Goal: Task Accomplishment & Management: Manage account settings

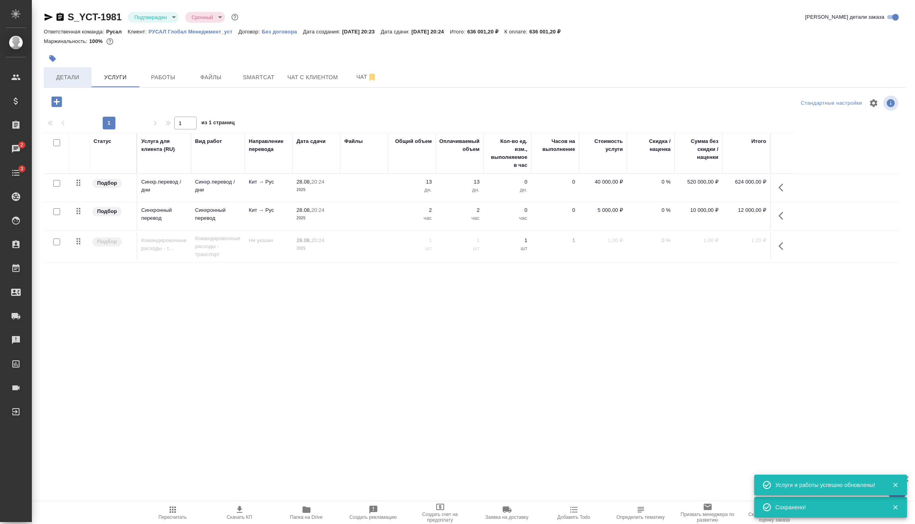
click at [62, 74] on span "Детали" at bounding box center [68, 77] width 38 height 10
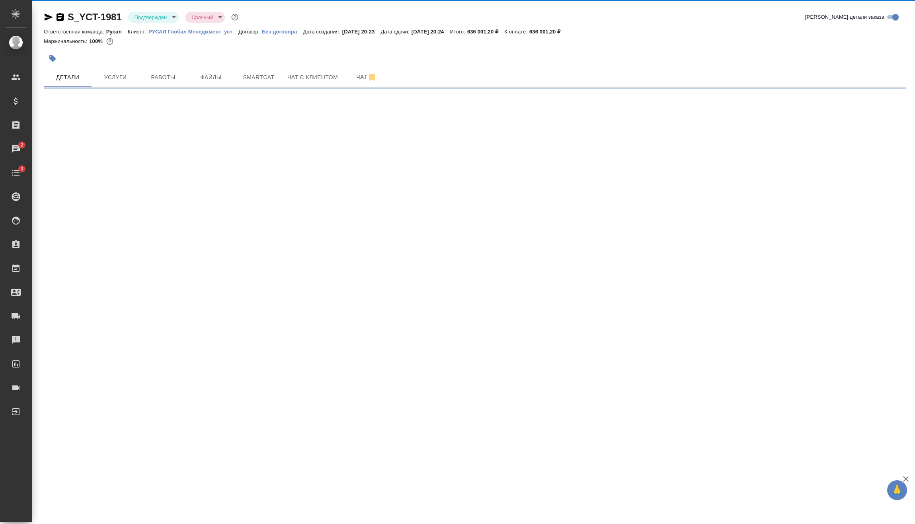
select select "RU"
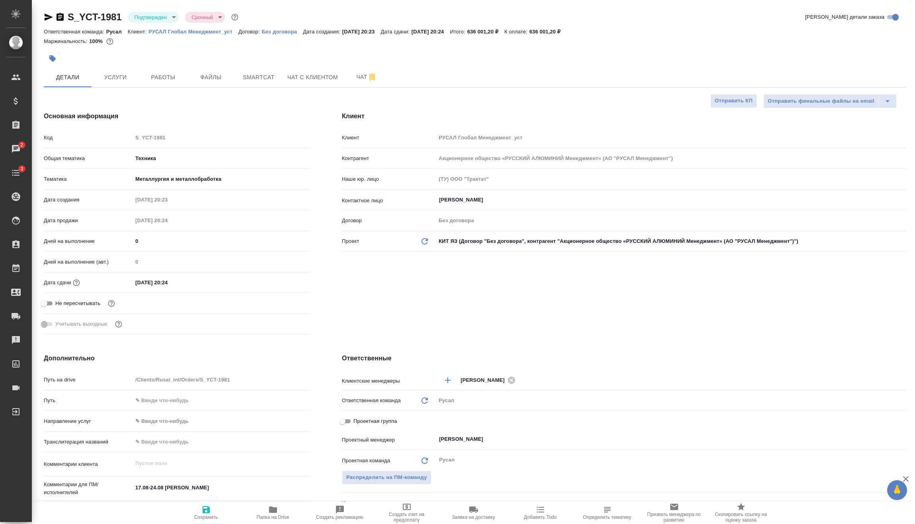
type textarea "x"
click at [139, 281] on input "28.08.2025 20:24" at bounding box center [168, 283] width 70 height 12
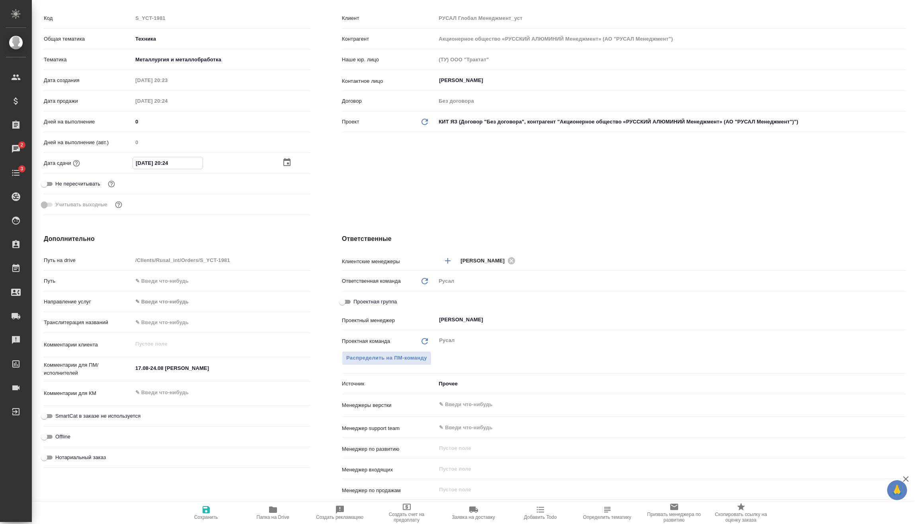
type textarea "x"
drag, startPoint x: 163, startPoint y: 367, endPoint x: 130, endPoint y: 369, distance: 33.2
click at [130, 369] on div "Комментарии для ПМ/исполнителей 17.08-24.08 Авдей Фошань x" at bounding box center [177, 369] width 266 height 18
type textarea "x"
type textarea "2 Авдей Фошань"
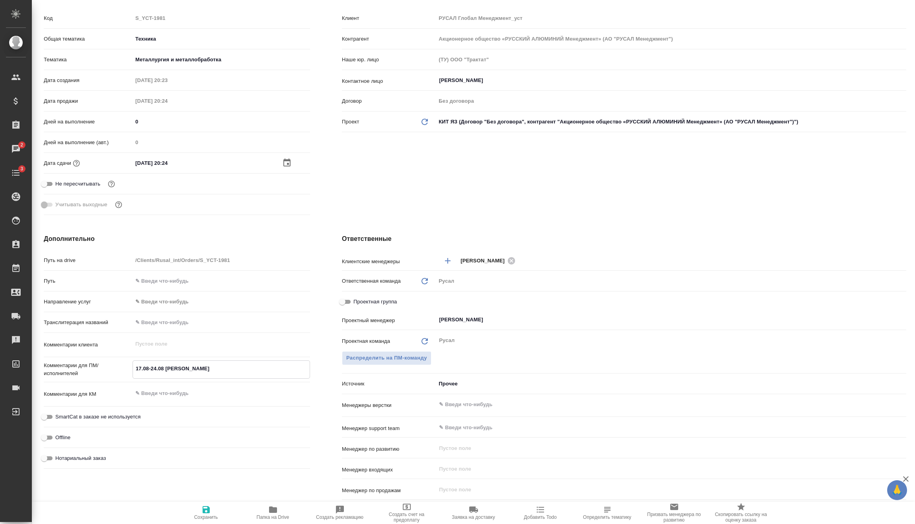
type textarea "x"
type textarea "25 Авдей Фошань"
type textarea "x"
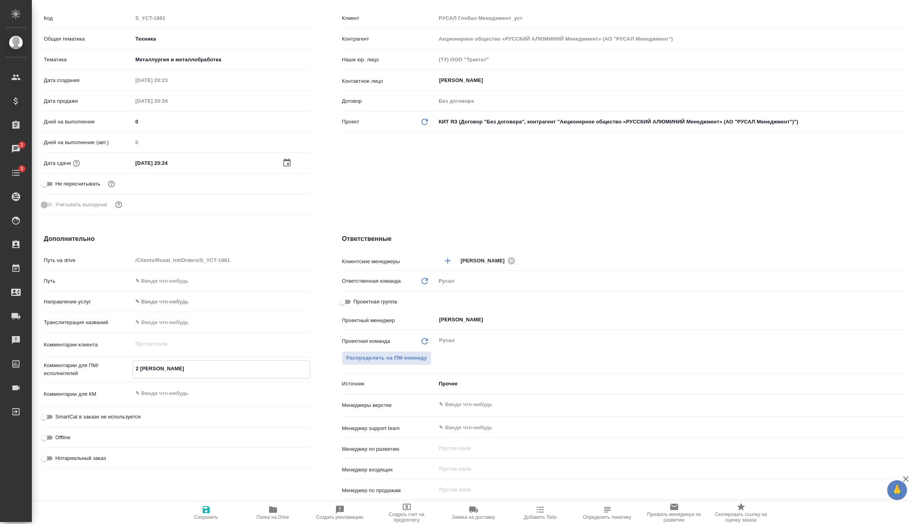
type textarea "x"
type textarea "25ю Авдей Фошань"
type textarea "x"
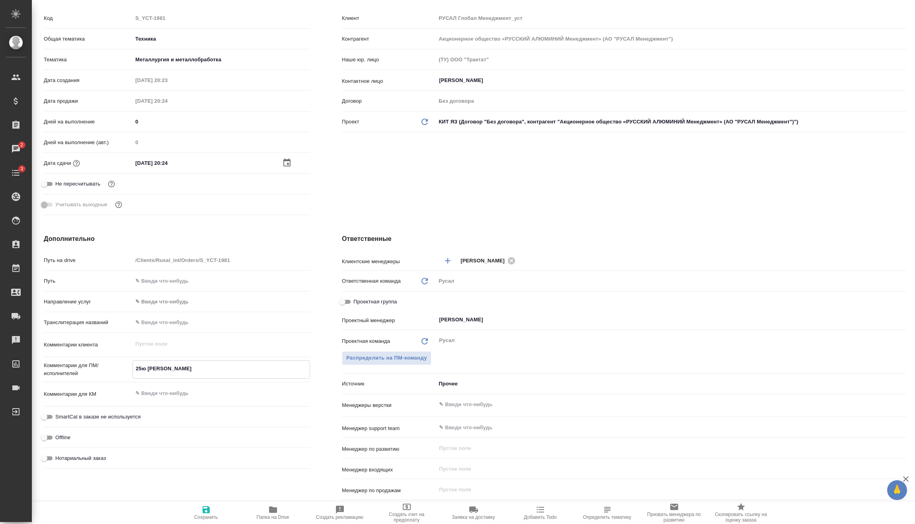
type textarea "x"
type textarea "25ю0 Авдей Фошань"
type textarea "x"
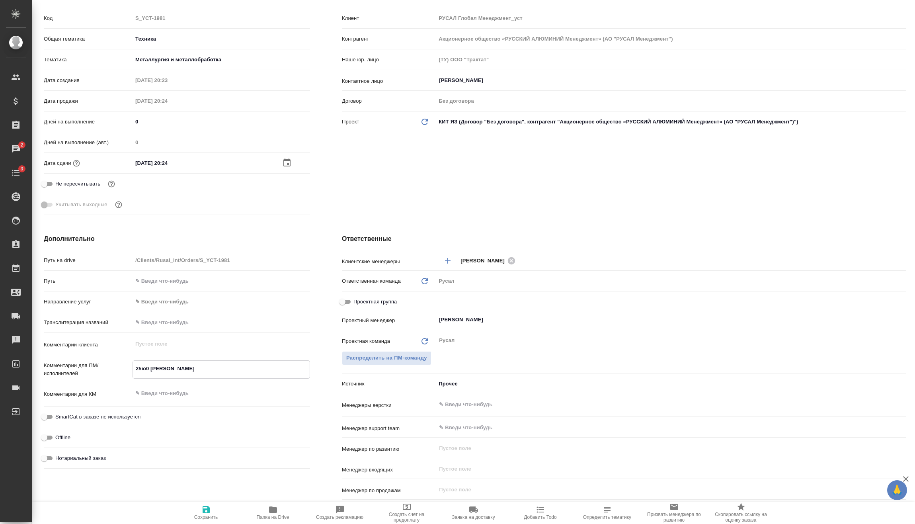
type textarea "25ю08 Авдей Фошань"
type textarea "x"
type textarea "25ю08- Авдей Фошань"
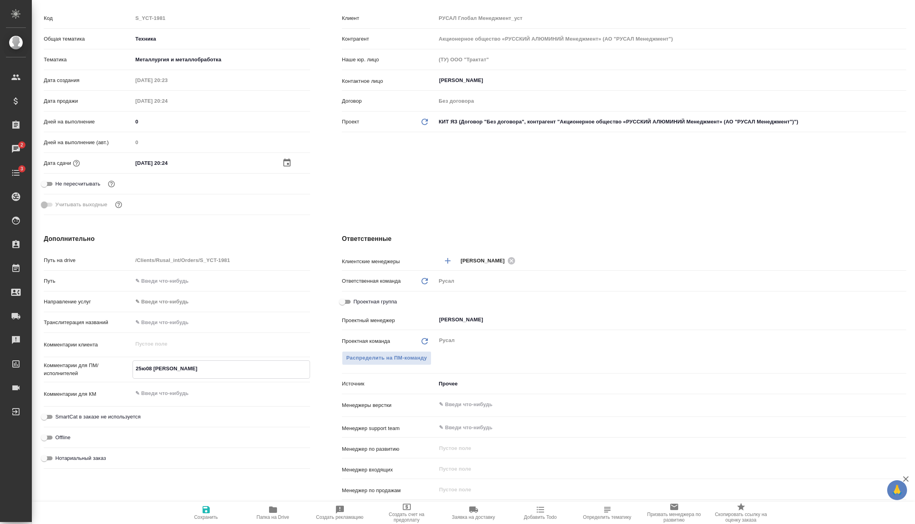
type textarea "x"
type textarea "25ю08 Авдей Фошань"
type textarea "x"
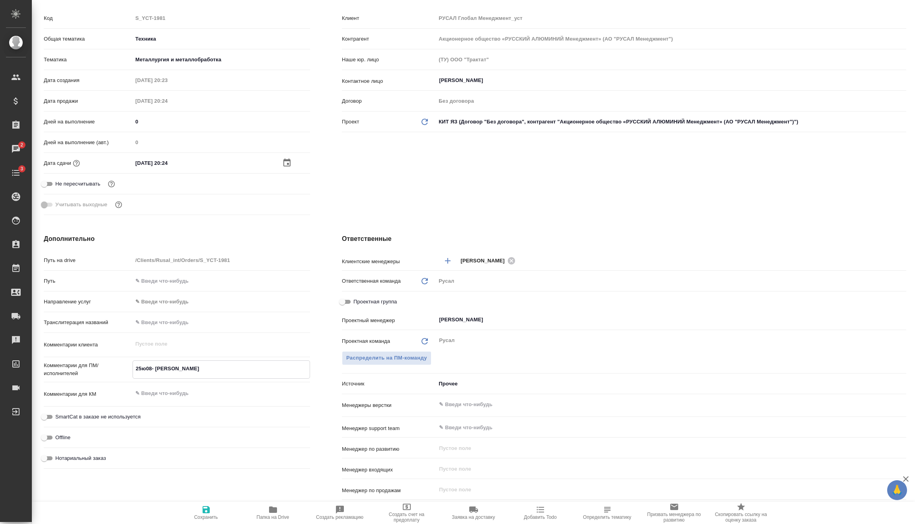
type textarea "x"
type textarea "25ю0 Авдей Фошань"
type textarea "x"
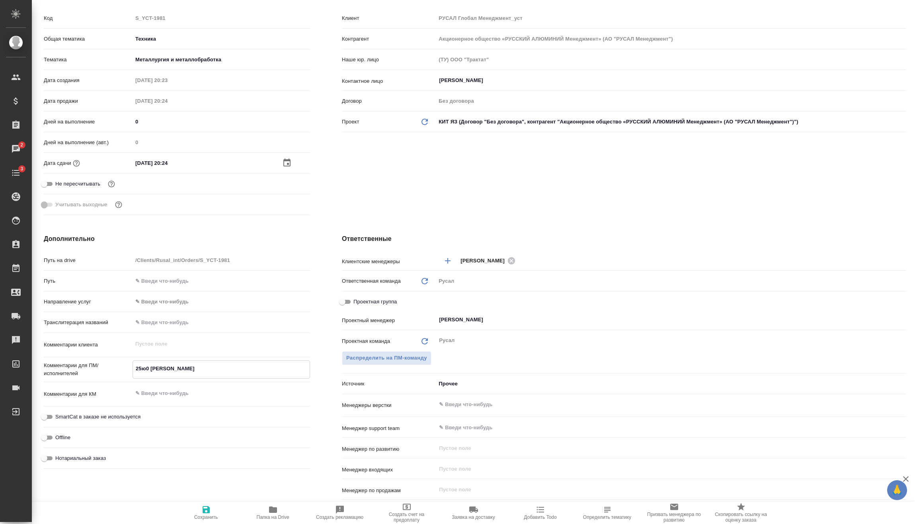
type textarea "x"
type textarea "25ю Авдей Фошань"
type textarea "x"
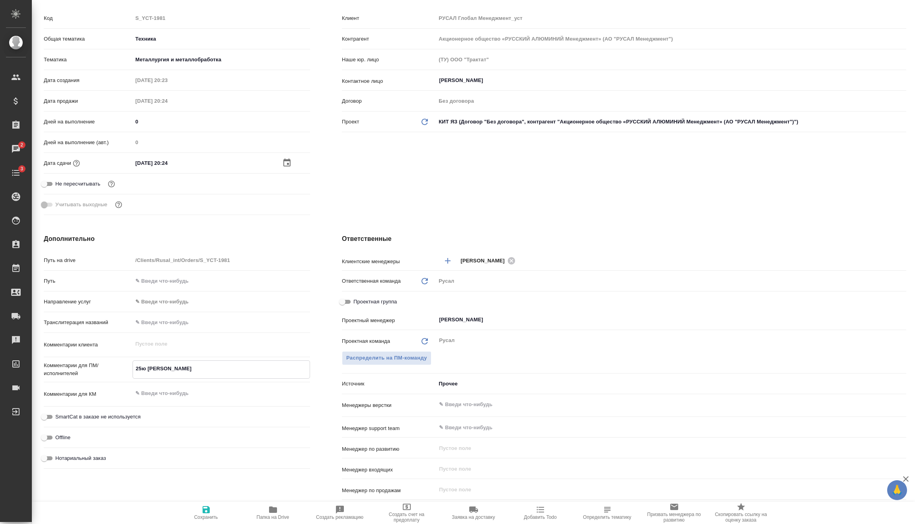
type textarea "25 Авдей Фошань"
type textarea "x"
type textarea "25. Авдей Фошань"
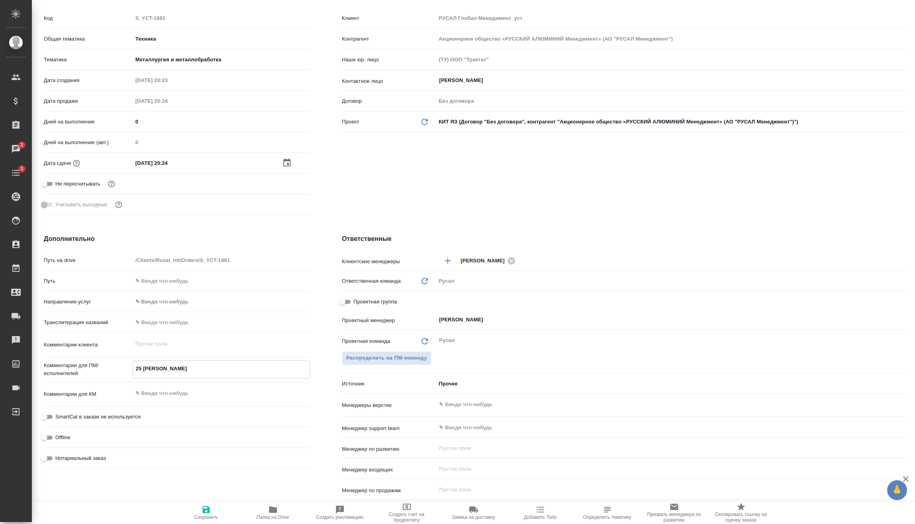
type textarea "x"
type textarea "25.0 Авдей Фошань"
type textarea "x"
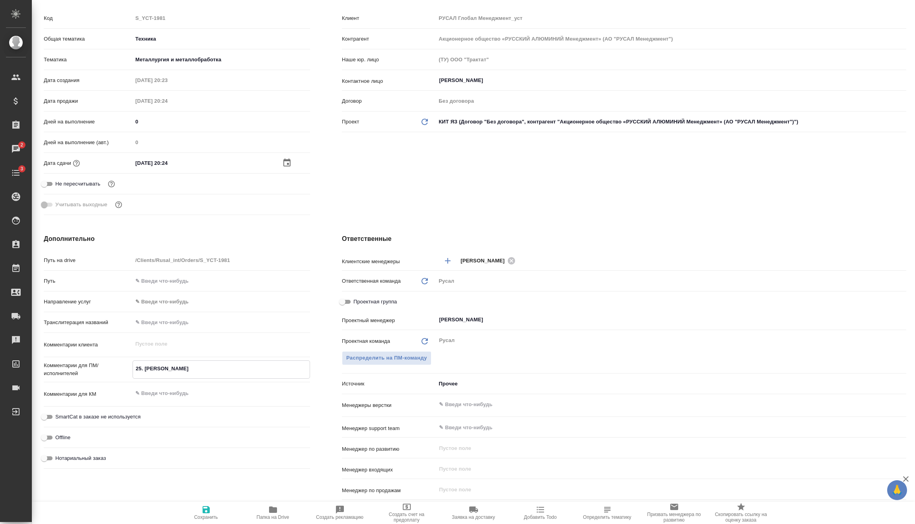
type textarea "x"
type textarea "25.08 Авдей Фошань"
type textarea "x"
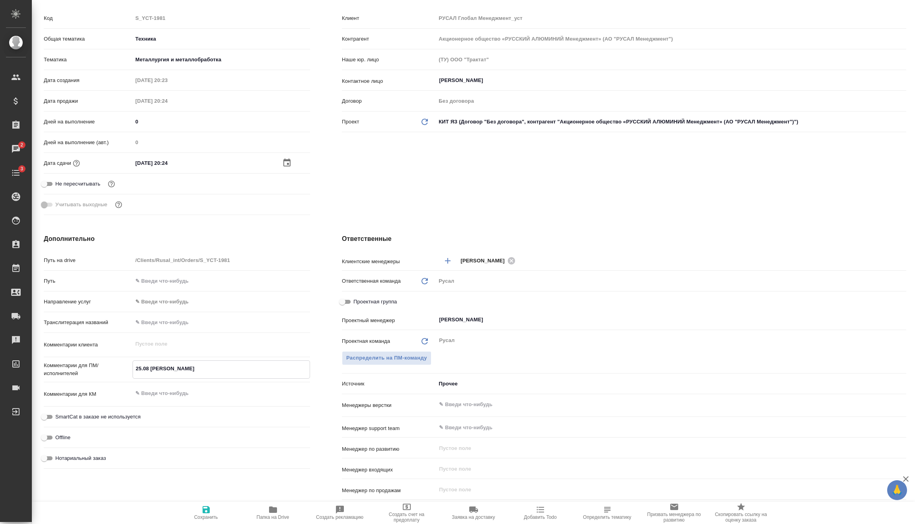
type textarea "25.08- Авдей Фошань"
type textarea "x"
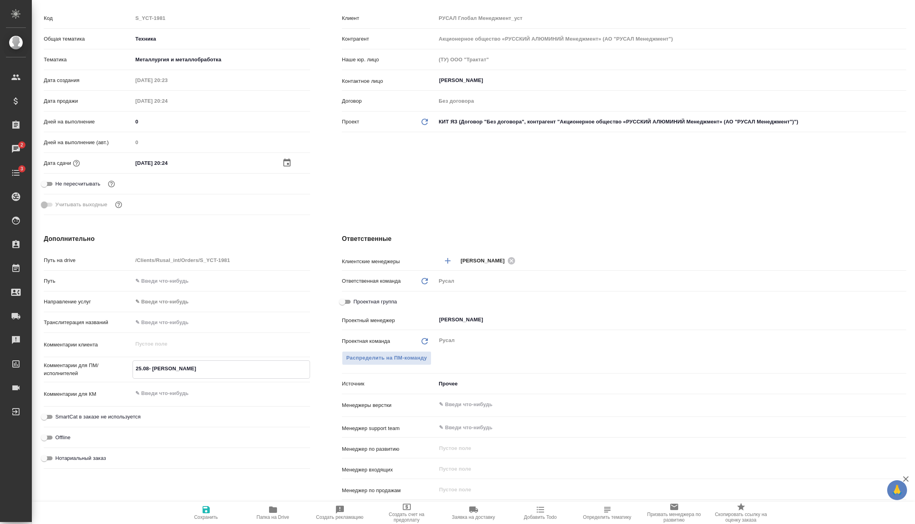
type textarea "25.08-0 Авдей Фошань"
type textarea "x"
type textarea "25.08-05 Авдей Фошань"
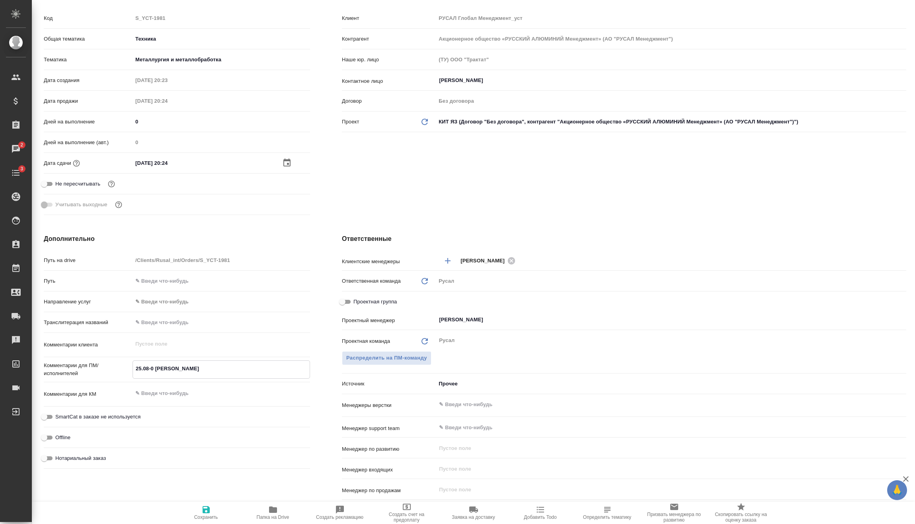
type textarea "x"
type textarea "25.08-05. Авдей Фошань"
type textarea "x"
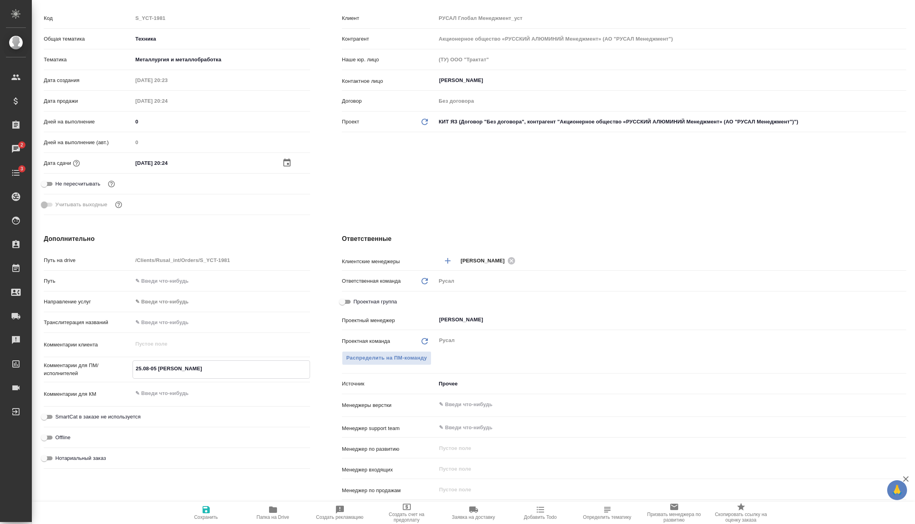
type textarea "x"
type textarea "25.08-05.0 Авдей Фошань"
type textarea "x"
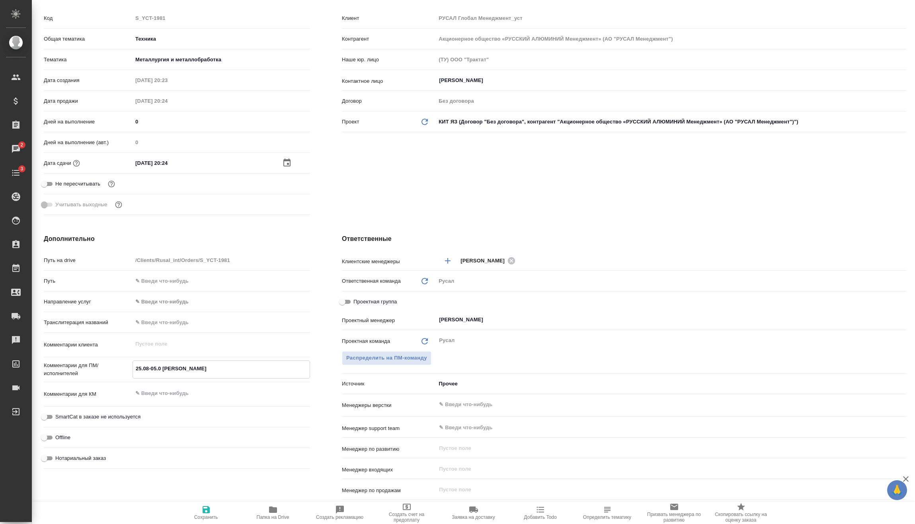
type textarea "x"
type textarea "25.08-05.09 Авдей Фошань"
type textarea "x"
click at [221, 373] on textarea "25.08-05.09 Авдей Фошань" at bounding box center [221, 369] width 177 height 14
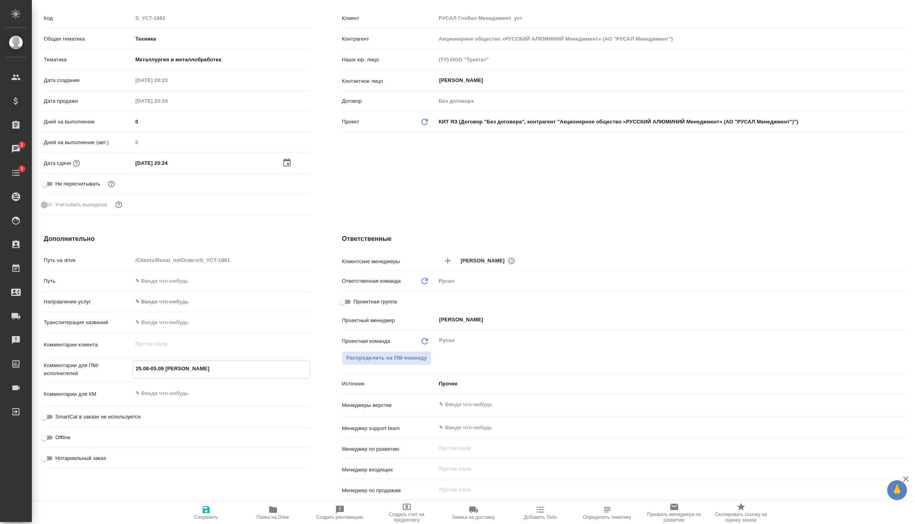
type textarea "x"
type textarea "25.08-05.09 Авдей Фошан"
type textarea "x"
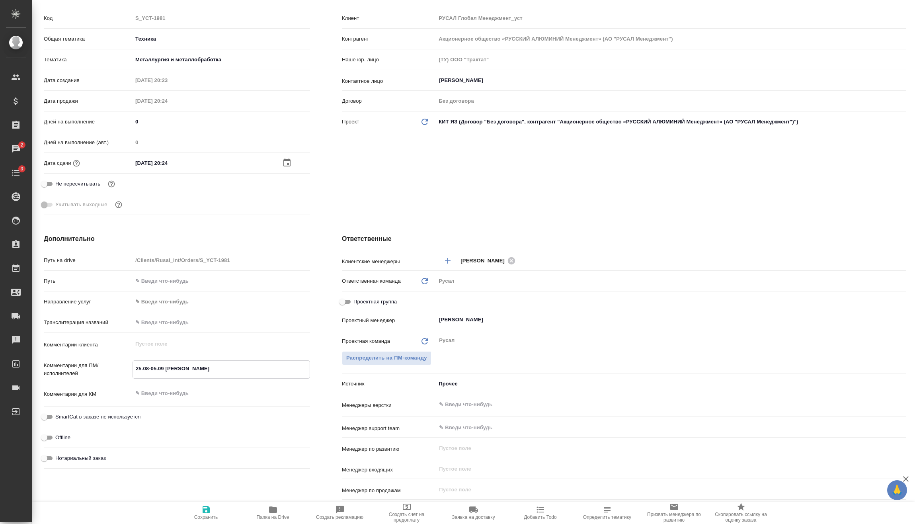
type textarea "25.08-05.09 Авдей Фоша"
type textarea "x"
type textarea "25.08-05.09 Авдей Фош"
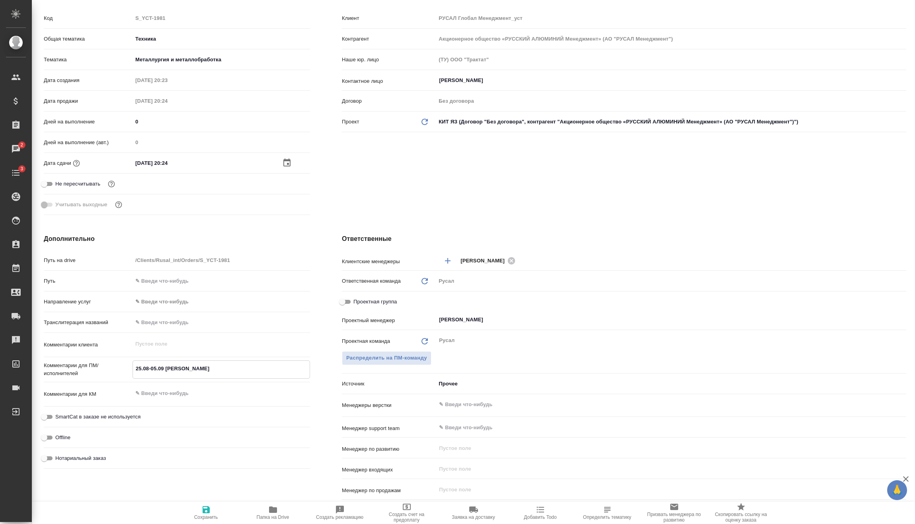
type textarea "x"
type textarea "25.08-05.09 Авдей Фо"
type textarea "x"
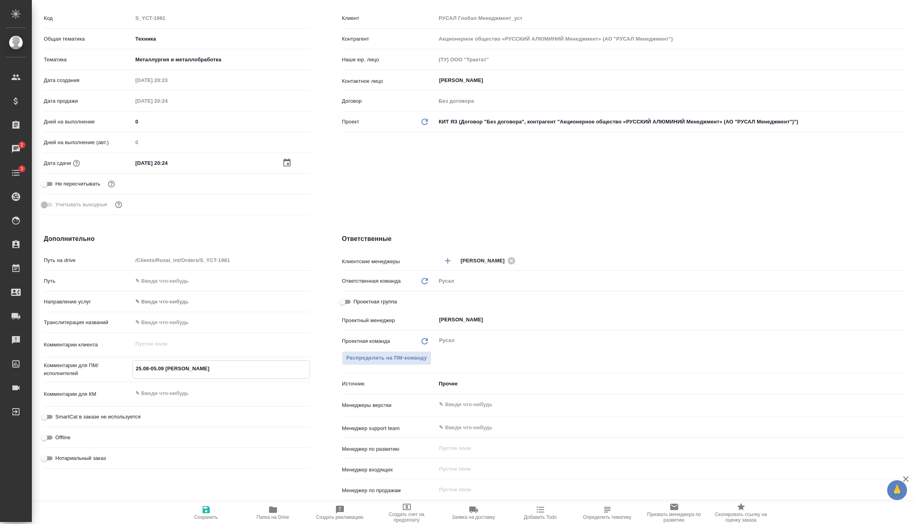
type textarea "x"
type textarea "25.08-05.09 Авдей Ф"
type textarea "x"
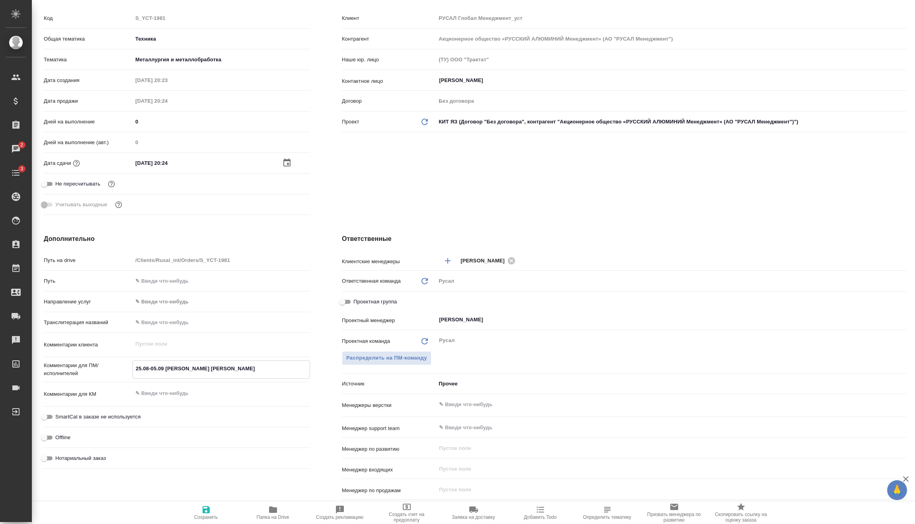
type textarea "x"
type textarea "25.08-05.09 Авдей"
type textarea "x"
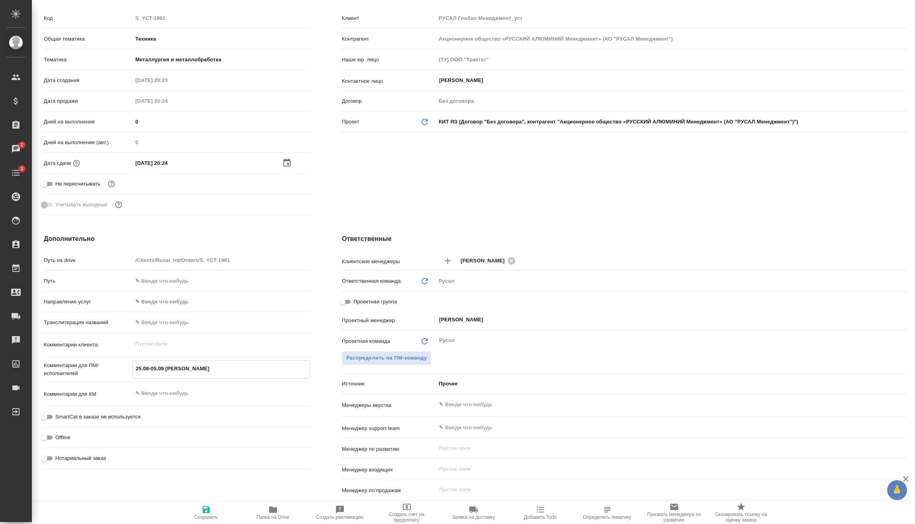
type textarea "25.08-05.09 Авдей Ч"
type textarea "x"
type textarea "25.08-05.09 Авдей Чж"
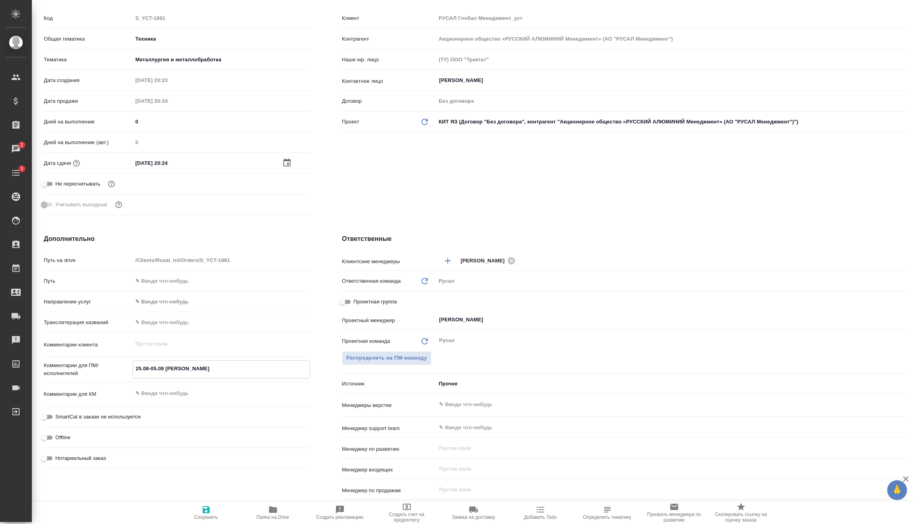
type textarea "x"
type textarea "25.08-05.09 Авдей Чжа"
type textarea "x"
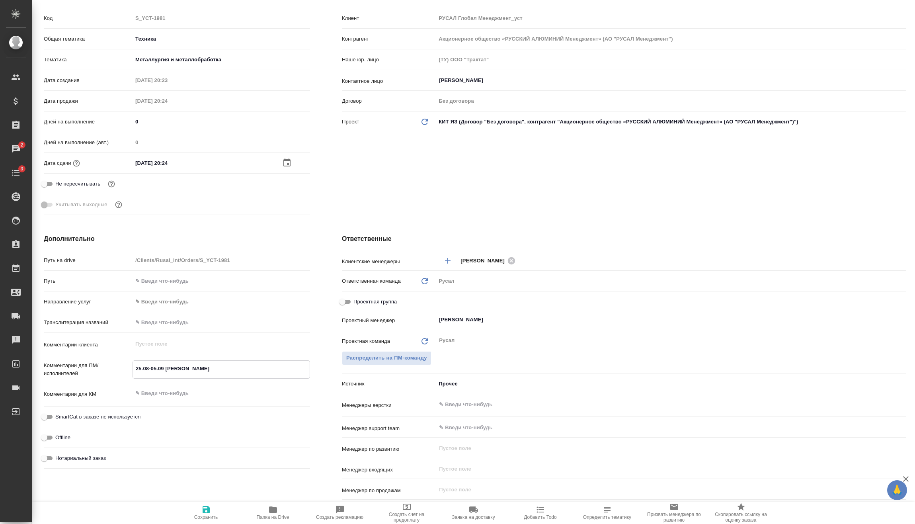
type textarea "x"
type textarea "25.08-05.09 Авдей Чжан"
type textarea "x"
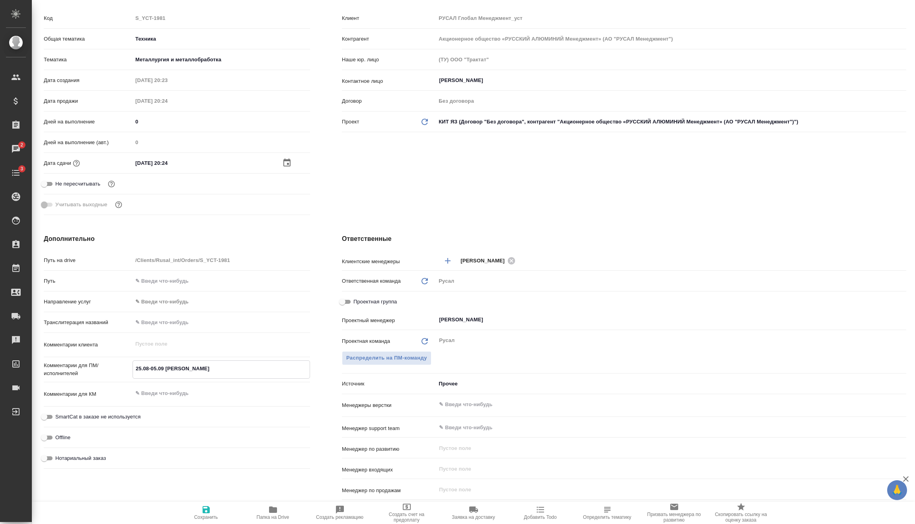
type textarea "x"
type textarea "25.08-05.09 Авдей Чжанч"
type textarea "x"
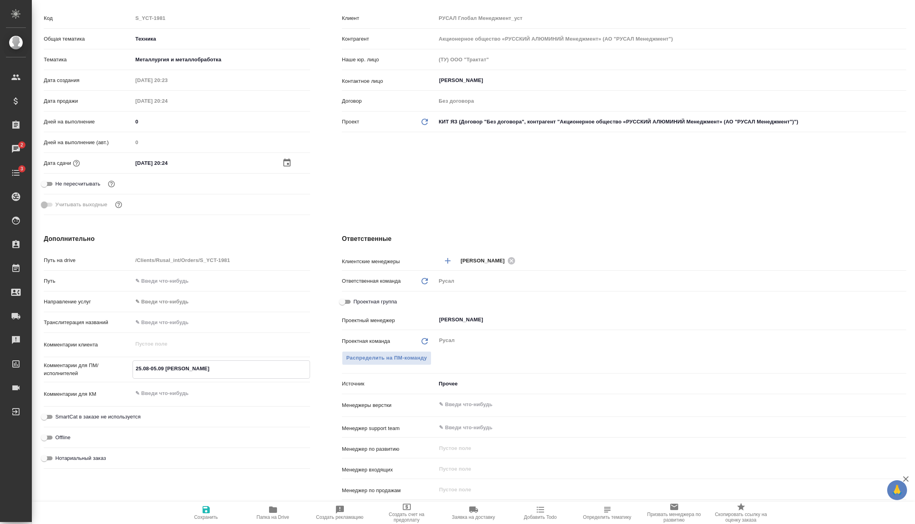
type textarea "25.08-05.09 Авдей Чжанчж"
type textarea "x"
type textarea "25.08-05.09 Авдей Чжанчжо"
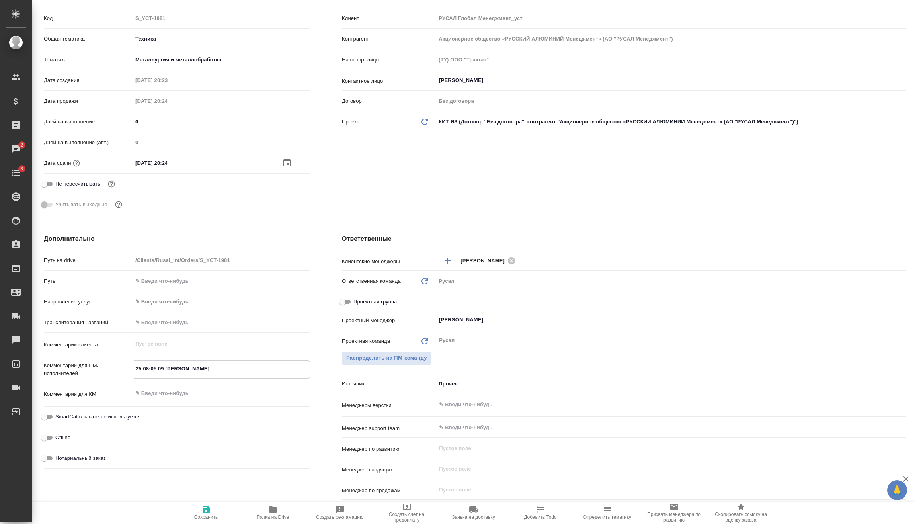
type textarea "x"
type textarea "25.08-05.09 Авдей Чжанчжоу"
type textarea "x"
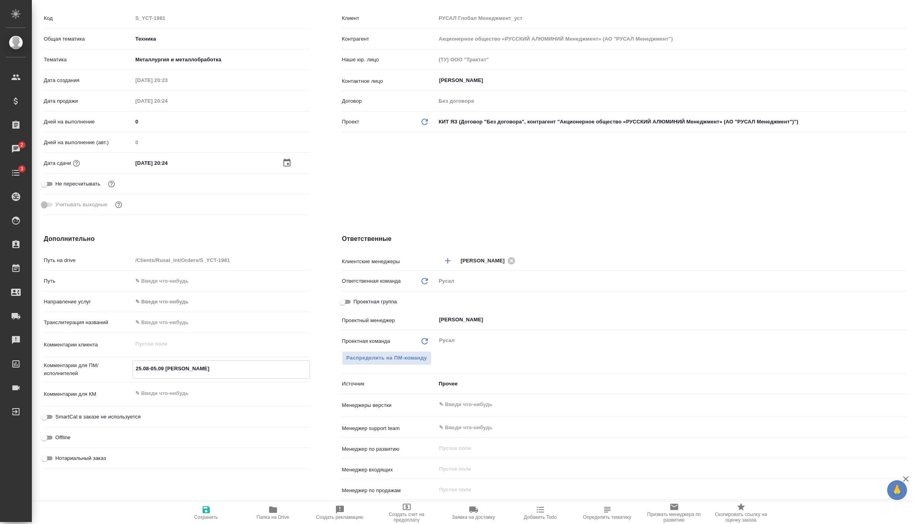
type textarea "x"
type textarea "25.08-05.09 Авдей Чжанчжоу"
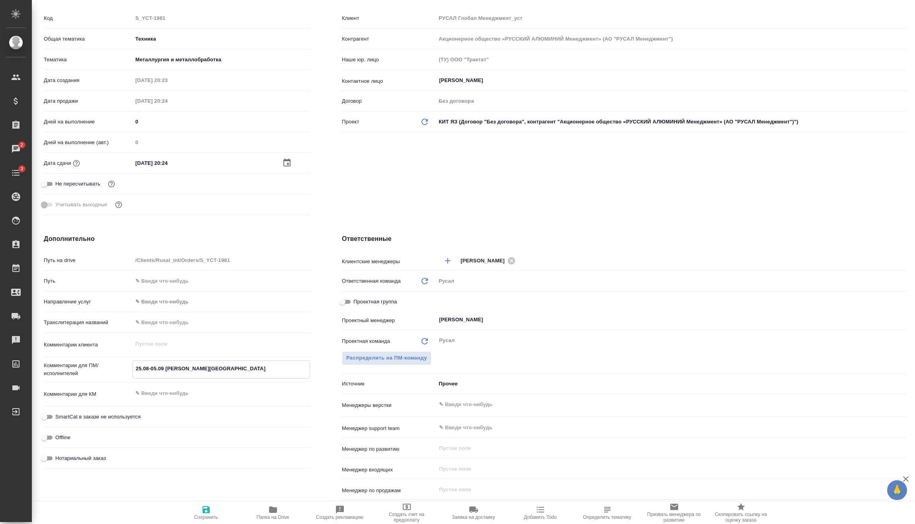
type textarea "x"
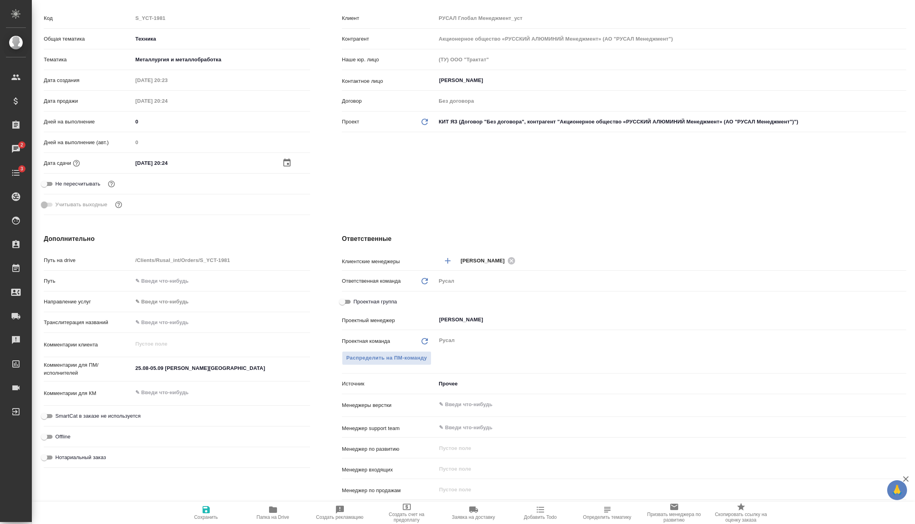
type textarea "x"
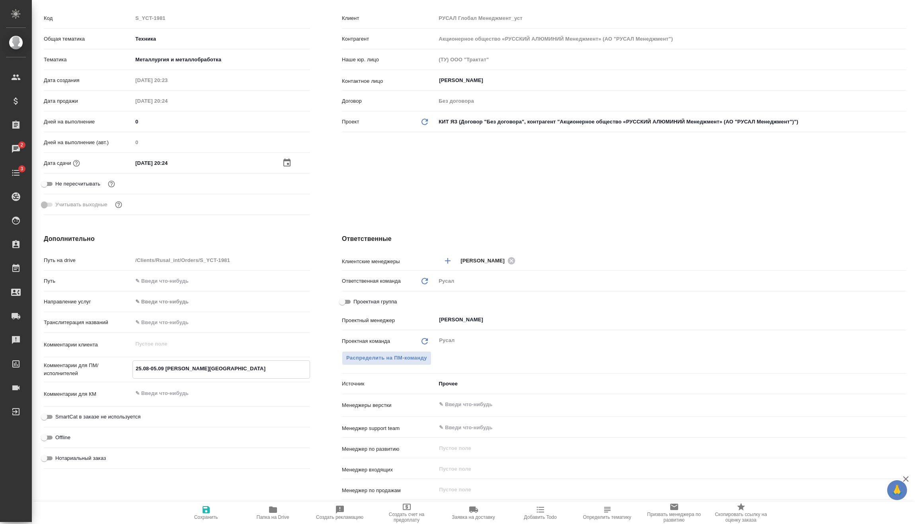
type textarea "x"
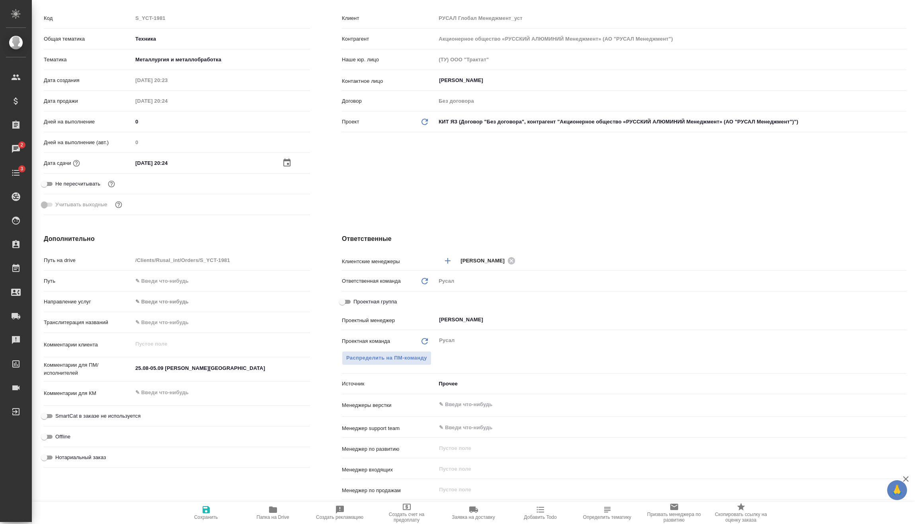
type textarea "x"
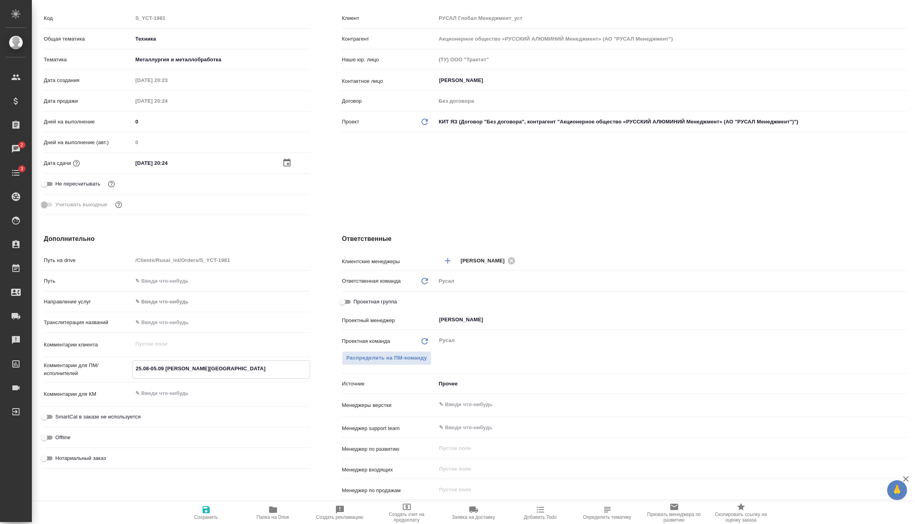
drag, startPoint x: 219, startPoint y: 367, endPoint x: 188, endPoint y: 373, distance: 31.6
click at [188, 373] on textarea "25.08-05.09 Авдей Чжанчжоу" at bounding box center [221, 369] width 177 height 14
type textarea "x"
type textarea "25.08-05.09 Авдей Ч"
type textarea "x"
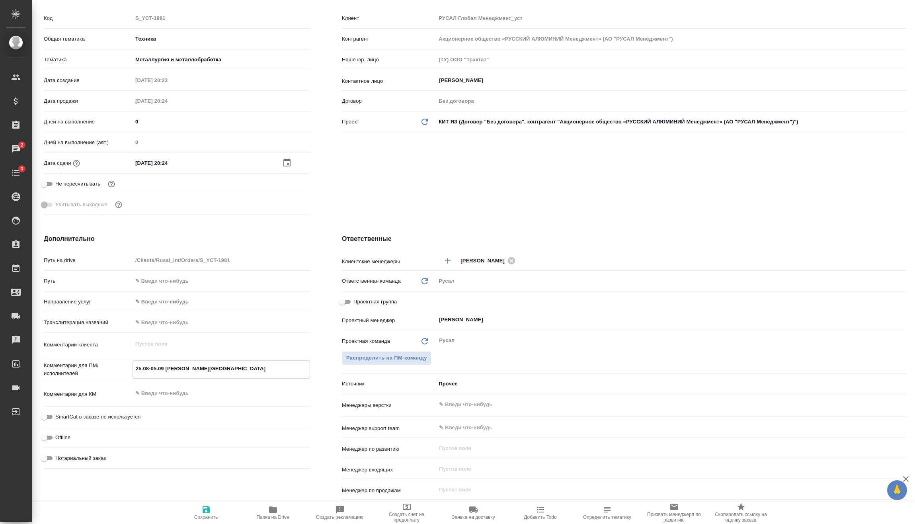
type textarea "x"
type textarea "25.08-05.09 Авдей"
type textarea "x"
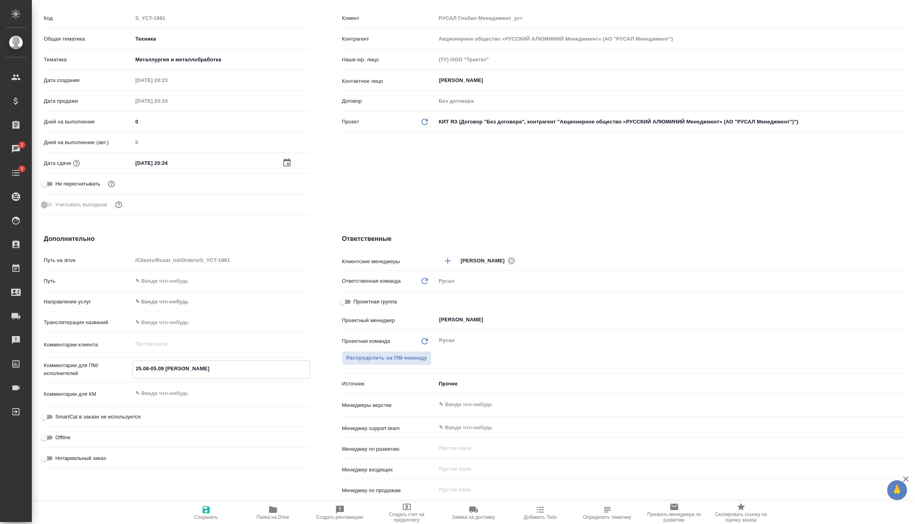
paste textarea "Гуанчжоу"
type textarea "25.08-05.09 Авдей Гуанчжоу"
type textarea "x"
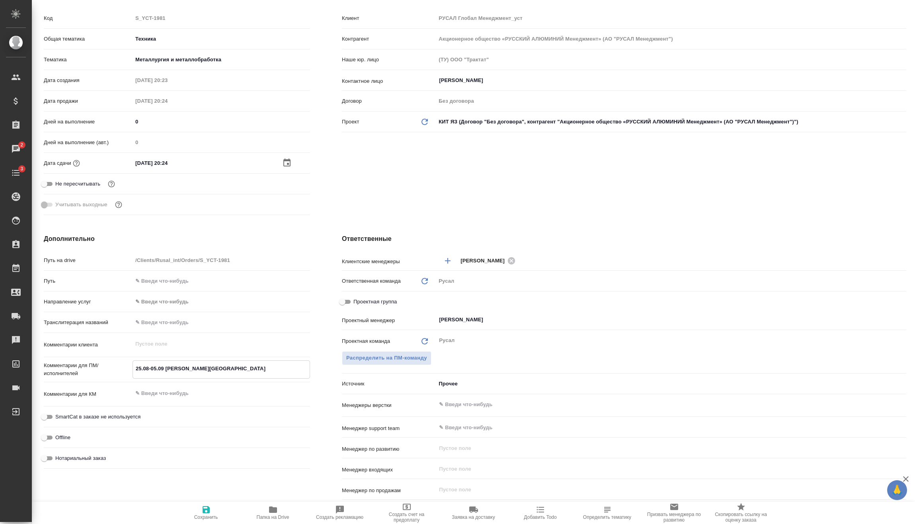
type textarea "25.08-05.09 Авдей Гуанчжоу"
type textarea "x"
click at [197, 508] on span "Сохранить" at bounding box center [206, 512] width 57 height 15
type textarea "x"
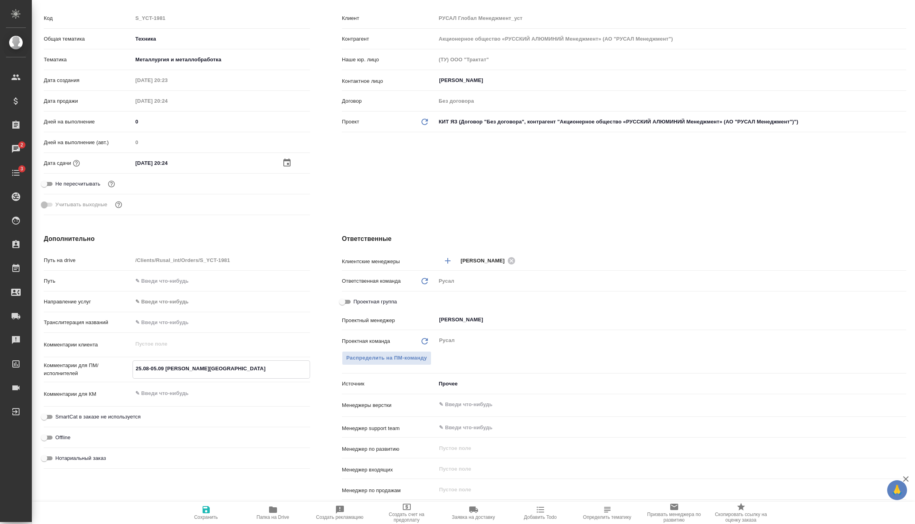
type textarea "x"
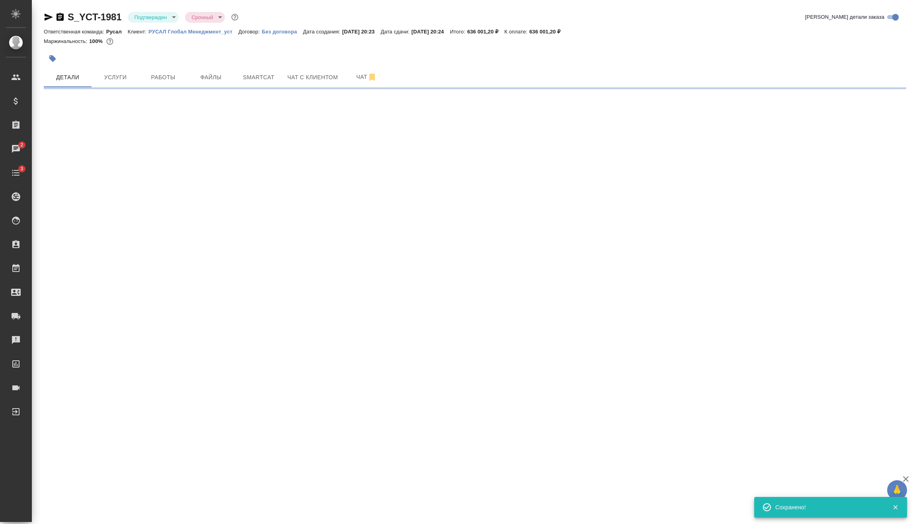
scroll to position [0, 0]
select select "RU"
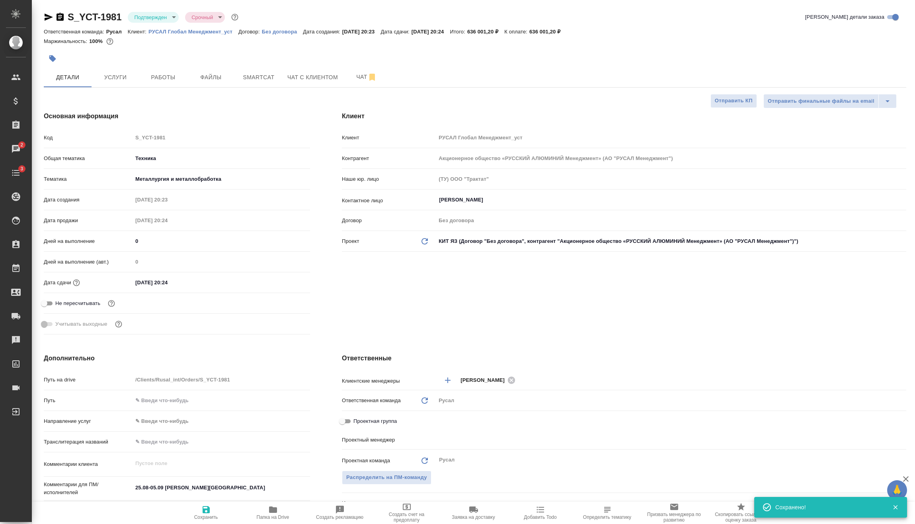
type textarea "x"
type input "Васильев Евгений"
click at [188, 284] on input "28.08.2025 20:24" at bounding box center [168, 283] width 70 height 12
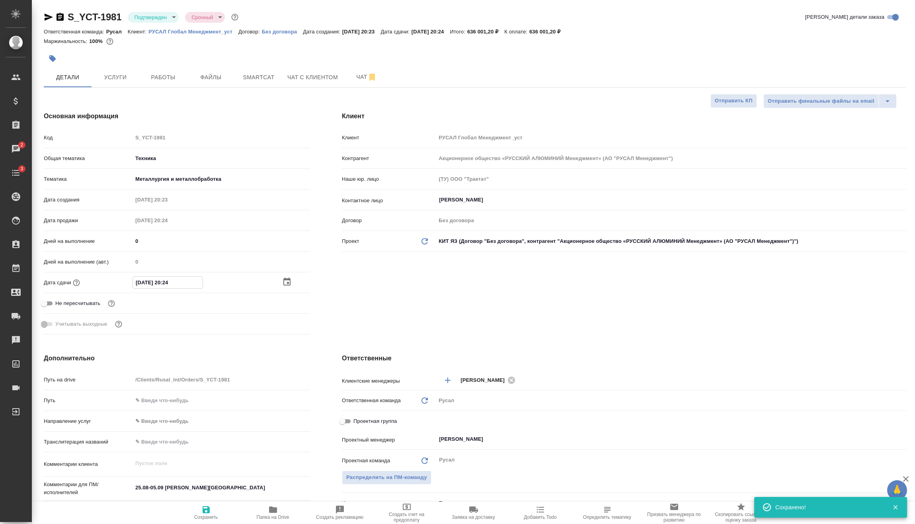
click at [285, 280] on icon "button" at bounding box center [287, 282] width 10 height 10
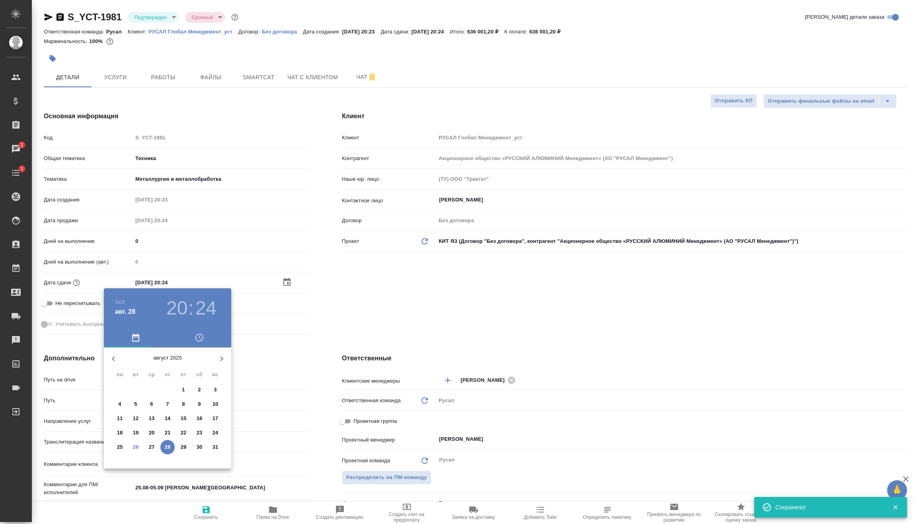
drag, startPoint x: 228, startPoint y: 358, endPoint x: 223, endPoint y: 360, distance: 5.5
click at [227, 358] on button "button" at bounding box center [221, 358] width 19 height 19
click at [218, 388] on span "7" at bounding box center [215, 390] width 14 height 8
type input "07.09.2025 20:24"
type textarea "x"
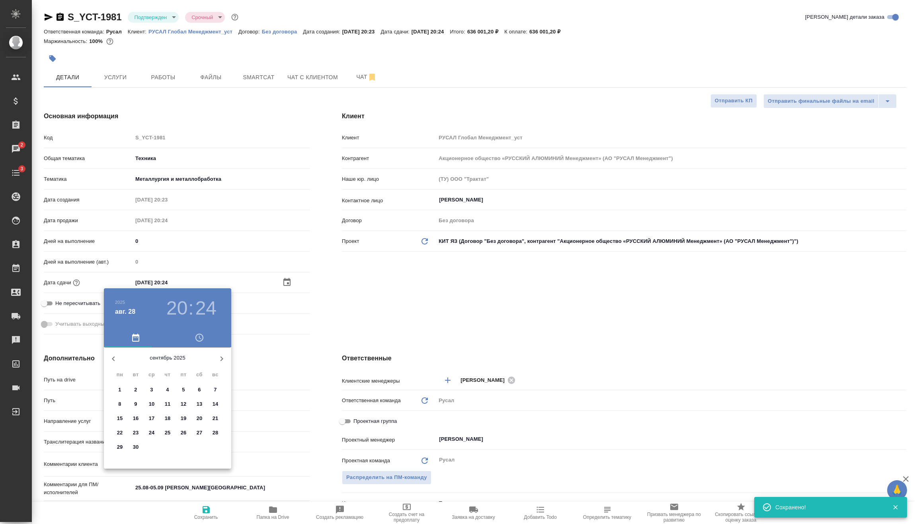
type textarea "x"
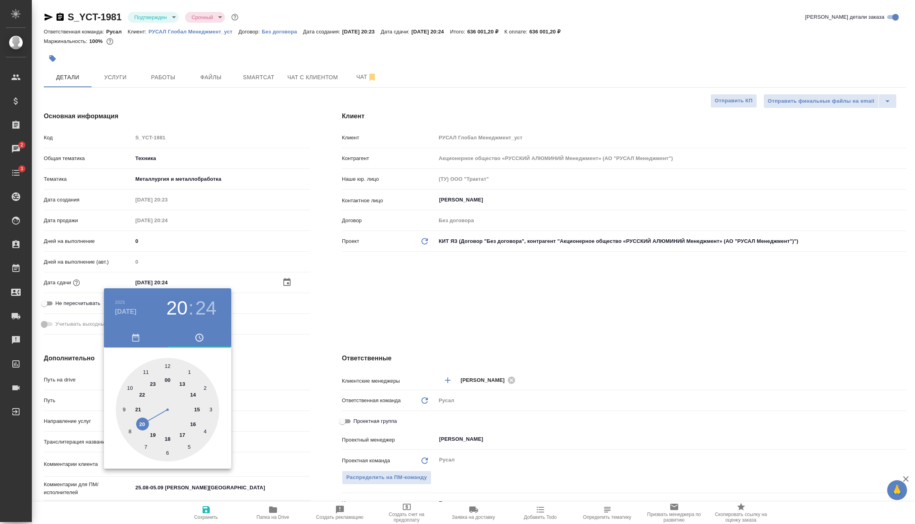
click at [151, 429] on div at bounding box center [168, 410] width 104 height 104
type input "07.09.2025 19:24"
type textarea "x"
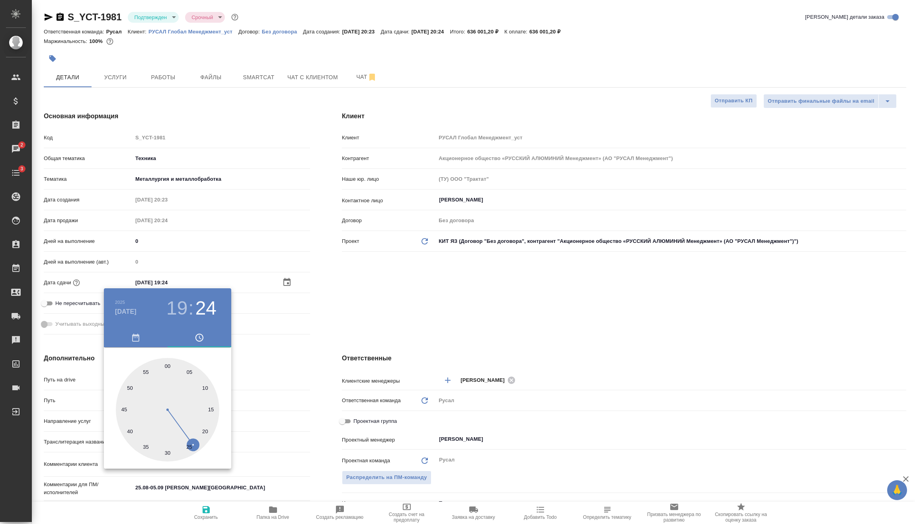
click at [285, 461] on div at bounding box center [457, 262] width 915 height 524
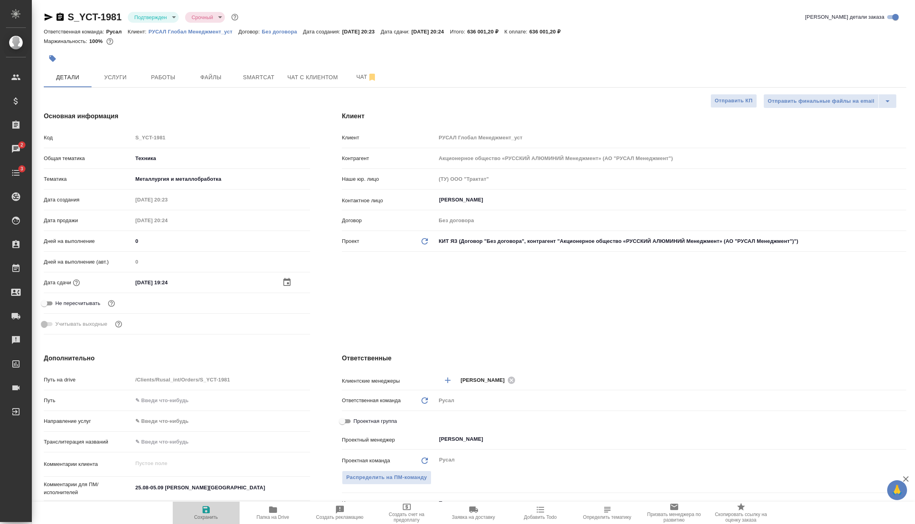
click at [212, 521] on button "Сохранить" at bounding box center [206, 513] width 67 height 22
type textarea "x"
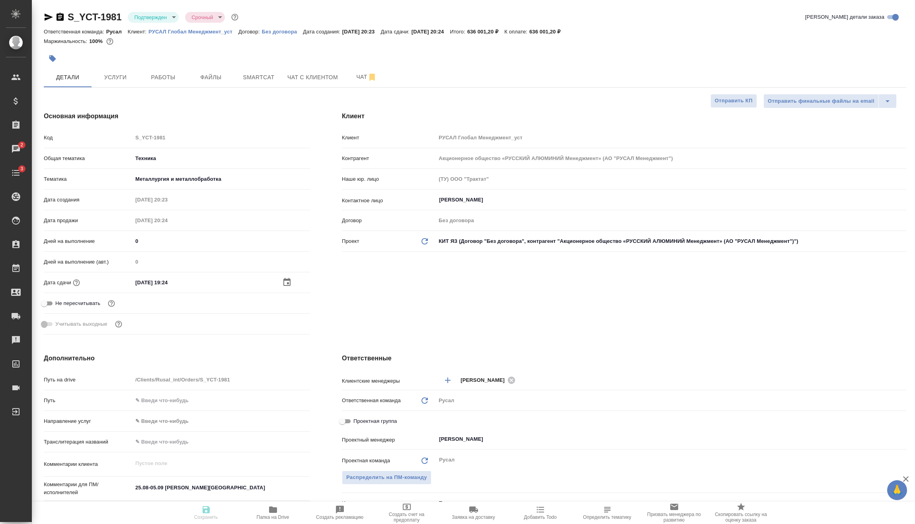
type textarea "x"
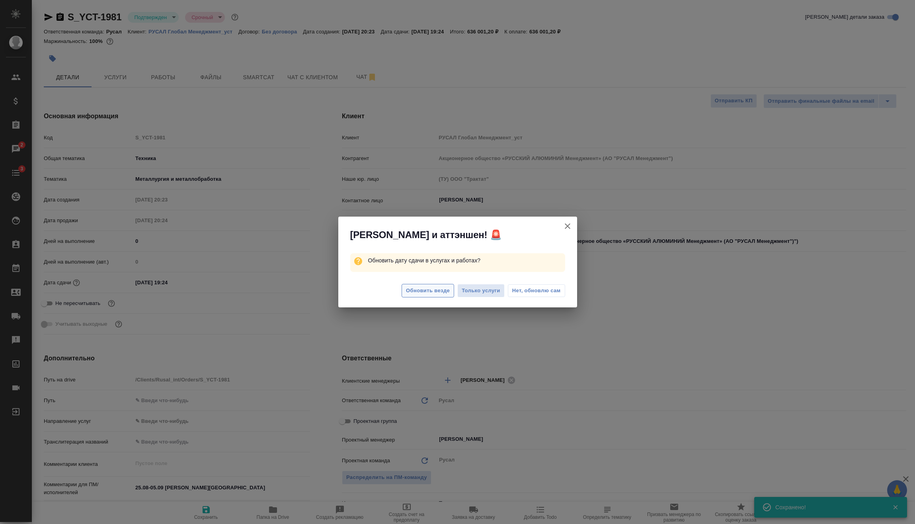
click at [435, 288] on span "Обновить везде" at bounding box center [428, 290] width 44 height 9
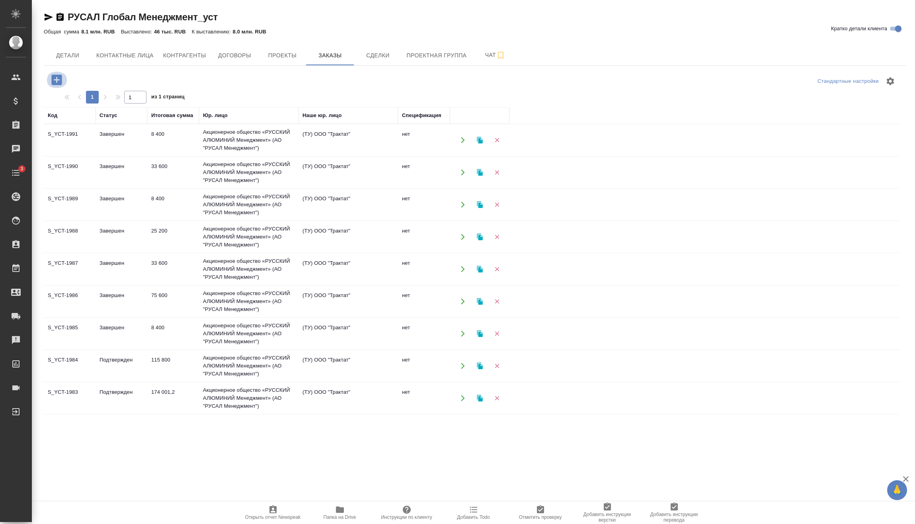
click at [59, 80] on icon "button" at bounding box center [57, 80] width 14 height 14
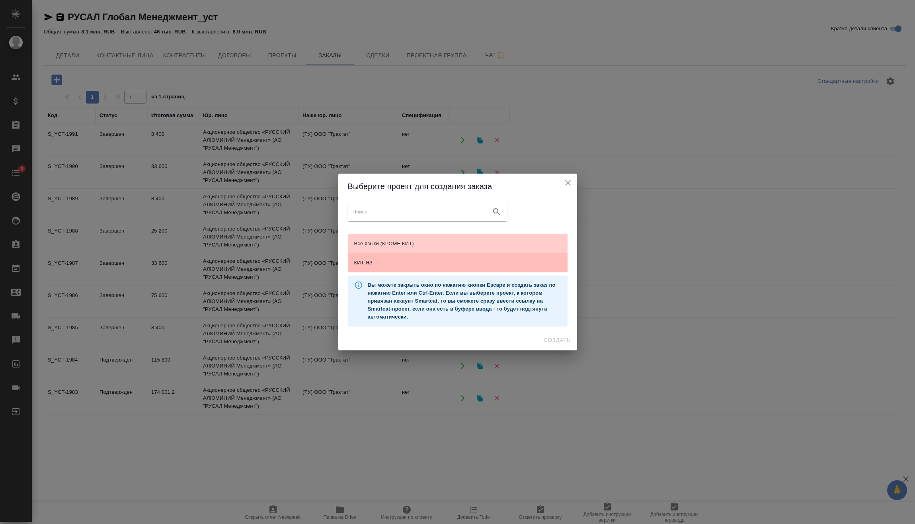
click at [426, 262] on span "КИТ ЯЗ" at bounding box center [457, 263] width 207 height 8
click at [565, 342] on span "Создать" at bounding box center [557, 340] width 27 height 10
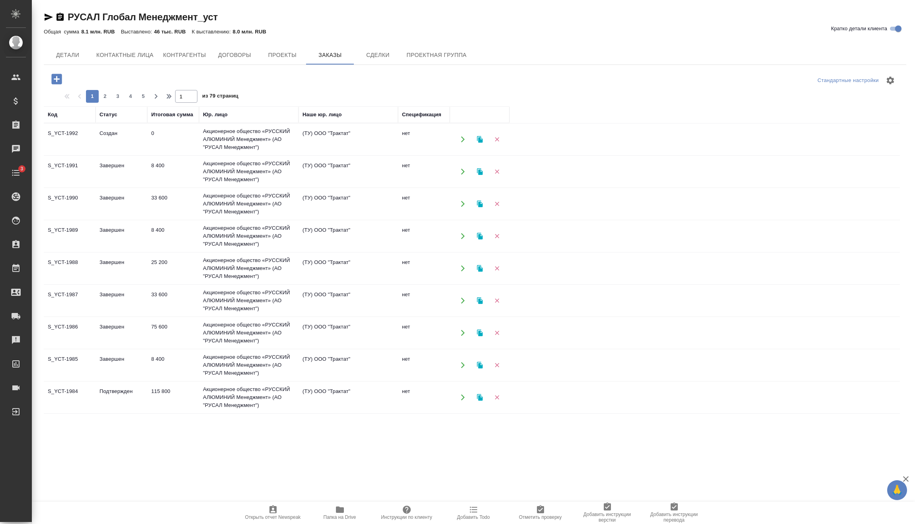
click at [186, 139] on td "0" at bounding box center [173, 139] width 52 height 28
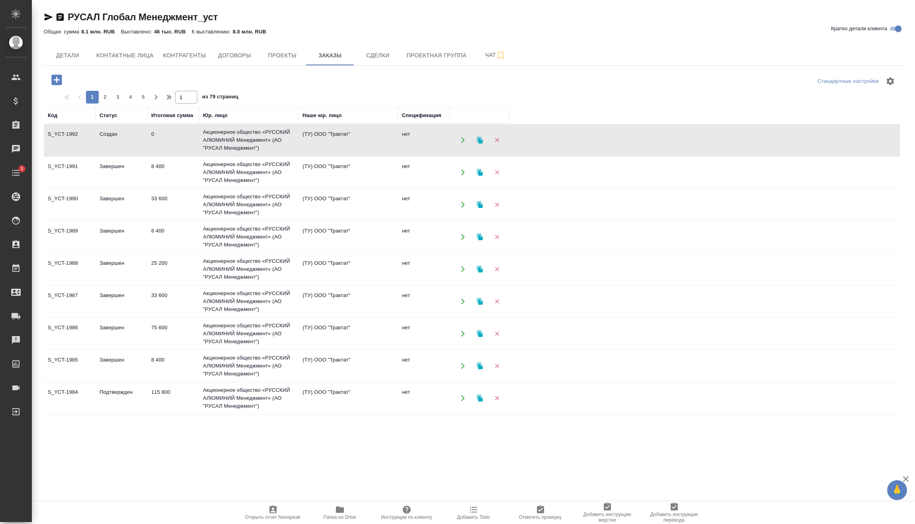
click at [186, 139] on td "0" at bounding box center [173, 140] width 52 height 28
click at [164, 395] on td "115 800" at bounding box center [173, 398] width 52 height 28
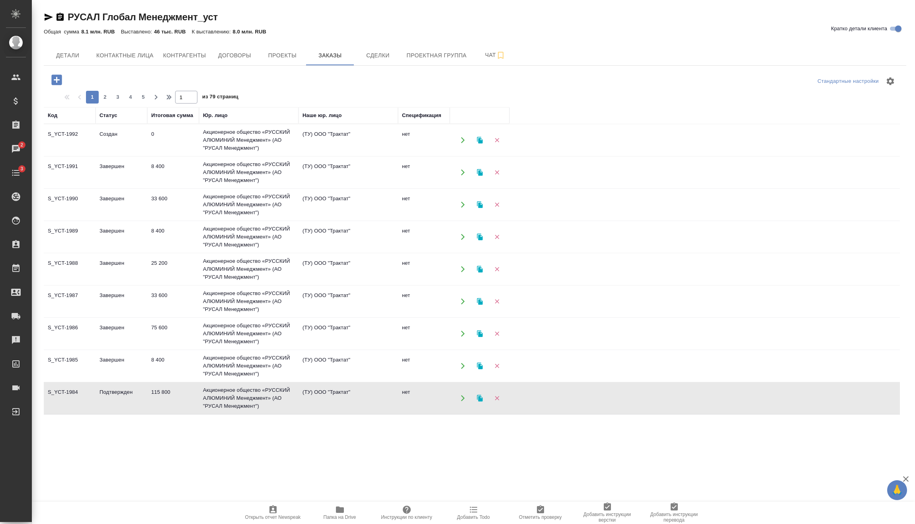
click at [164, 395] on td "115 800" at bounding box center [173, 398] width 52 height 28
click at [106, 96] on span "2" at bounding box center [105, 97] width 13 height 8
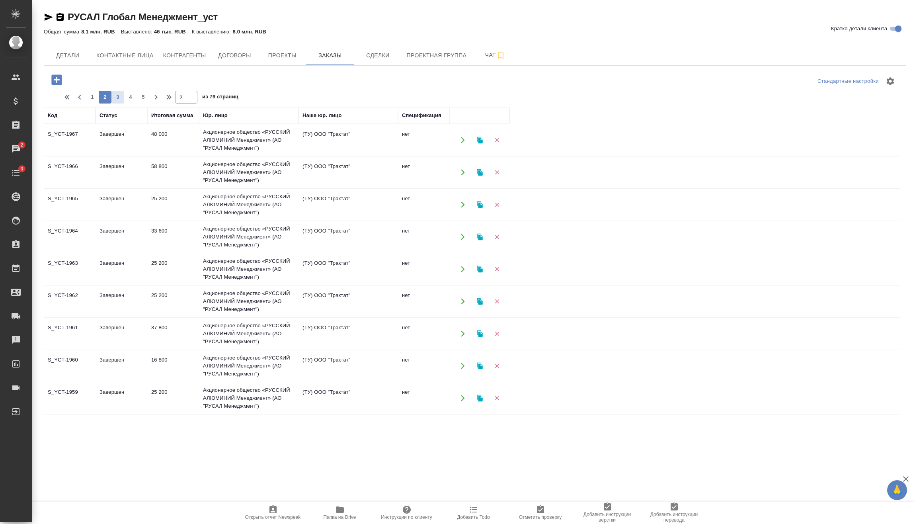
click at [119, 102] on button "3" at bounding box center [117, 97] width 13 height 13
click at [133, 264] on td "В работе" at bounding box center [122, 269] width 52 height 28
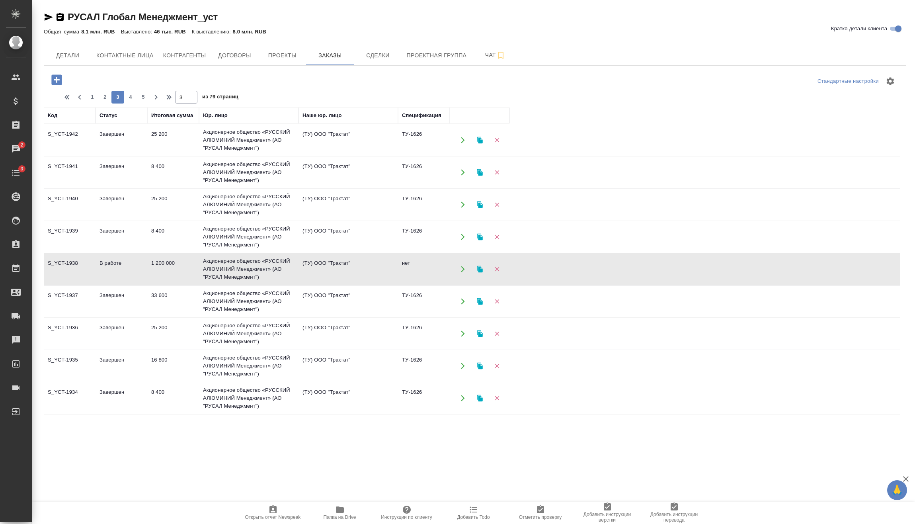
drag, startPoint x: 142, startPoint y: 265, endPoint x: 122, endPoint y: 269, distance: 19.9
click at [122, 269] on td "В работе" at bounding box center [122, 269] width 52 height 28
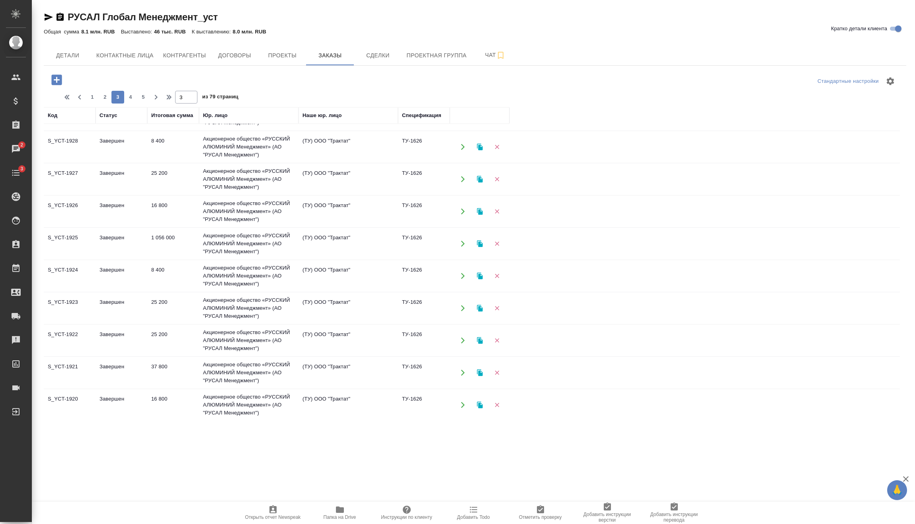
scroll to position [513, 0]
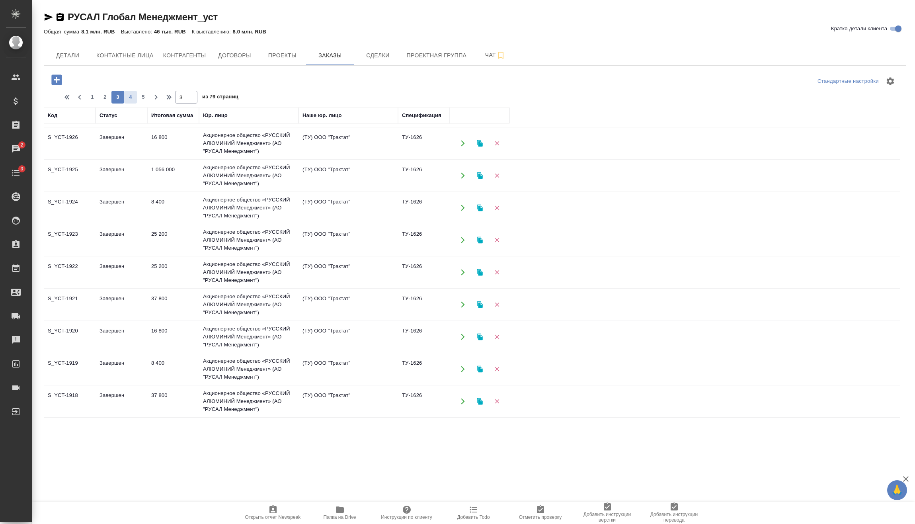
click at [130, 91] on button "4" at bounding box center [130, 97] width 13 height 13
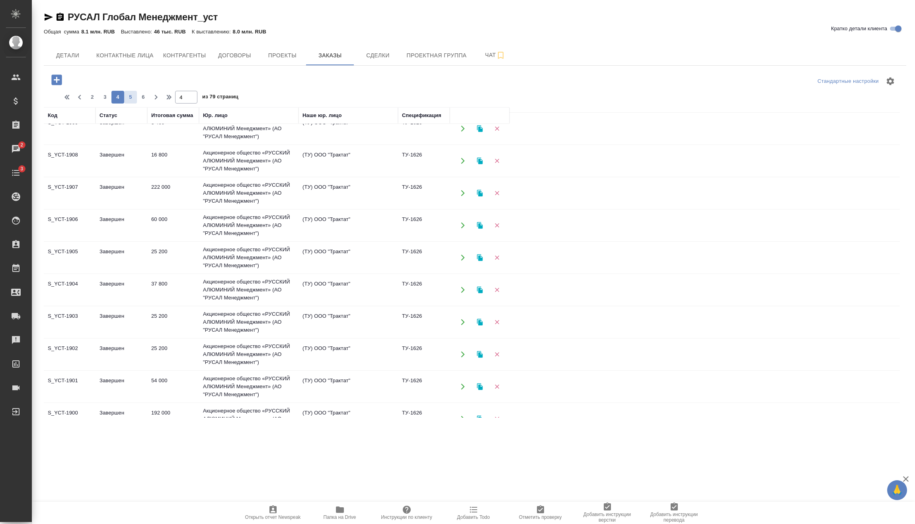
scroll to position [0, 0]
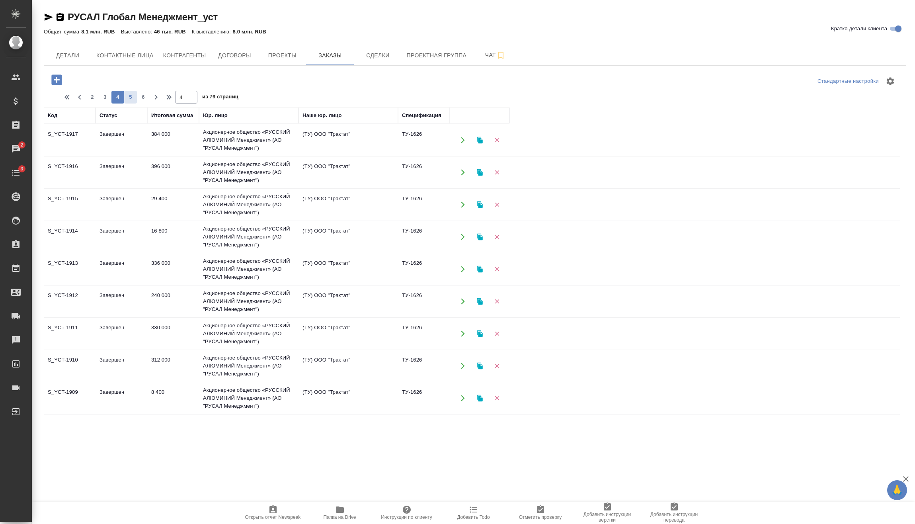
click at [135, 96] on span "5" at bounding box center [130, 97] width 13 height 8
click at [87, 96] on span "3" at bounding box center [92, 97] width 13 height 8
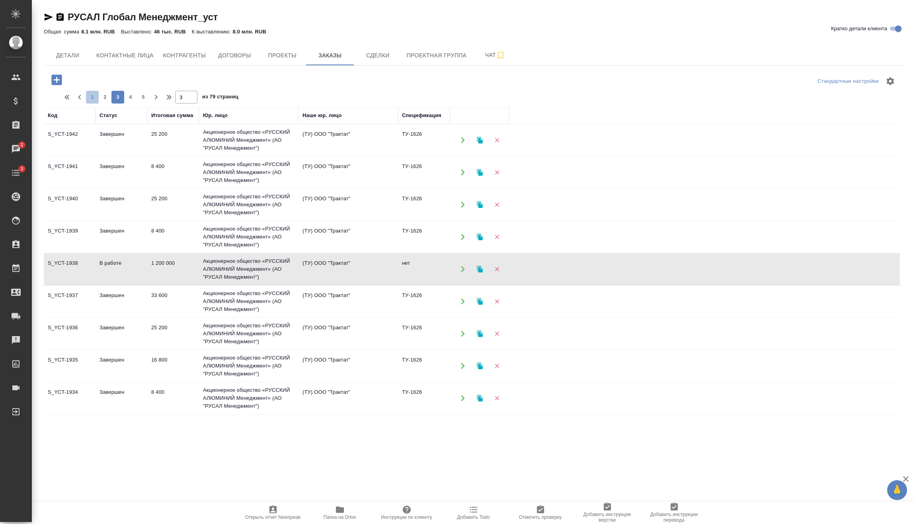
click at [92, 98] on span "1" at bounding box center [92, 97] width 13 height 8
type input "1"
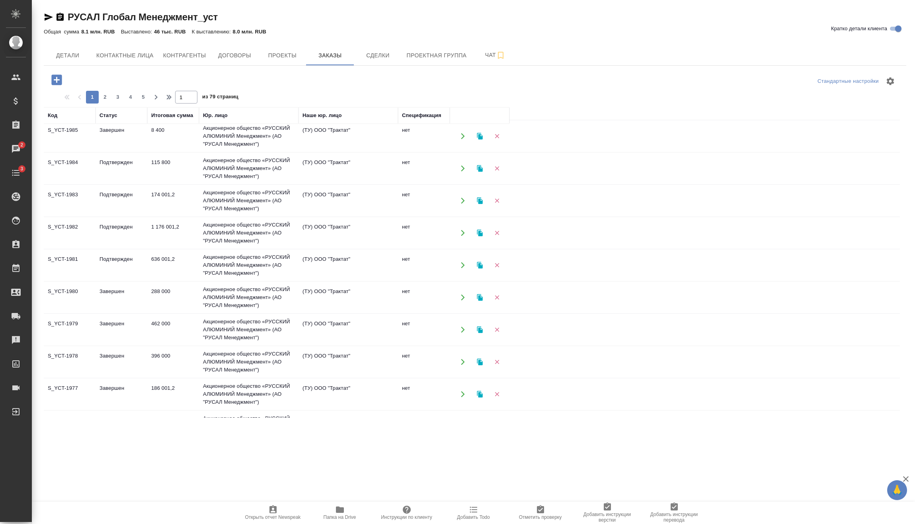
scroll to position [239, 0]
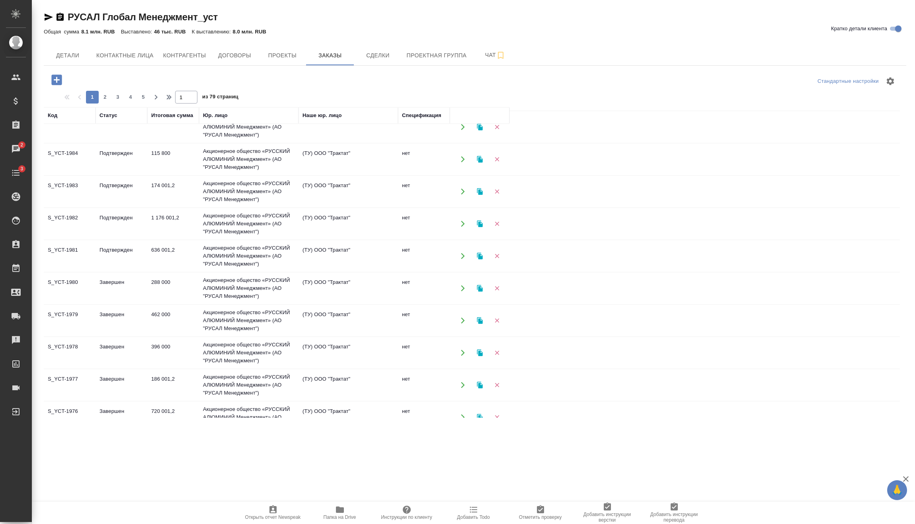
click at [123, 225] on td "Подтвержден" at bounding box center [122, 224] width 52 height 28
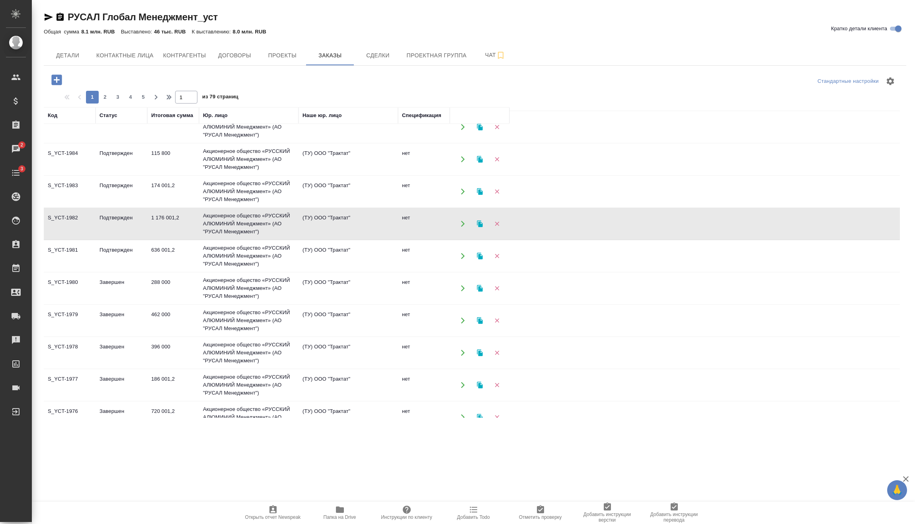
click at [131, 250] on td "Подтвержден" at bounding box center [122, 256] width 52 height 28
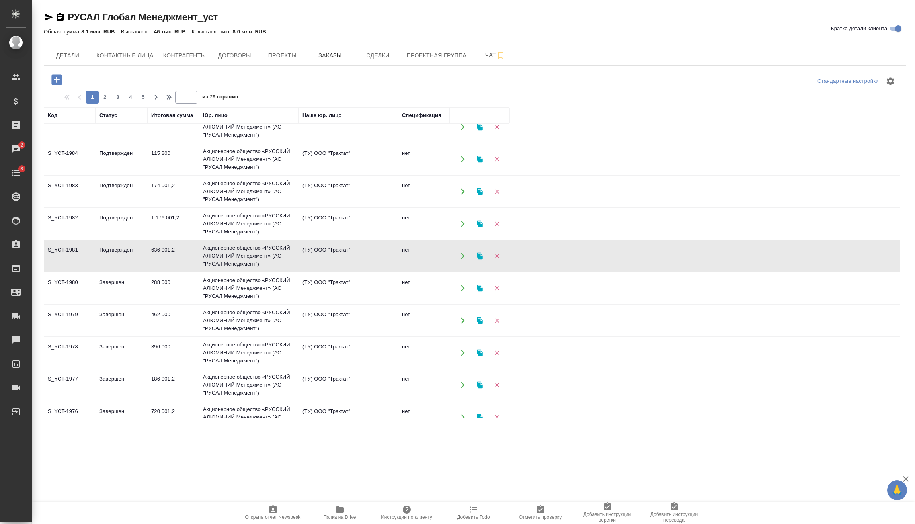
click at [132, 250] on td "Подтвержден" at bounding box center [122, 256] width 52 height 28
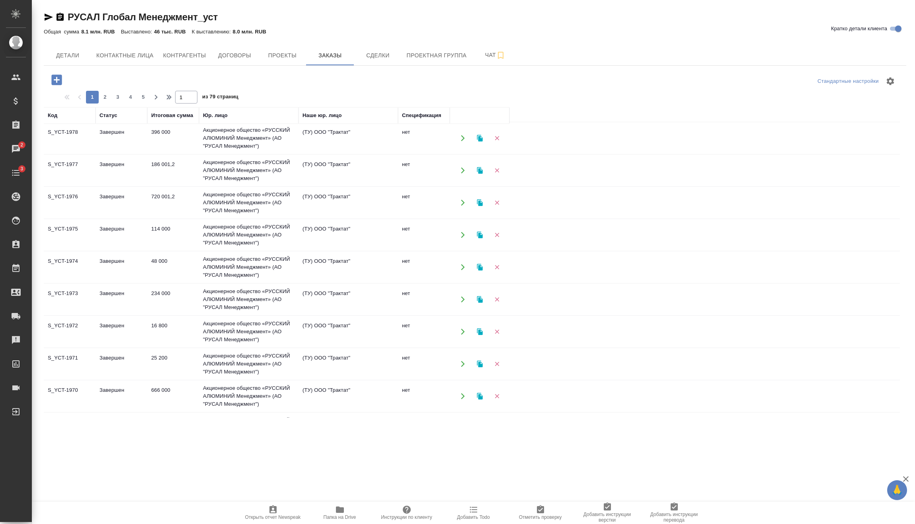
scroll to position [513, 0]
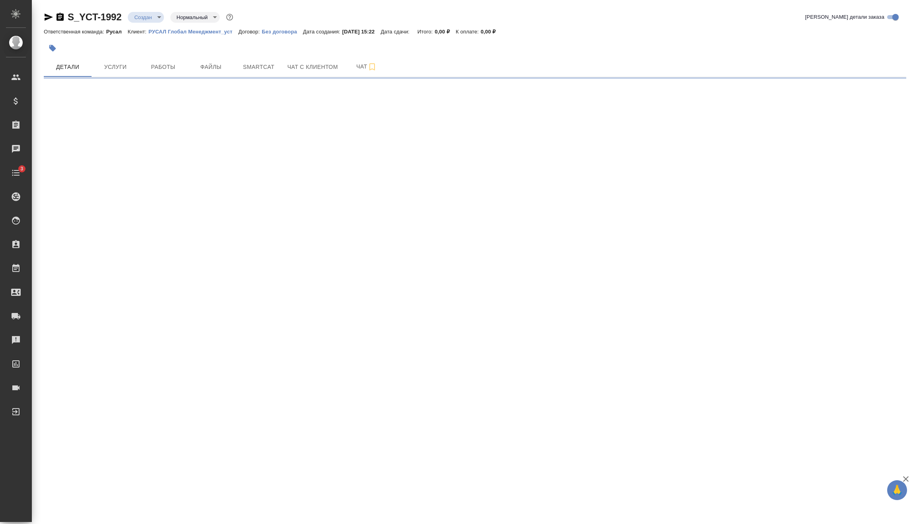
select select "RU"
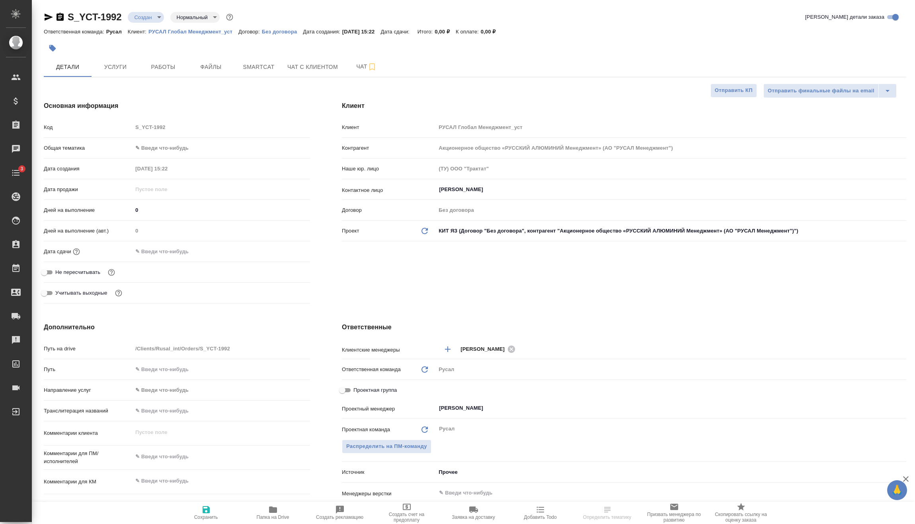
type textarea "x"
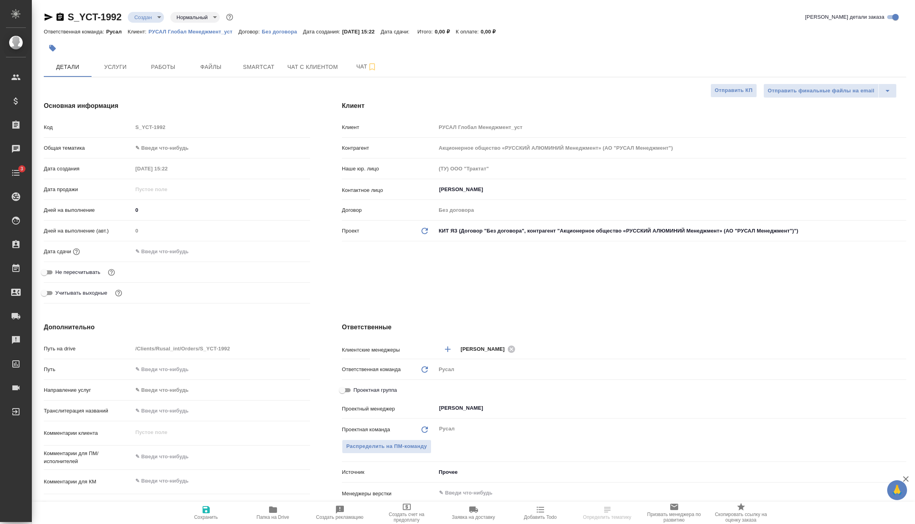
type textarea "x"
click at [179, 148] on body "🙏 .cls-1 fill:#fff; AWATERA [PERSON_NAME] Спецификации Заказы Чаты 3 Todo Проек…" at bounding box center [457, 262] width 915 height 524
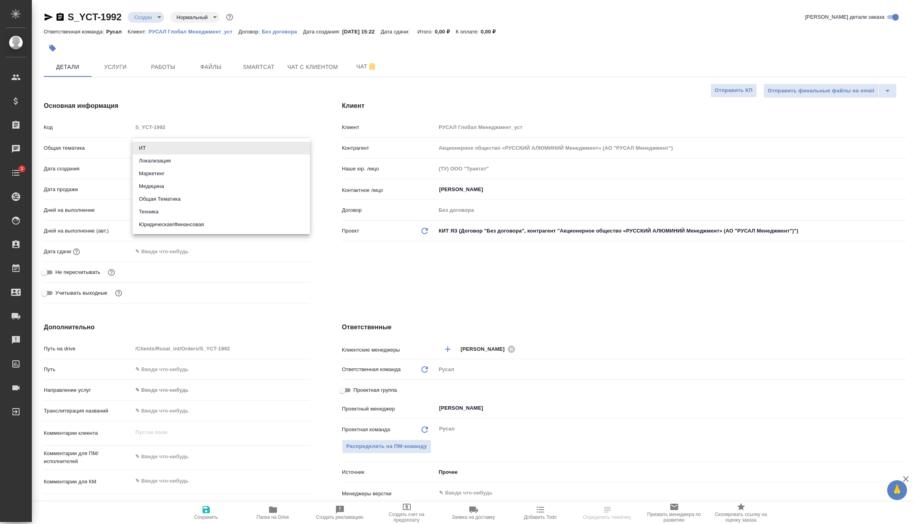
click at [162, 211] on li "Техника" at bounding box center [222, 211] width 178 height 13
type input "tech"
type textarea "x"
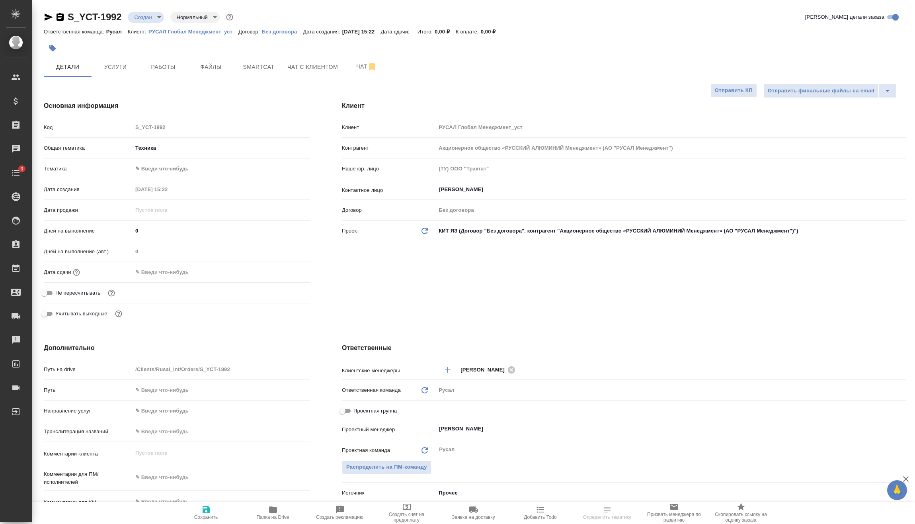
click at [168, 170] on body "🙏 .cls-1 fill:#fff; AWATERA [PERSON_NAME] Спецификации Заказы Чаты 3 Todo Проек…" at bounding box center [457, 262] width 915 height 524
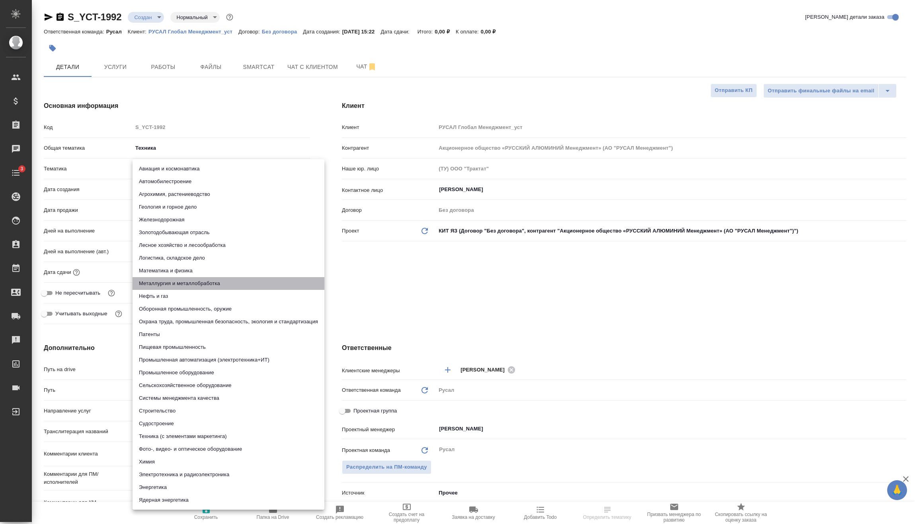
click at [182, 279] on li "Металлургия и металлобработка" at bounding box center [229, 283] width 192 height 13
type textarea "x"
type input "60014e23f7d9dc5f480a3cf8"
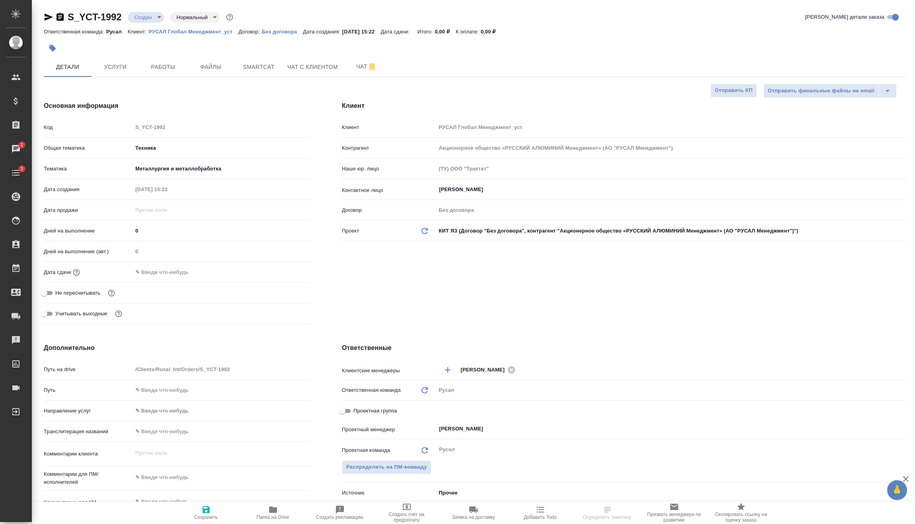
click at [175, 271] on input "text" at bounding box center [168, 272] width 70 height 12
click at [288, 274] on icon "button" at bounding box center [287, 272] width 10 height 10
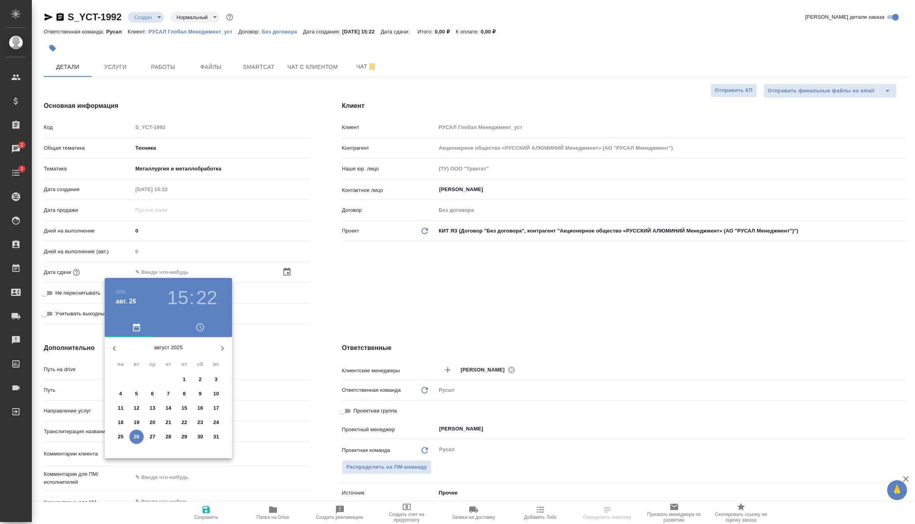
click at [187, 294] on h3 "15" at bounding box center [177, 298] width 21 height 22
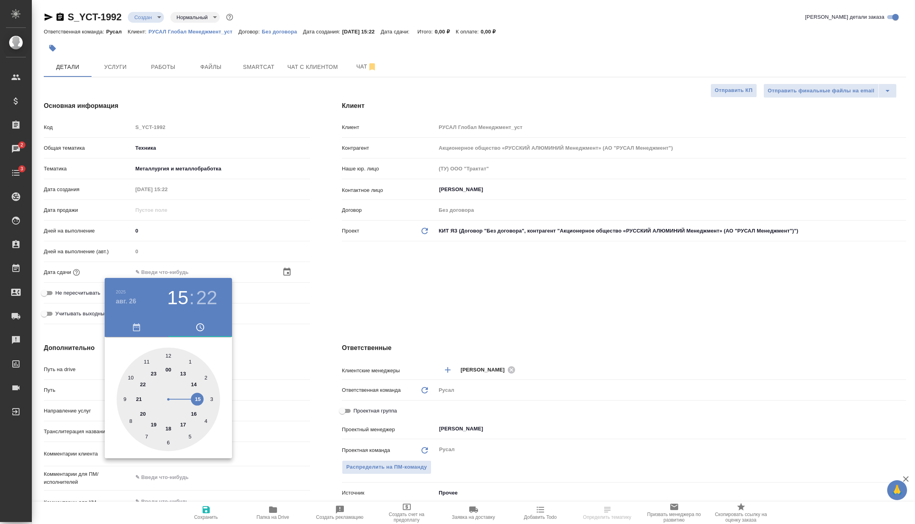
click at [168, 424] on div at bounding box center [169, 400] width 104 height 104
type input "26.08.2025 18:22"
type textarea "x"
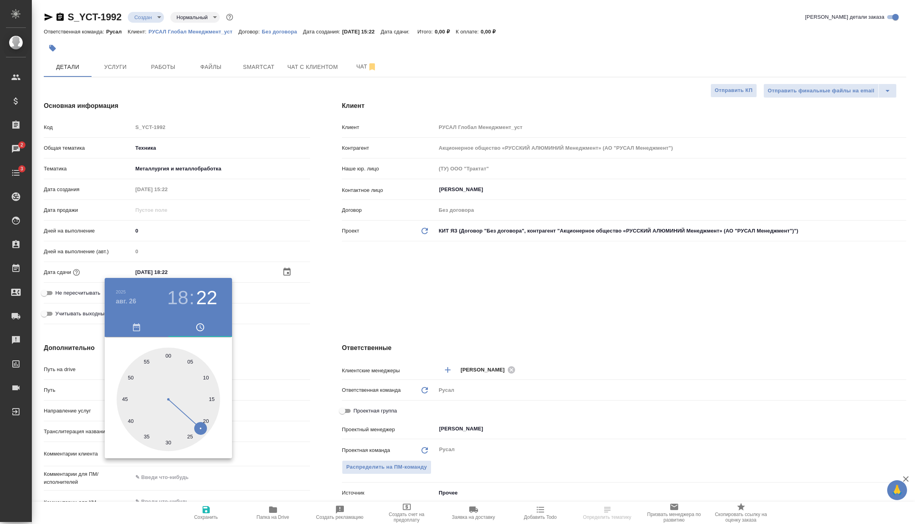
click at [278, 336] on div at bounding box center [457, 262] width 915 height 524
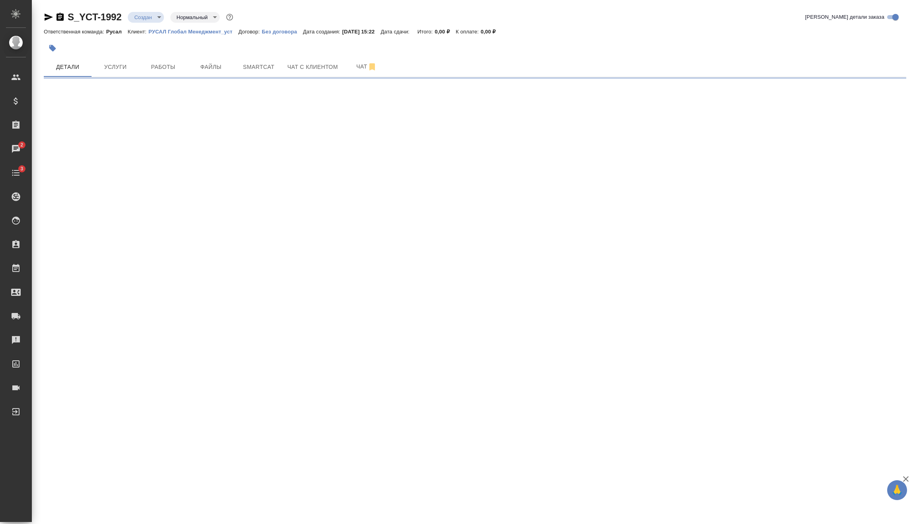
select select "RU"
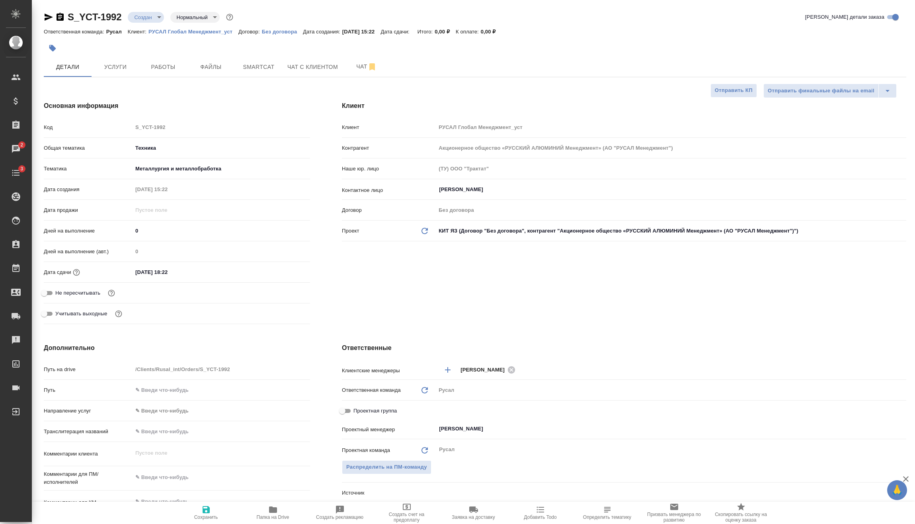
type textarea "x"
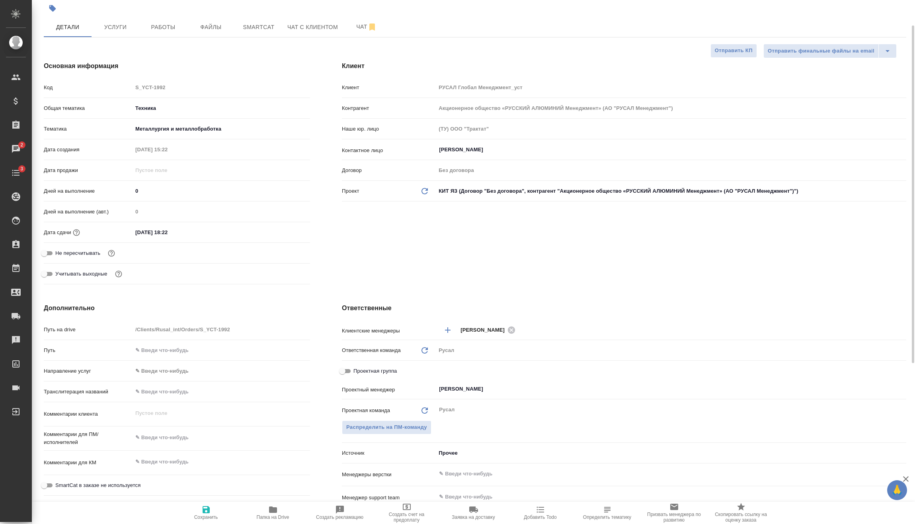
type textarea "x"
click at [177, 432] on textarea at bounding box center [222, 438] width 178 height 14
type textarea "x"
type textarea "1"
type textarea "x"
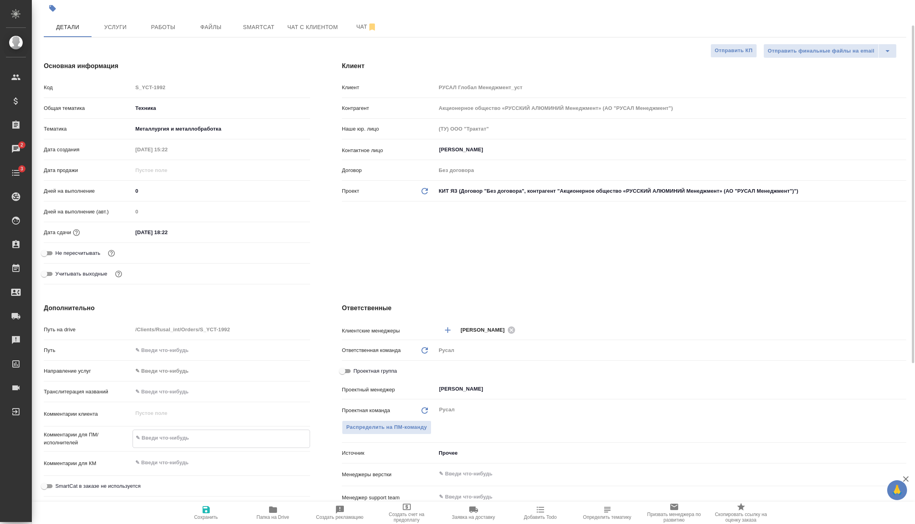
type textarea "x"
type textarea "17"
type textarea "x"
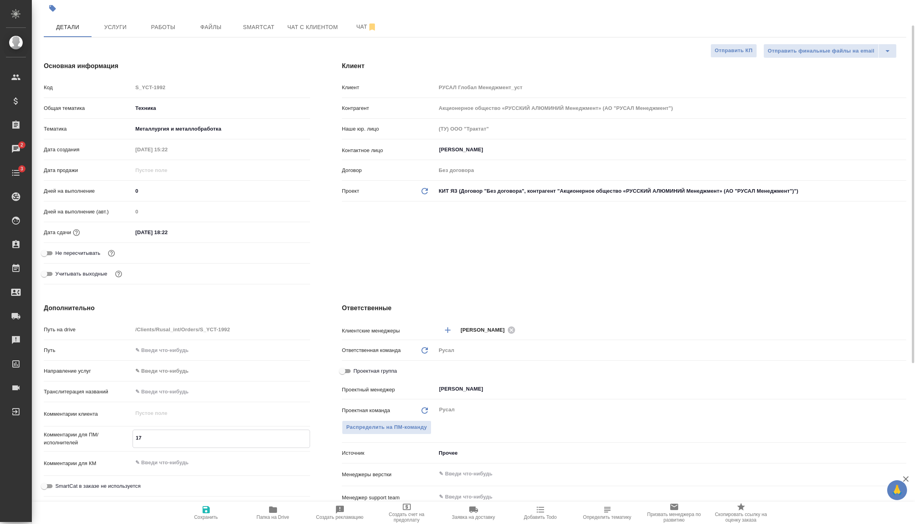
type textarea "x"
type textarea "17/"
type textarea "x"
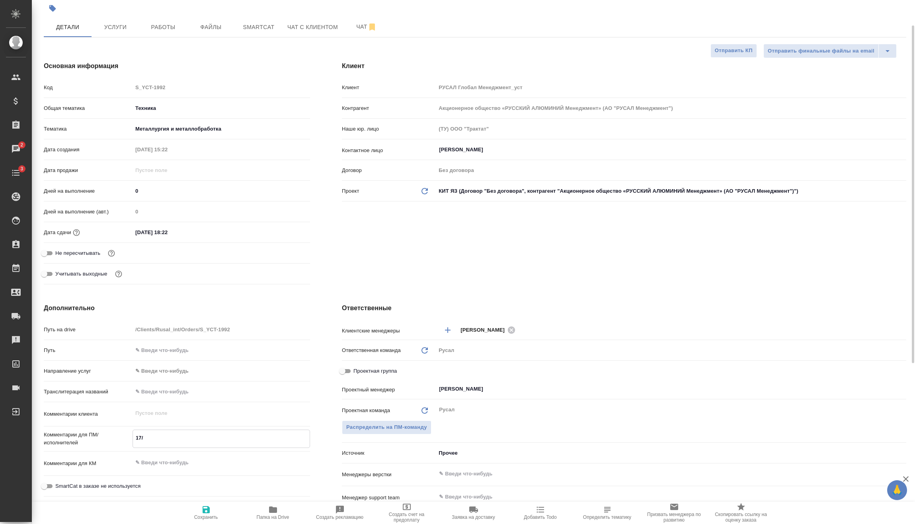
type textarea "17/0"
type textarea "x"
type textarea "17/08"
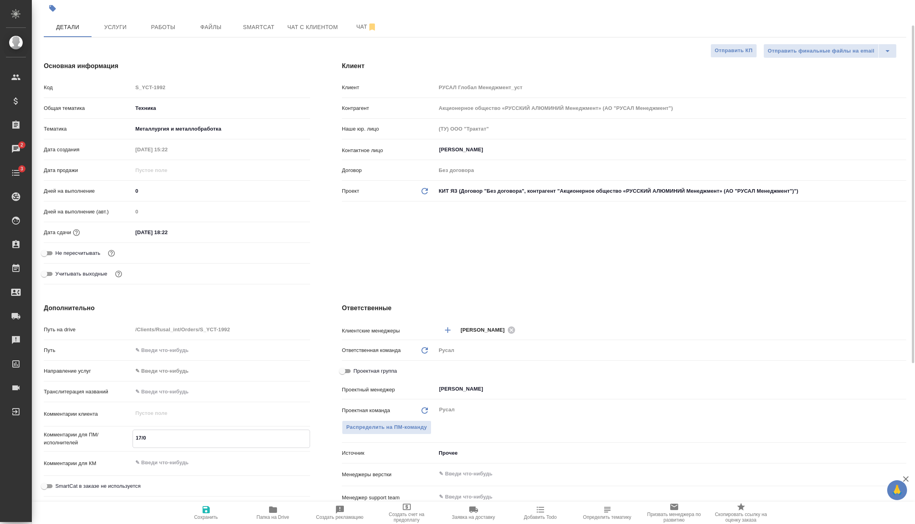
type textarea "x"
type textarea "17/08-"
type textarea "x"
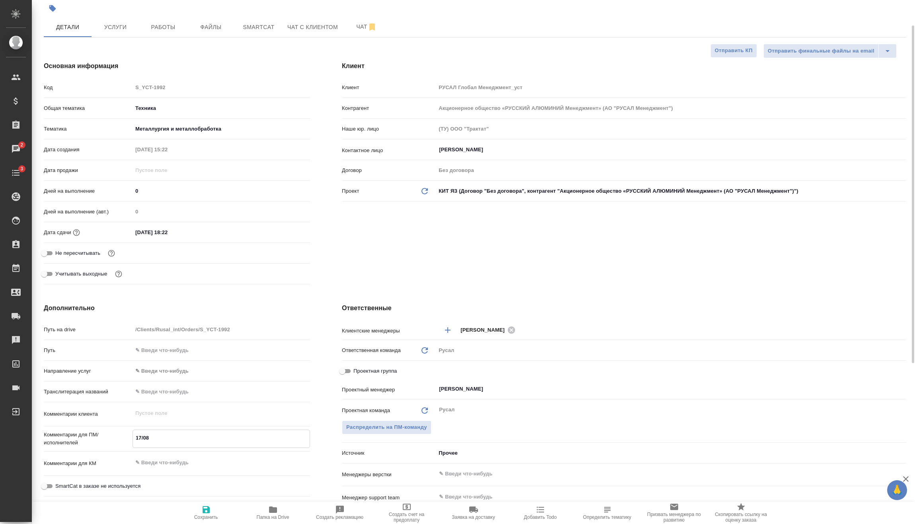
type textarea "x"
type textarea "17/08"
type textarea "x"
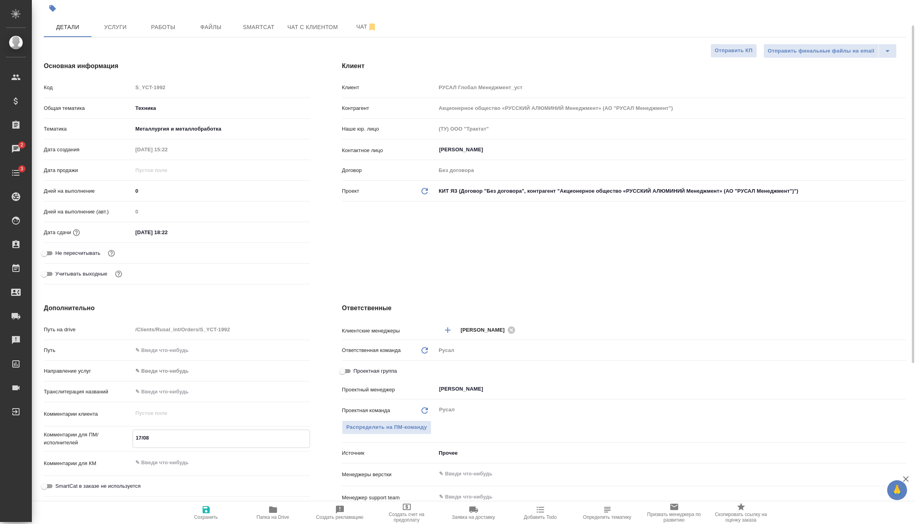
type textarea "x"
type textarea "17/0"
type textarea "x"
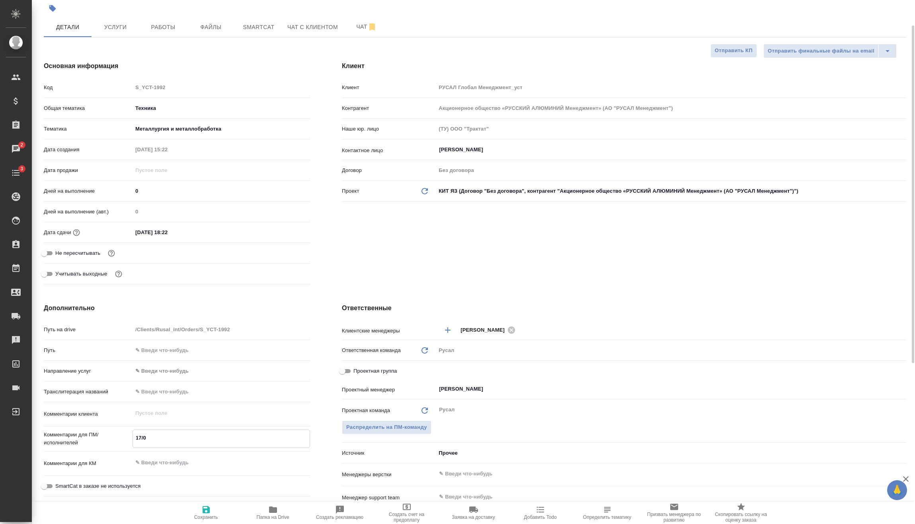
type textarea "17/"
type textarea "x"
type textarea "17"
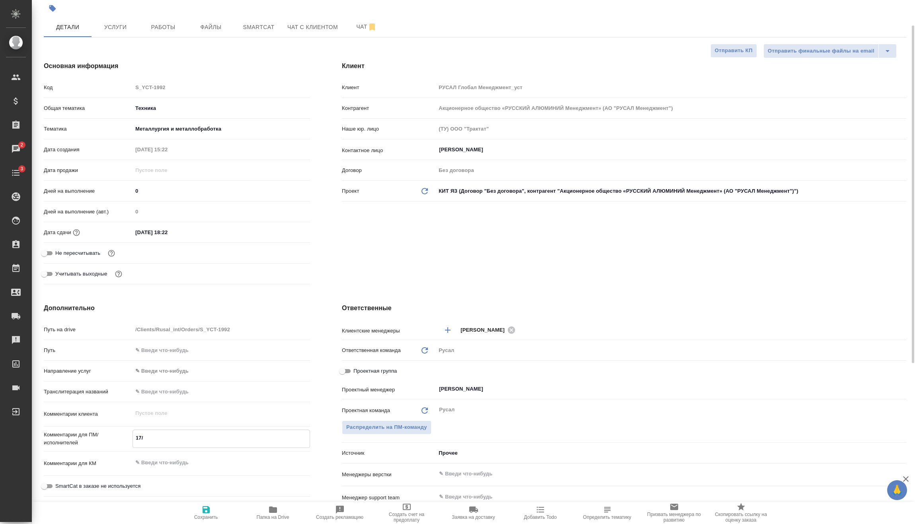
type textarea "x"
type textarea "17/"
type textarea "x"
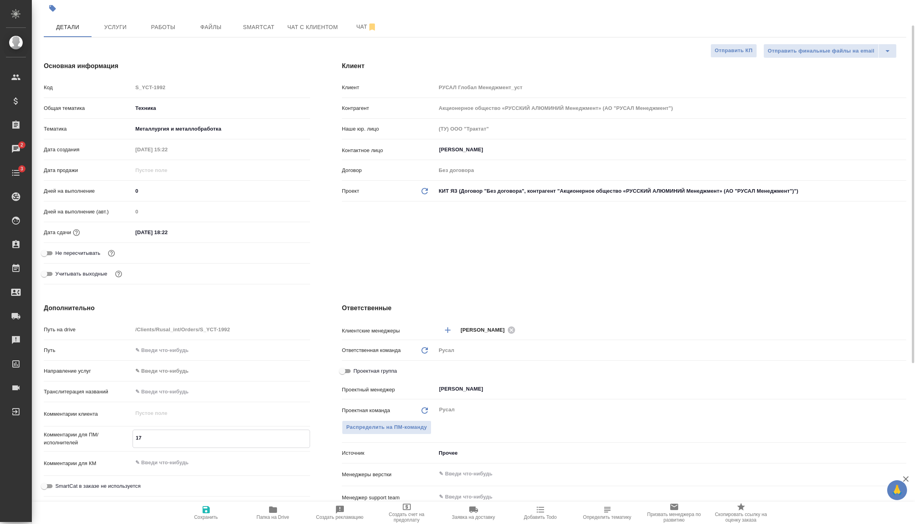
type textarea "x"
type textarea "17"
type textarea "x"
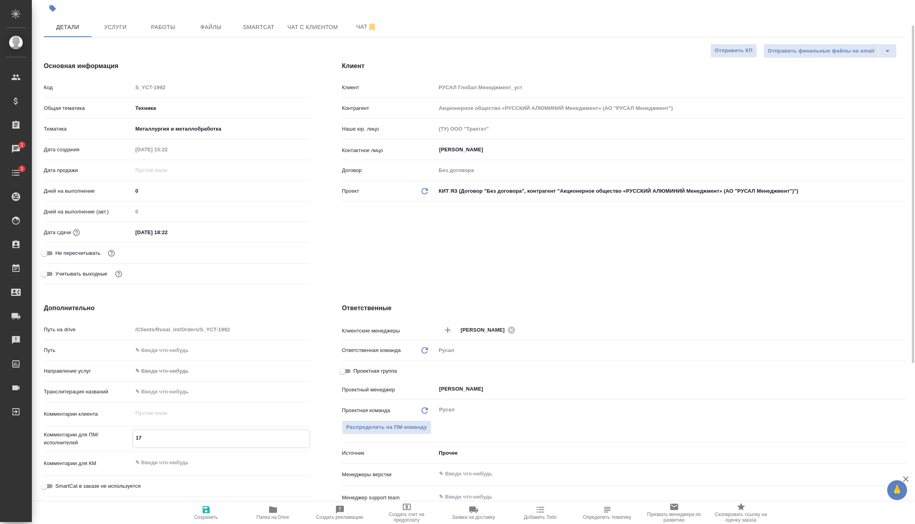
type textarea "x"
type textarea "17."
type textarea "x"
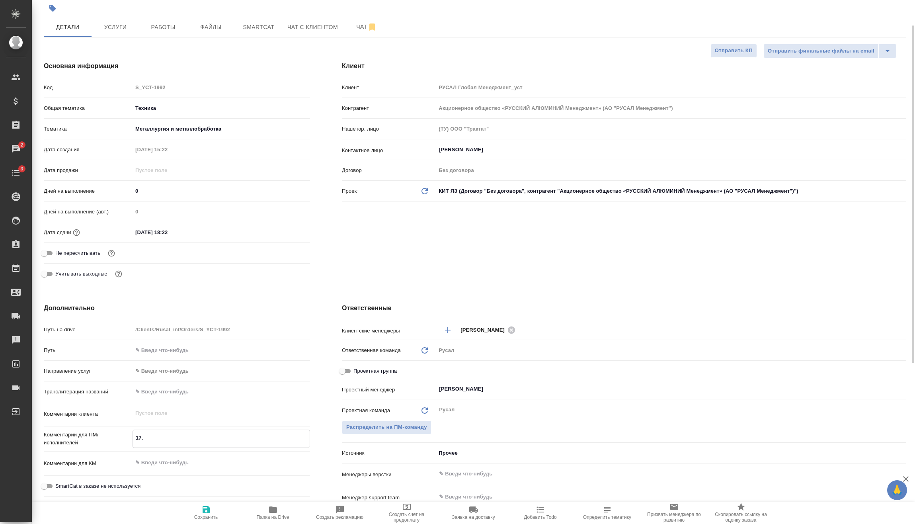
type textarea "17.0"
type textarea "x"
type textarea "17.08"
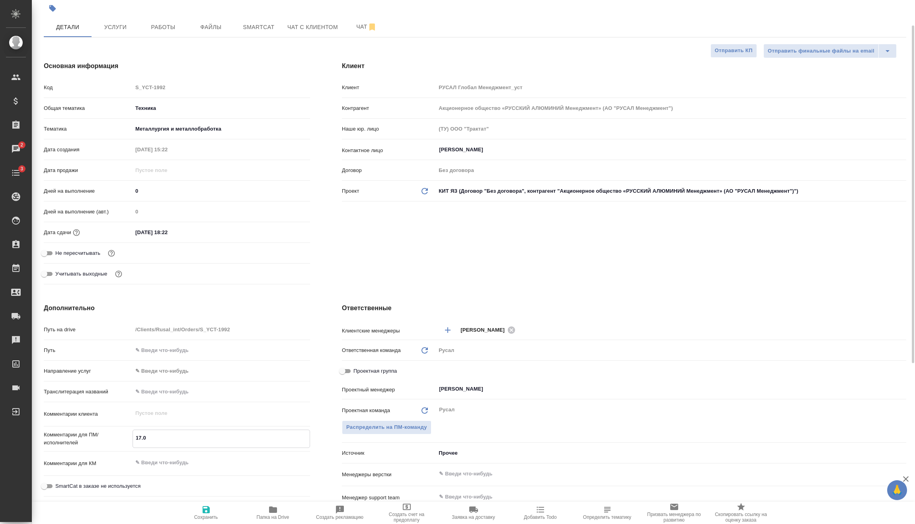
type textarea "x"
type textarea "17.08-"
type textarea "x"
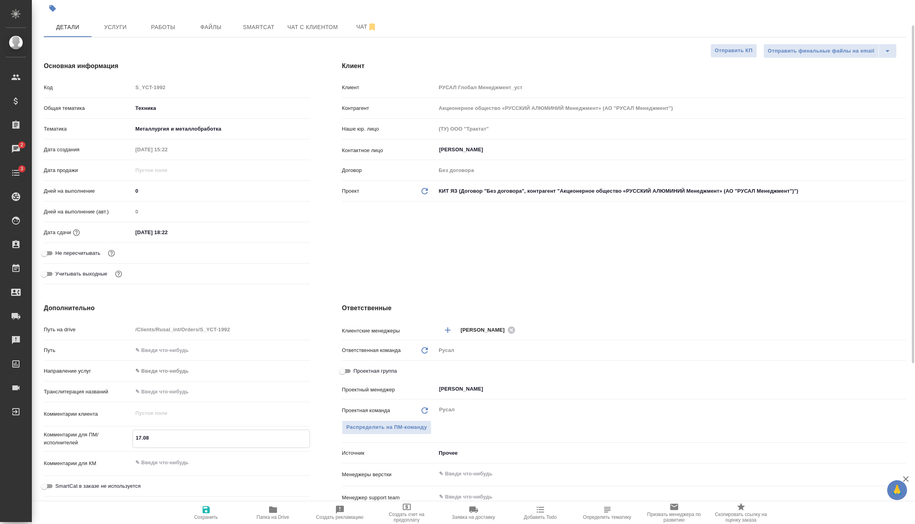
type textarea "x"
type textarea "17.08-2"
type textarea "x"
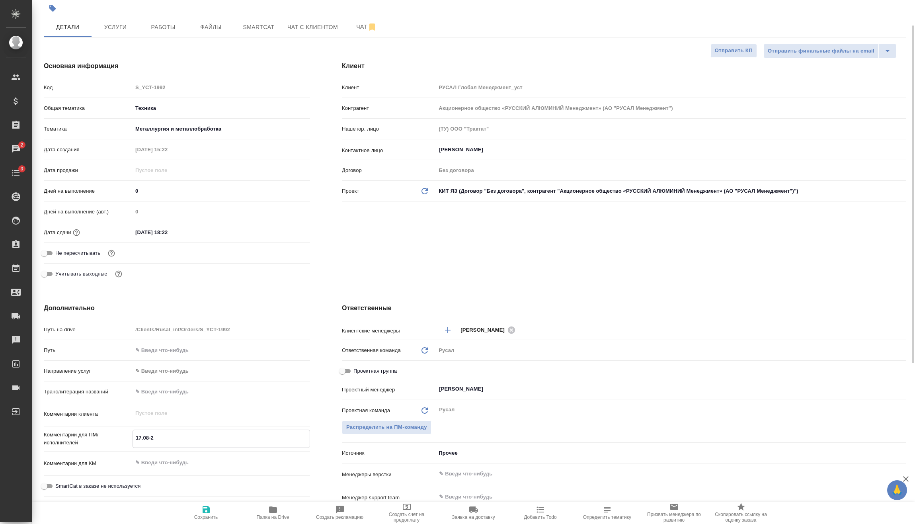
type textarea "x"
type textarea "17.08-24"
type textarea "x"
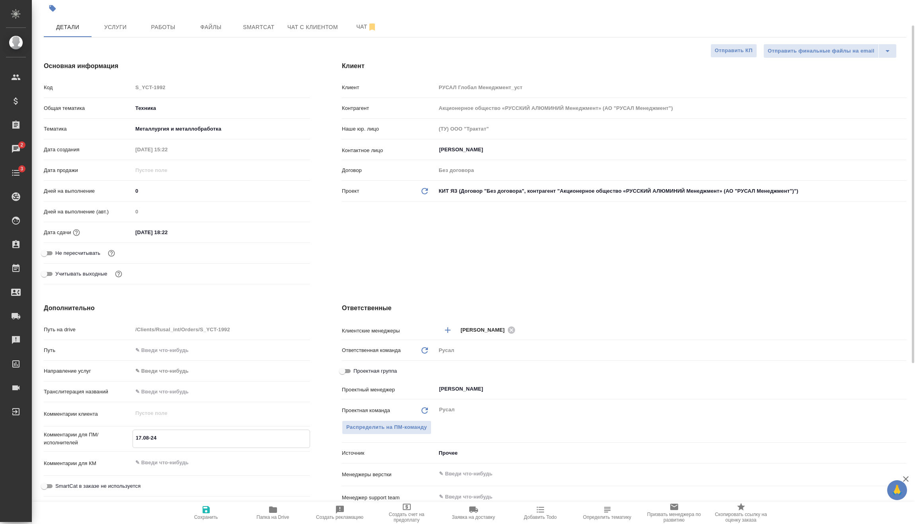
type textarea "17.08-24."
type textarea "x"
type textarea "17.08-24.0"
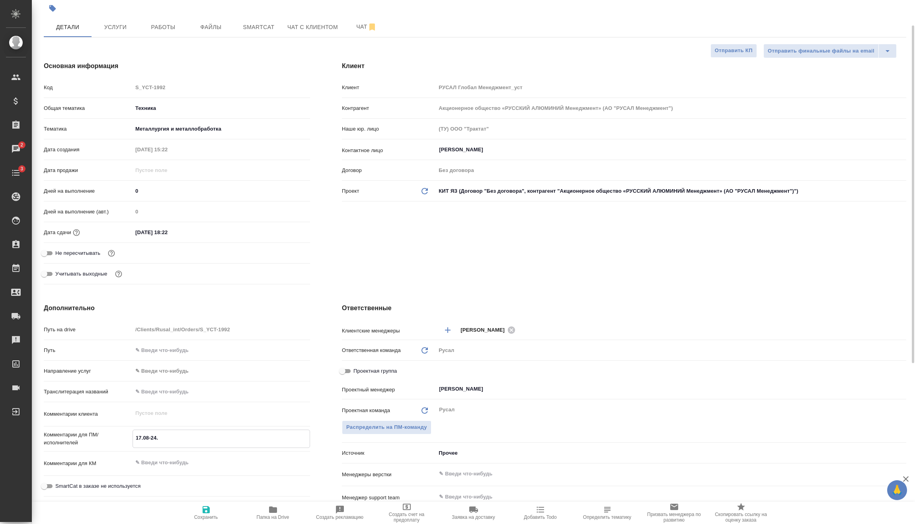
type textarea "x"
type textarea "17.08-24.08"
type textarea "x"
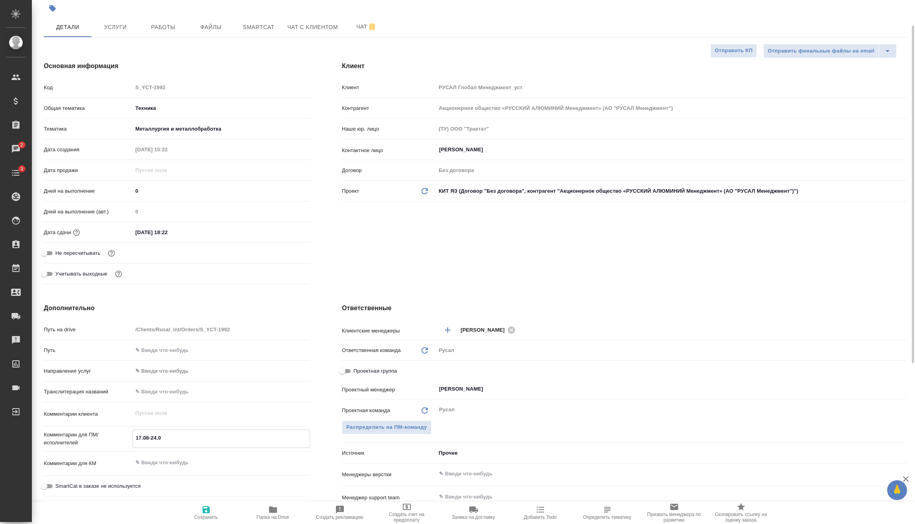
type textarea "x"
type textarea "17.08-24.08"
type textarea "x"
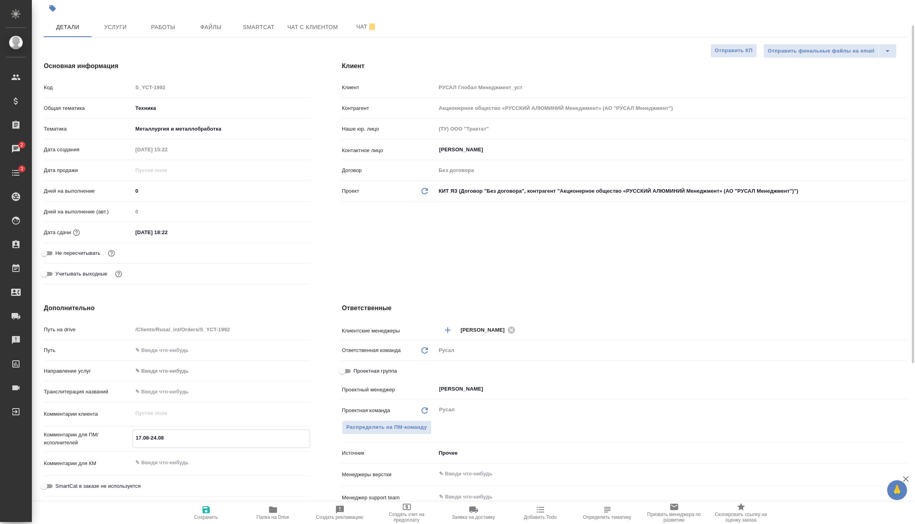
type textarea "17.08-24.08 F"
type textarea "x"
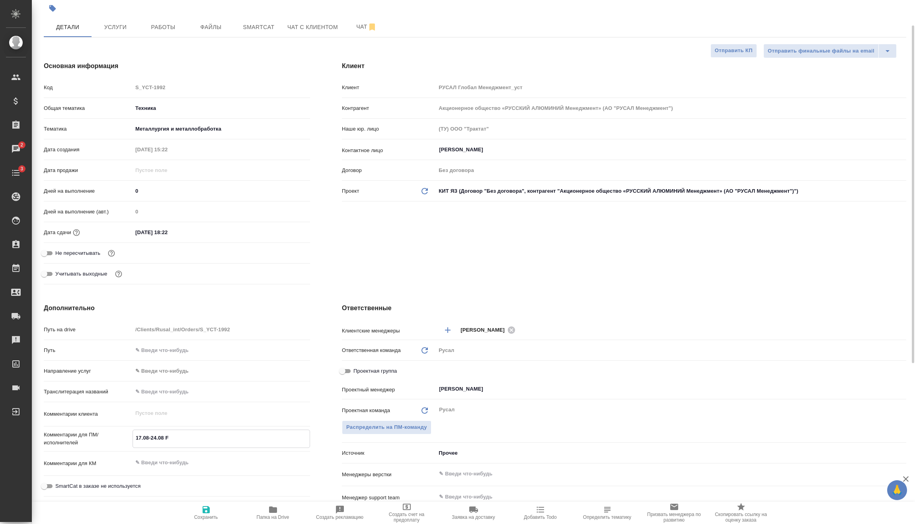
type textarea "17.08-24.08 Fd"
type textarea "x"
type textarea "17.08-24.08 Fdl"
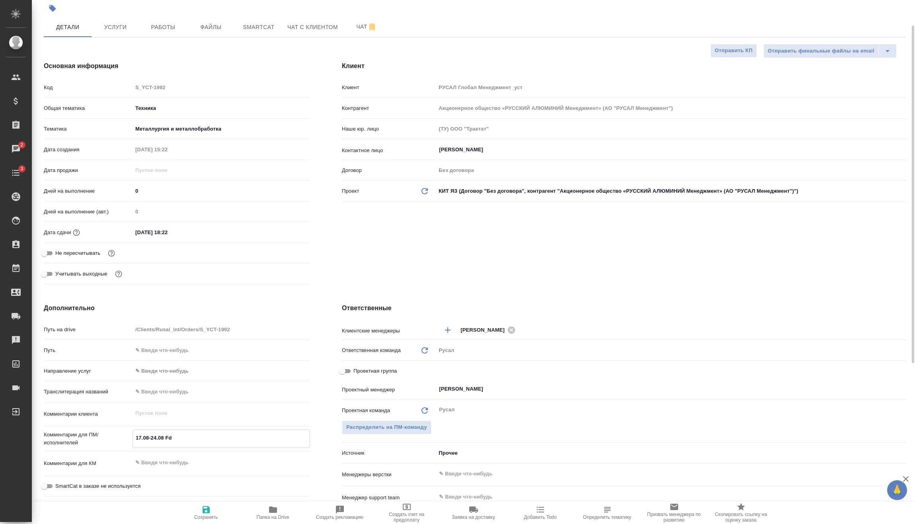
type textarea "x"
type textarea "17.08-24.08 Fdlt"
type textarea "x"
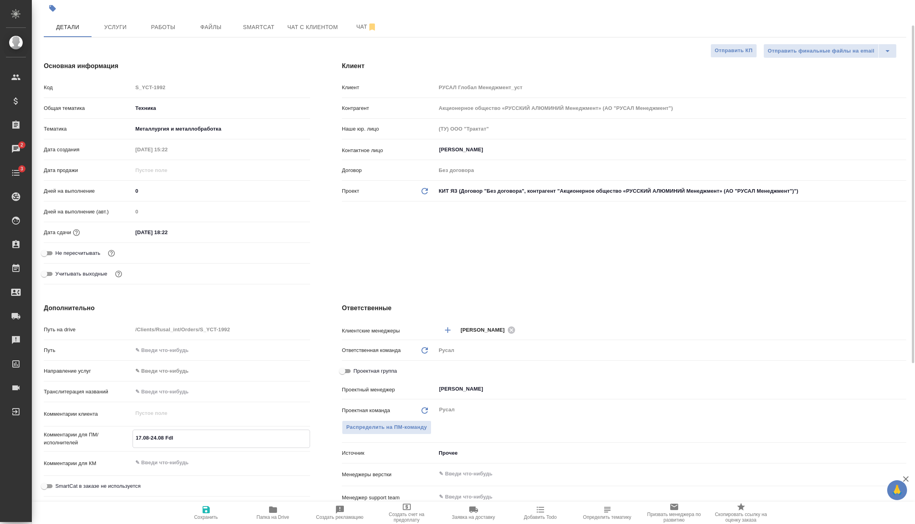
type textarea "x"
type textarea "17.08-24.08 Fdl"
type textarea "x"
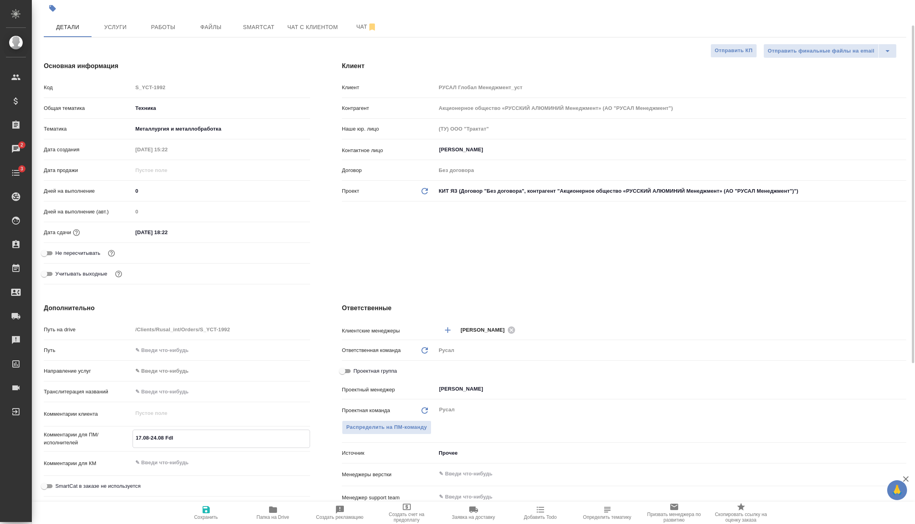
type textarea "x"
type textarea "17.08-24.08 Fd"
type textarea "x"
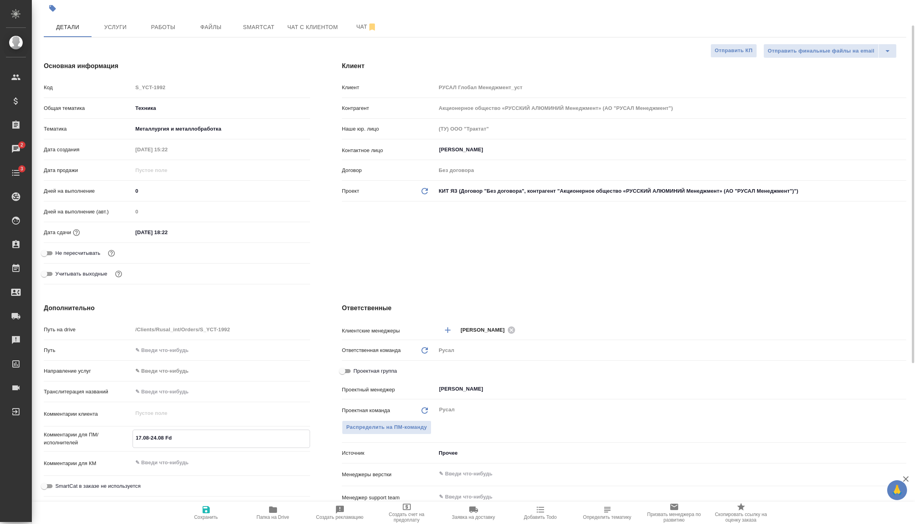
type textarea "17.08-24.08 F"
type textarea "x"
type textarea "17.08-24.08"
type textarea "x"
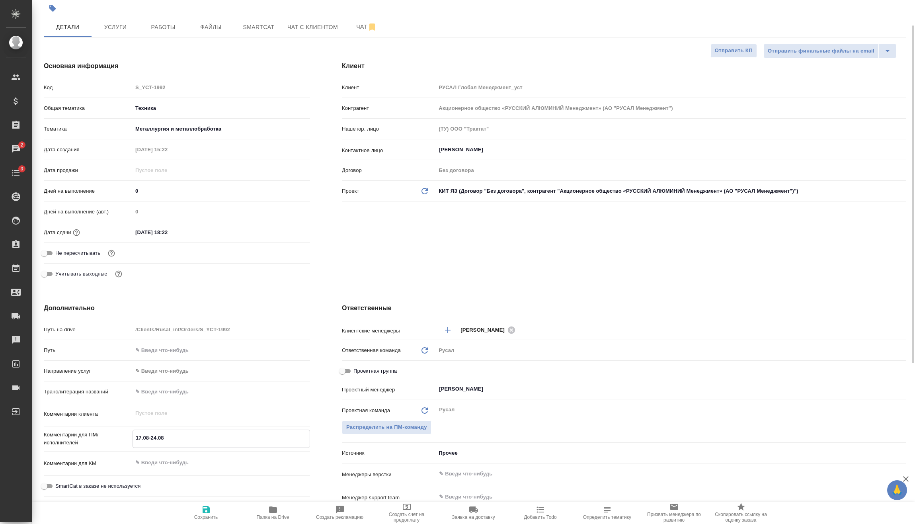
type textarea "x"
type textarea "17.08-24.08 F"
type textarea "x"
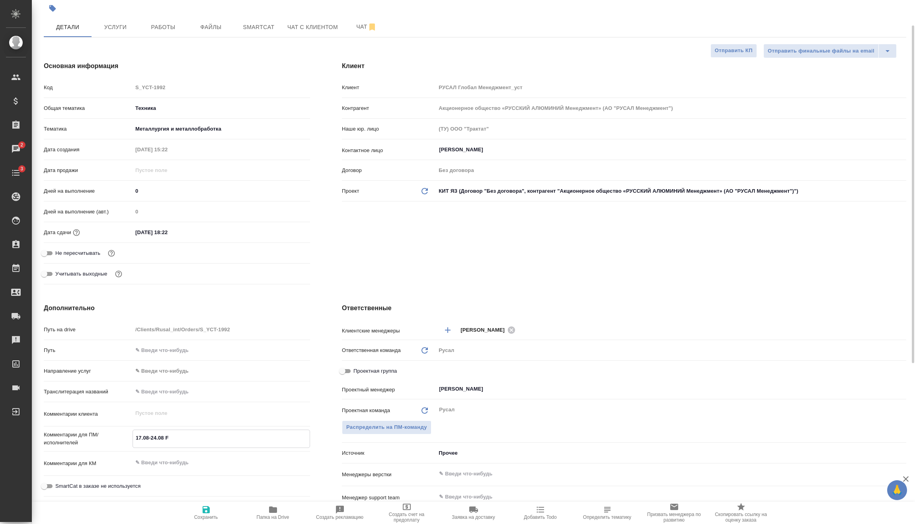
type textarea "x"
type textarea "17.08-24.08 Fd"
type textarea "x"
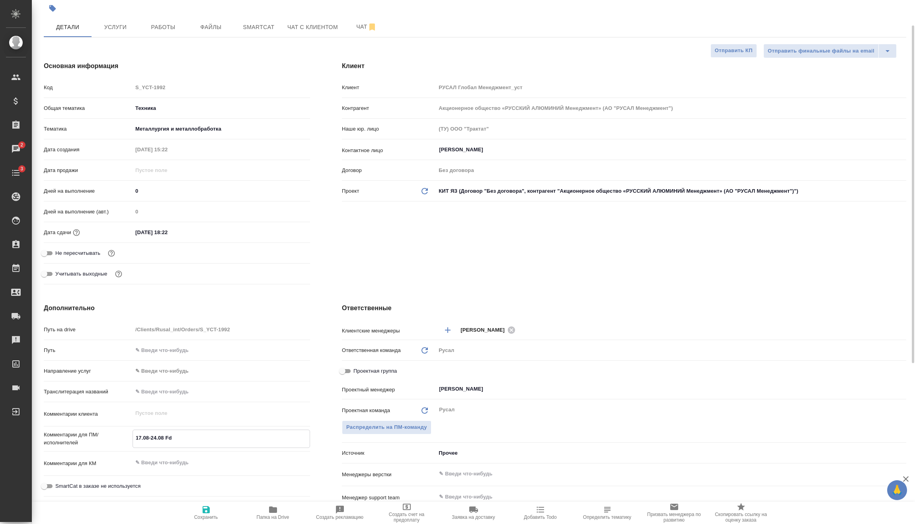
type textarea "x"
type textarea "17.08-24.08 Fdl"
type textarea "x"
type textarea "17.08-24.08 Fdlt"
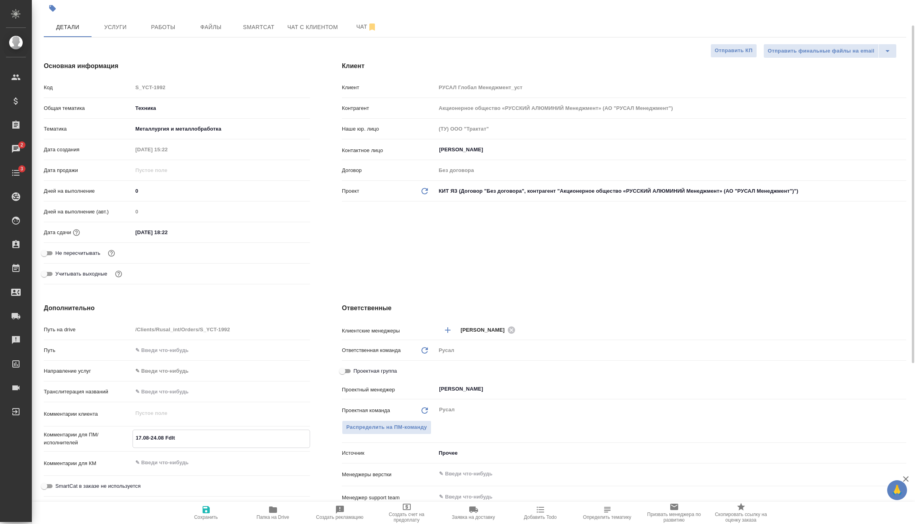
type textarea "x"
type textarea "17.08-24.08 Fdltq"
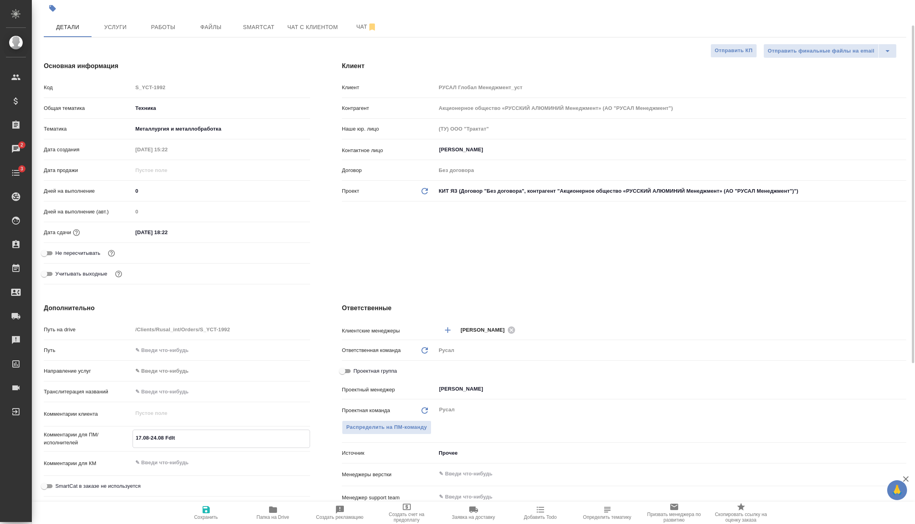
type textarea "x"
type textarea "17.08-24.08 Fdlt"
type textarea "x"
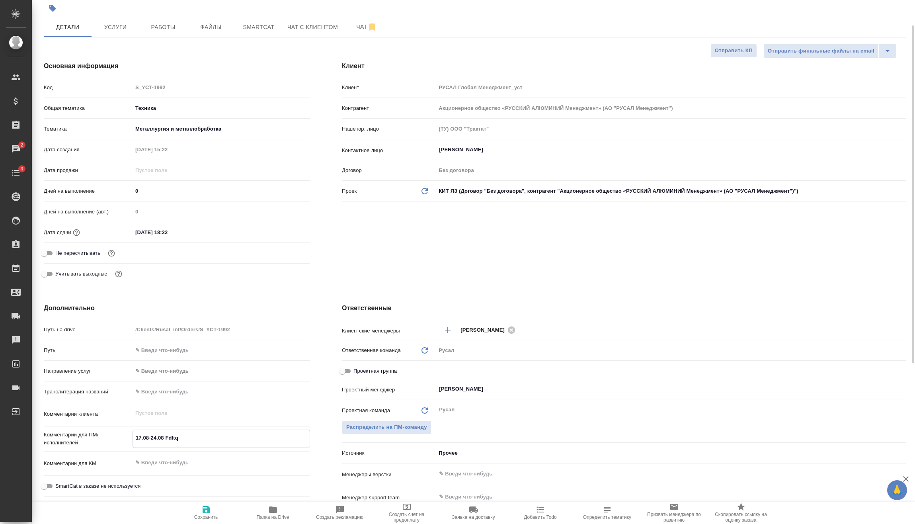
type textarea "x"
type textarea "17.08-24.08 Fdl"
type textarea "x"
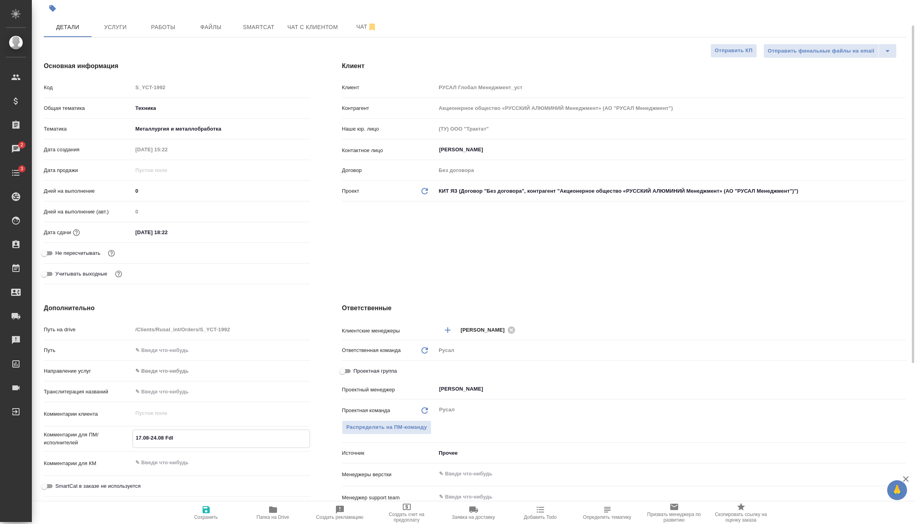
type textarea "x"
type textarea "17.08-24.08 Fd"
type textarea "x"
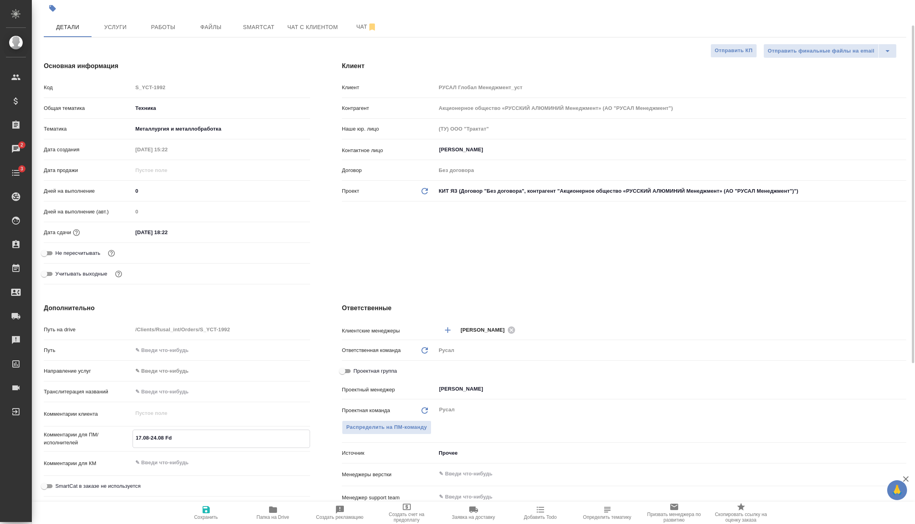
type textarea "17.08-24.08 F"
type textarea "x"
type textarea "17.08-24.08"
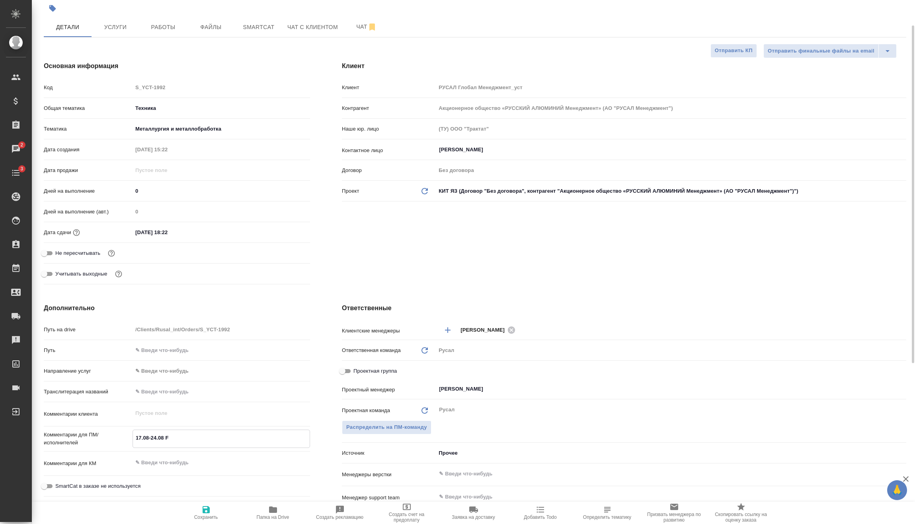
type textarea "x"
type textarea "17.08-24.08 А"
type textarea "x"
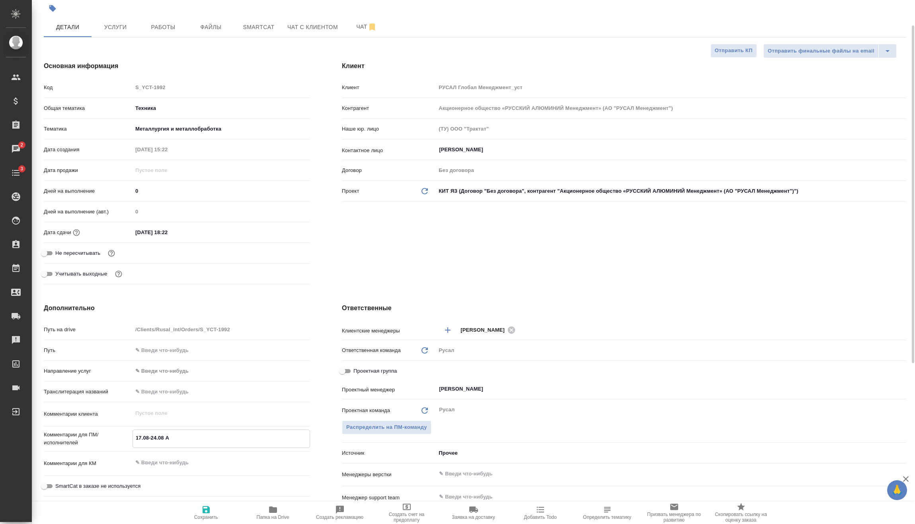
type textarea "x"
type textarea "17.08-24.08 Ав"
type textarea "x"
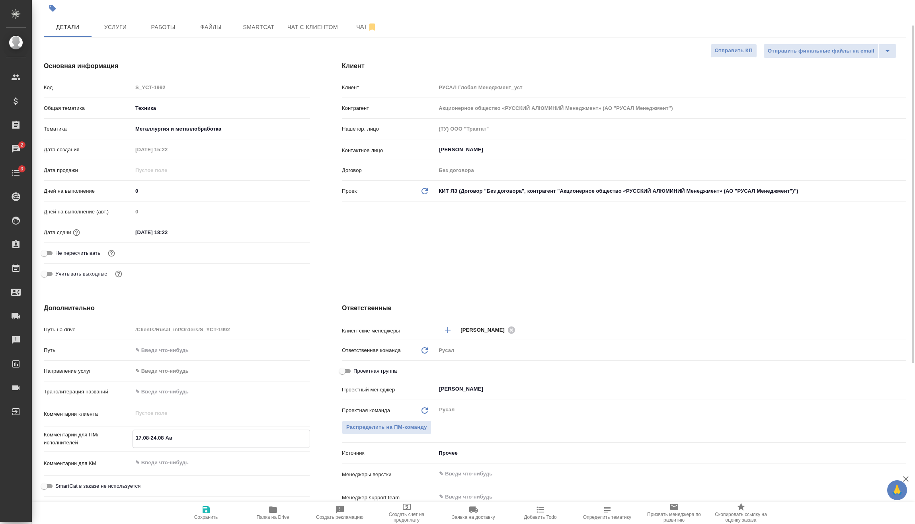
type textarea "x"
type textarea "17.08-24.08 Авд"
type textarea "x"
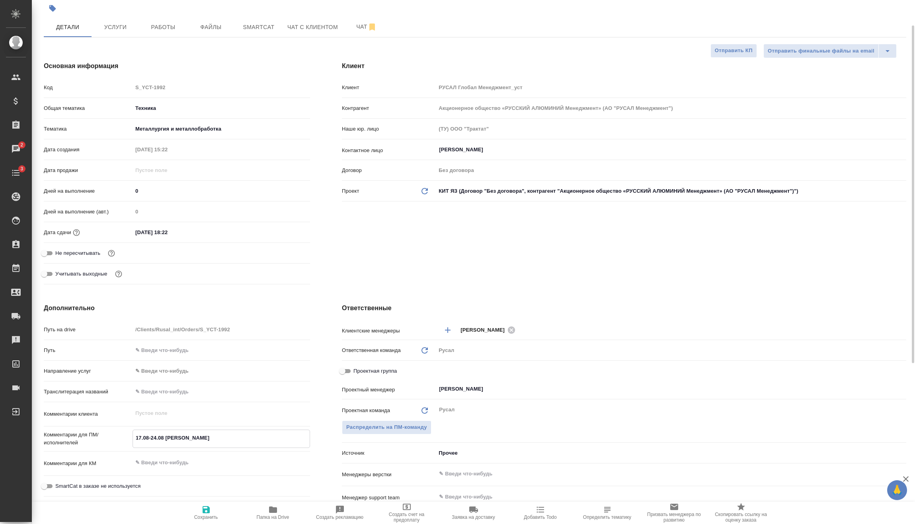
click at [217, 517] on span "Сохранить" at bounding box center [206, 517] width 24 height 6
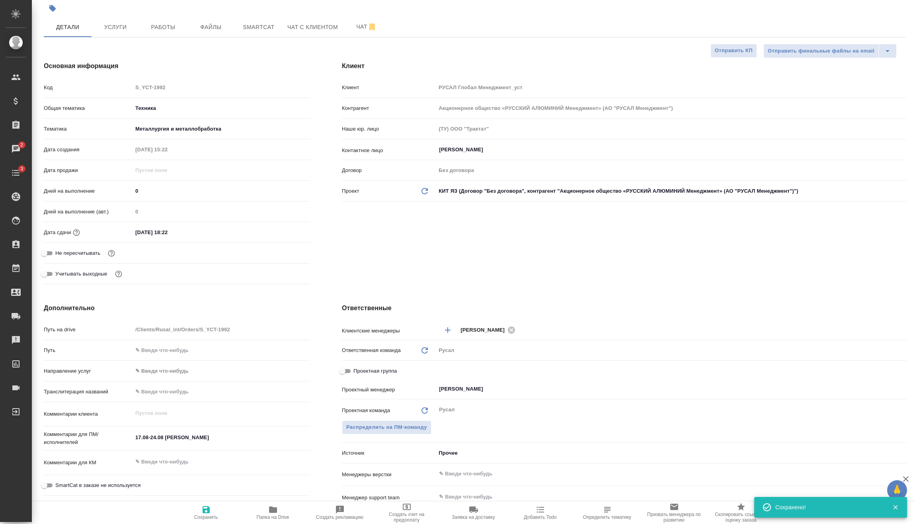
scroll to position [0, 0]
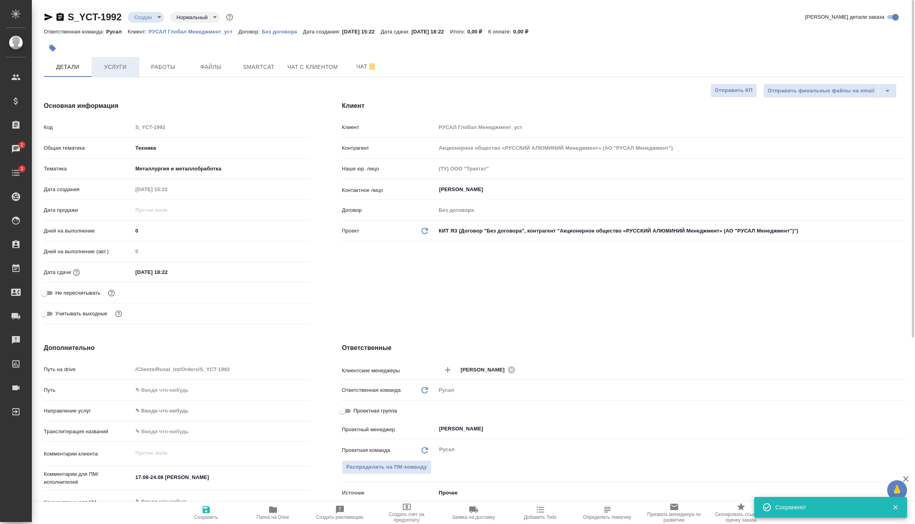
click at [132, 71] on span "Услуги" at bounding box center [115, 67] width 38 height 10
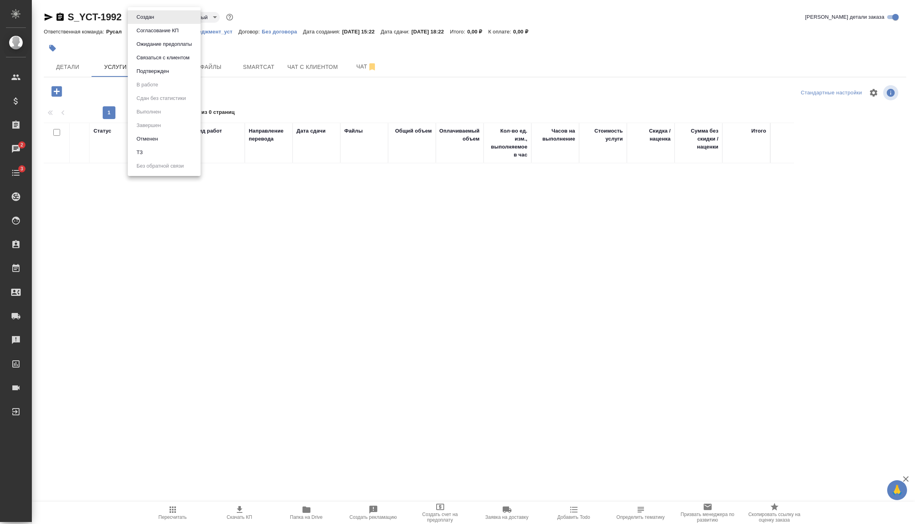
click at [159, 16] on body "🙏 .cls-1 fill:#fff; AWATERA Vasilev Evgeniy Клиенты Спецификации Заказы 2 Чаты …" at bounding box center [457, 262] width 915 height 524
click at [151, 72] on button "Подтвержден" at bounding box center [152, 71] width 37 height 9
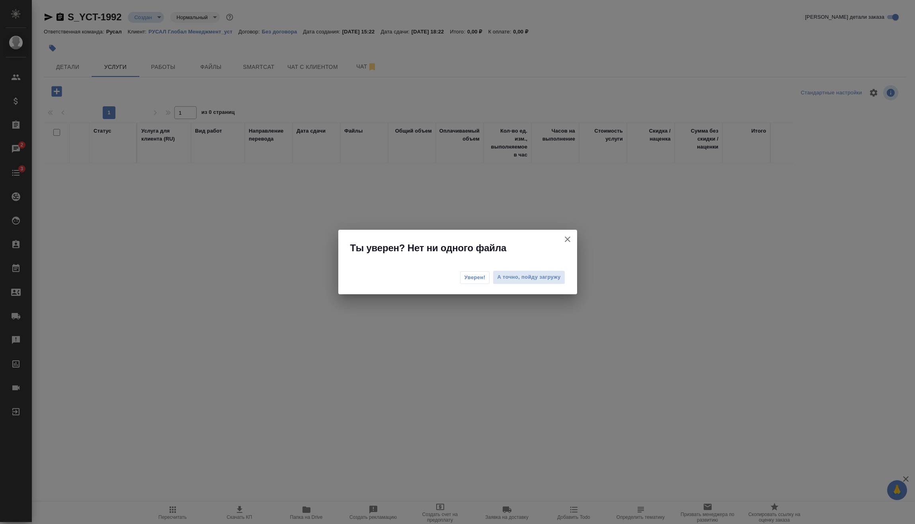
click at [485, 274] on span "Уверен!" at bounding box center [475, 278] width 21 height 8
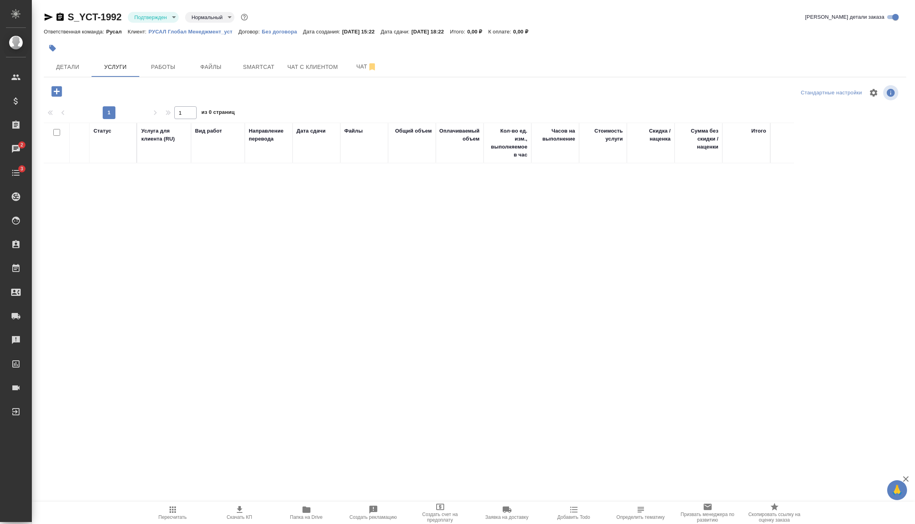
click at [56, 86] on icon "button" at bounding box center [57, 91] width 14 height 14
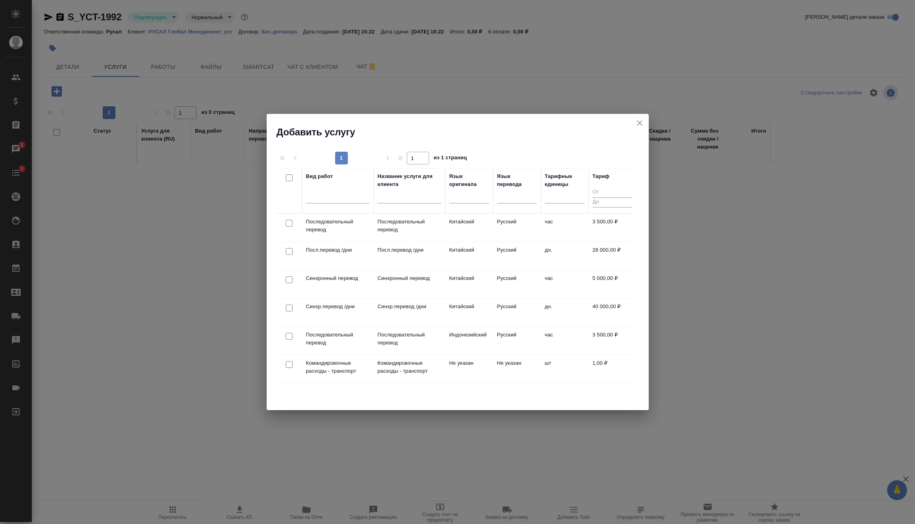
click at [291, 307] on input "checkbox" at bounding box center [289, 308] width 7 height 7
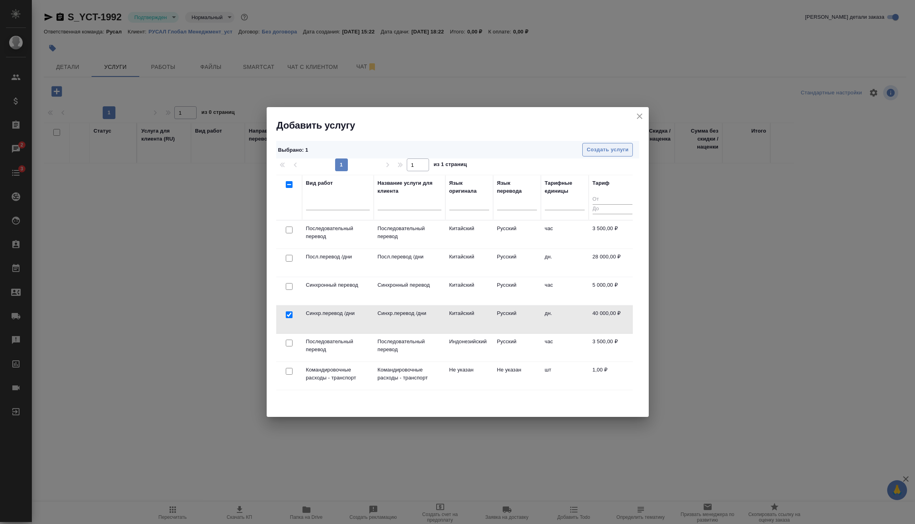
click at [606, 145] on button "Создать услуги" at bounding box center [607, 150] width 51 height 14
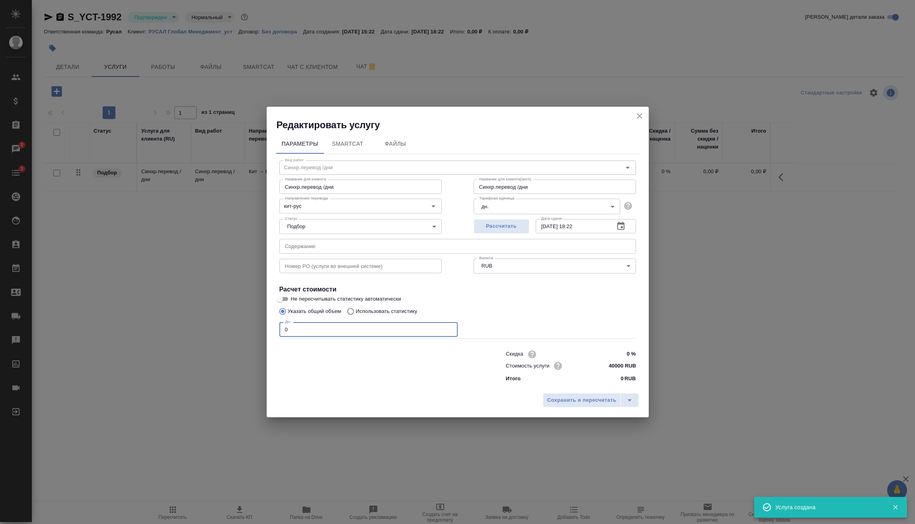
drag, startPoint x: 334, startPoint y: 330, endPoint x: 333, endPoint y: 356, distance: 26.7
click at [248, 333] on div "Редактировать услугу Параметры SmartCat Файлы Вид работ Синхр.перевод /дни Вид …" at bounding box center [457, 262] width 915 height 524
click at [639, 116] on icon "close" at bounding box center [640, 116] width 6 height 6
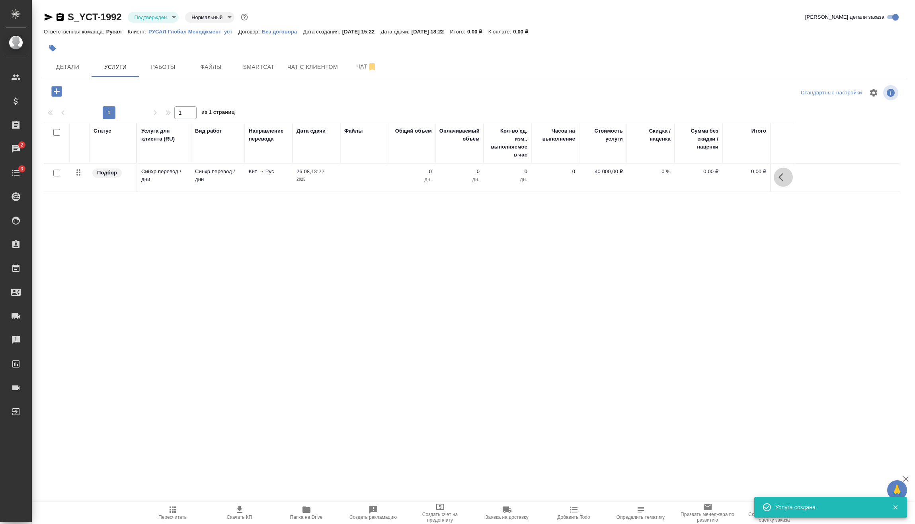
click at [780, 176] on icon "button" at bounding box center [781, 177] width 5 height 8
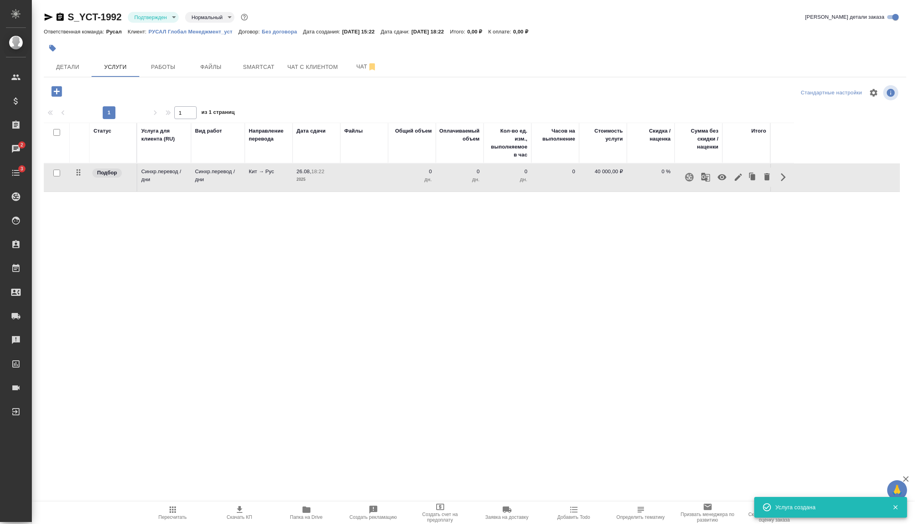
click at [734, 174] on icon "button" at bounding box center [739, 177] width 10 height 10
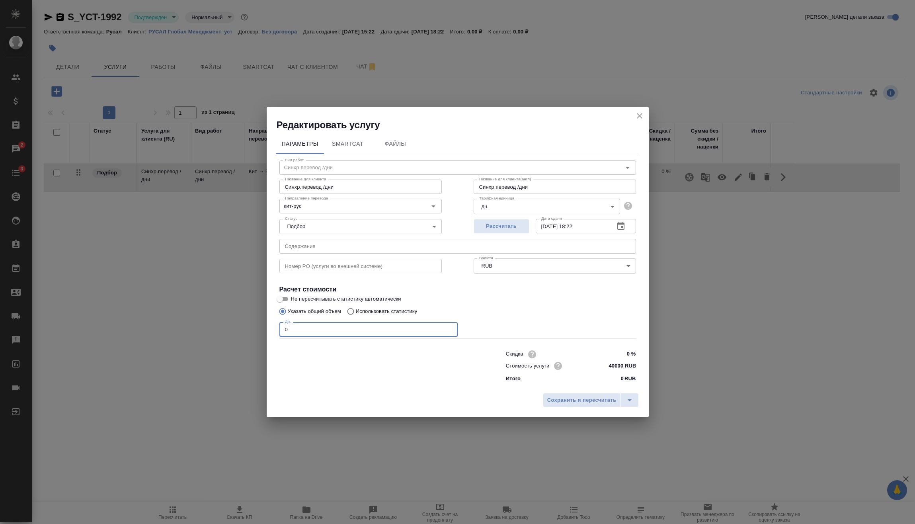
click at [281, 326] on input "0" at bounding box center [368, 329] width 178 height 14
drag, startPoint x: 300, startPoint y: 328, endPoint x: 288, endPoint y: 331, distance: 12.0
click at [289, 331] on input "0" at bounding box center [368, 329] width 178 height 14
drag, startPoint x: 304, startPoint y: 330, endPoint x: 266, endPoint y: 334, distance: 38.9
click at [266, 334] on div "Редактировать услугу Параметры SmartCat Файлы Вид работ Синхр.перевод /дни Вид …" at bounding box center [457, 262] width 915 height 524
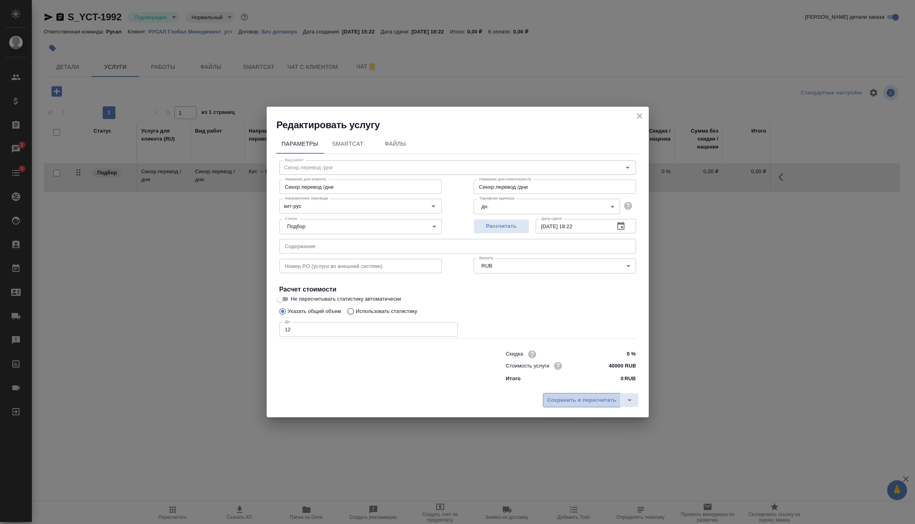
click at [573, 397] on span "Сохранить и пересчитать" at bounding box center [581, 400] width 69 height 9
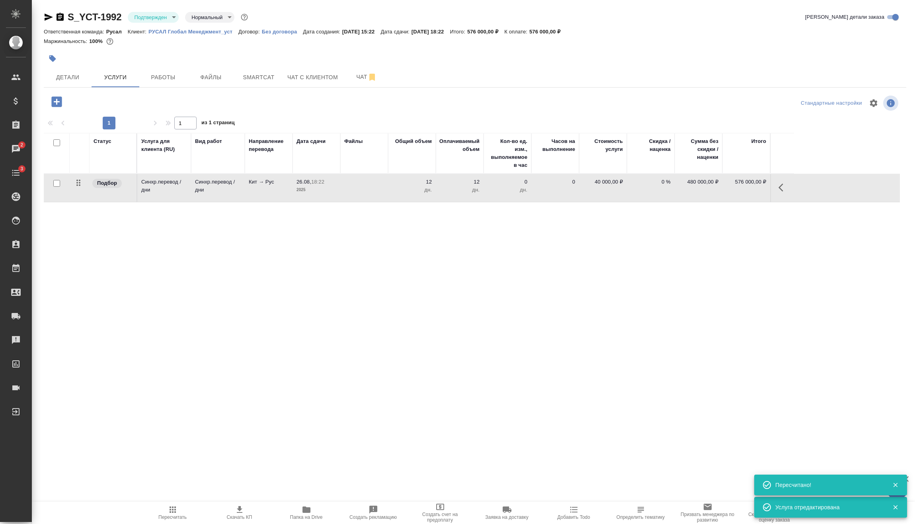
click at [56, 103] on icon "button" at bounding box center [56, 101] width 10 height 10
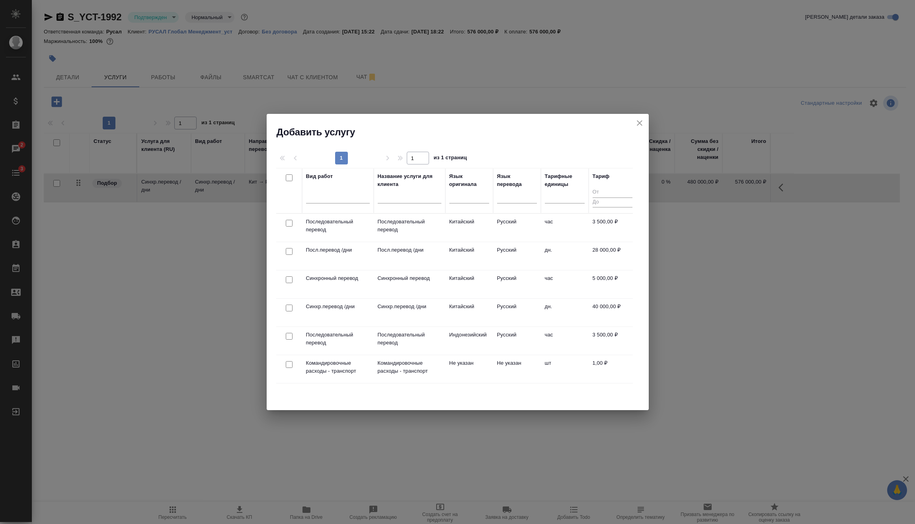
click at [291, 279] on input "checkbox" at bounding box center [289, 279] width 7 height 7
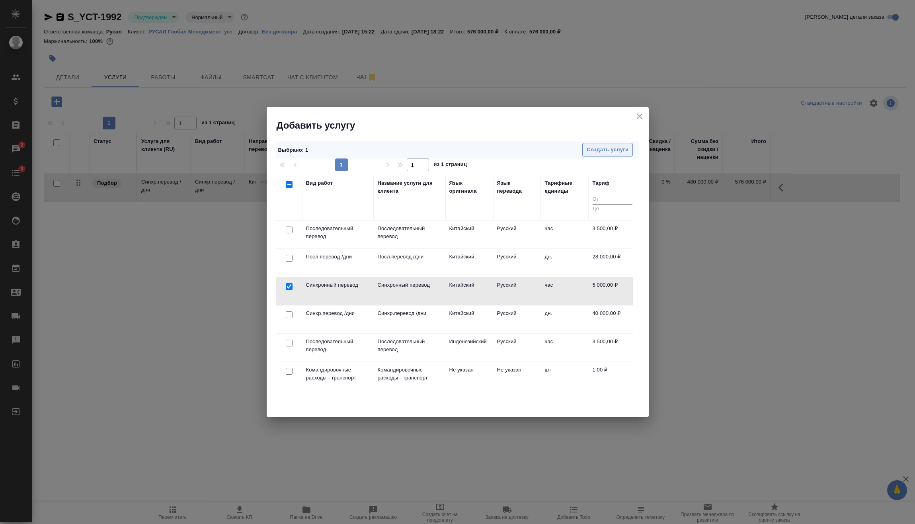
click at [606, 144] on button "Создать услуги" at bounding box center [607, 150] width 51 height 14
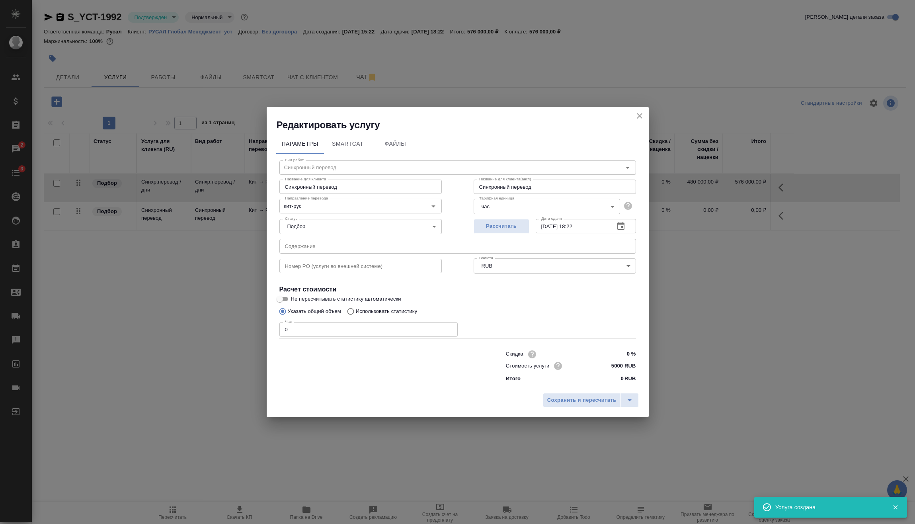
drag, startPoint x: 306, startPoint y: 333, endPoint x: 272, endPoint y: 337, distance: 33.7
click at [271, 338] on div "Параметры SmartCat Файлы Вид работ Синхронный перевод Вид работ Название для кл…" at bounding box center [458, 260] width 382 height 258
click at [581, 409] on div "Сохранить и пересчитать" at bounding box center [458, 403] width 382 height 28
click at [579, 403] on span "Сохранить и пересчитать" at bounding box center [581, 400] width 69 height 9
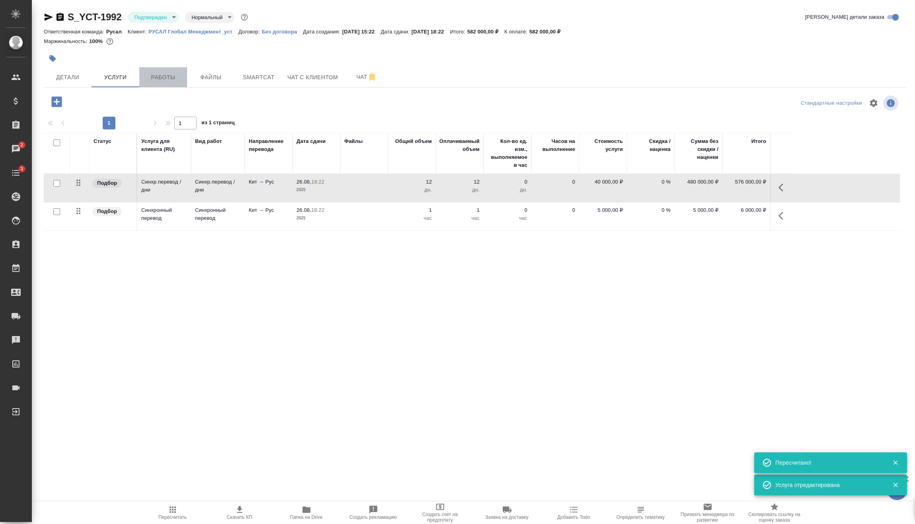
click at [156, 77] on span "Работы" at bounding box center [163, 77] width 38 height 10
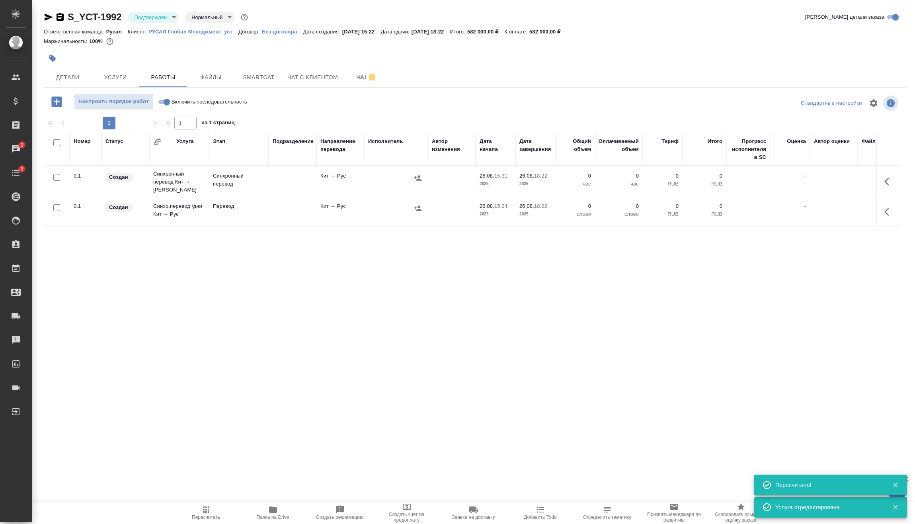
click at [166, 18] on body "🙏 .cls-1 fill:#fff; AWATERA Vasilev Evgeniy Клиенты Спецификации Заказы 2 Чаты …" at bounding box center [457, 262] width 915 height 524
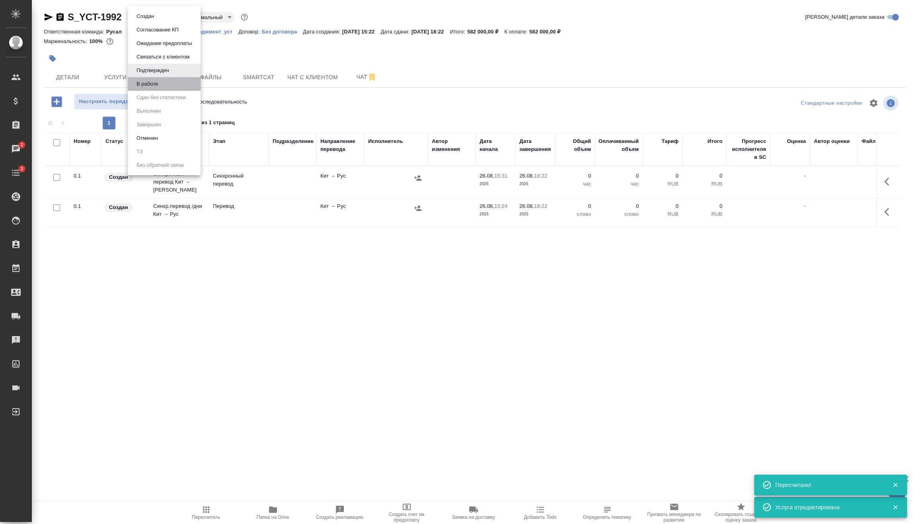
click at [169, 87] on li "В работе" at bounding box center [164, 84] width 73 height 14
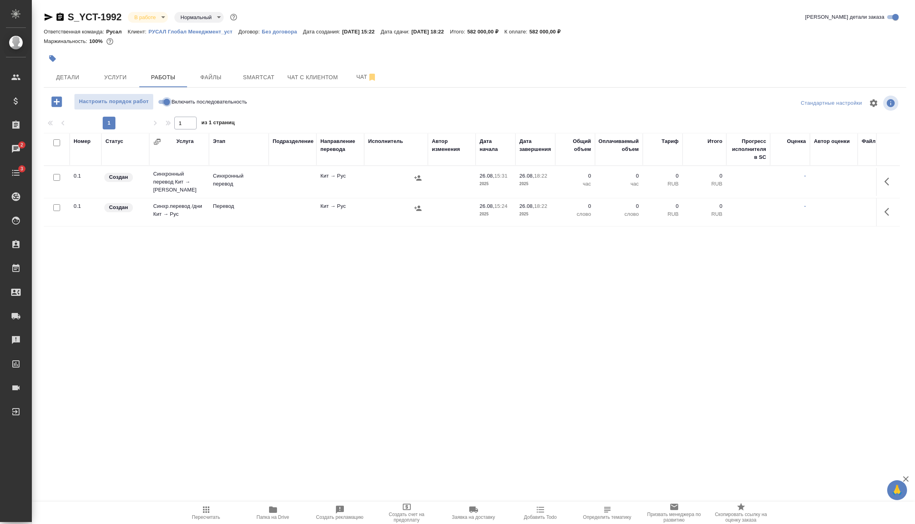
click at [165, 98] on input "Включить последовательность" at bounding box center [166, 102] width 29 height 10
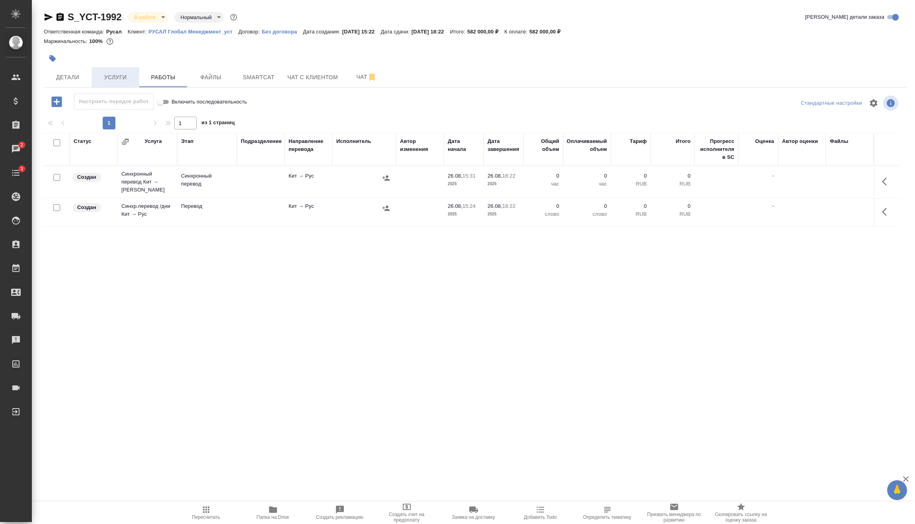
click at [109, 81] on span "Услуги" at bounding box center [115, 77] width 38 height 10
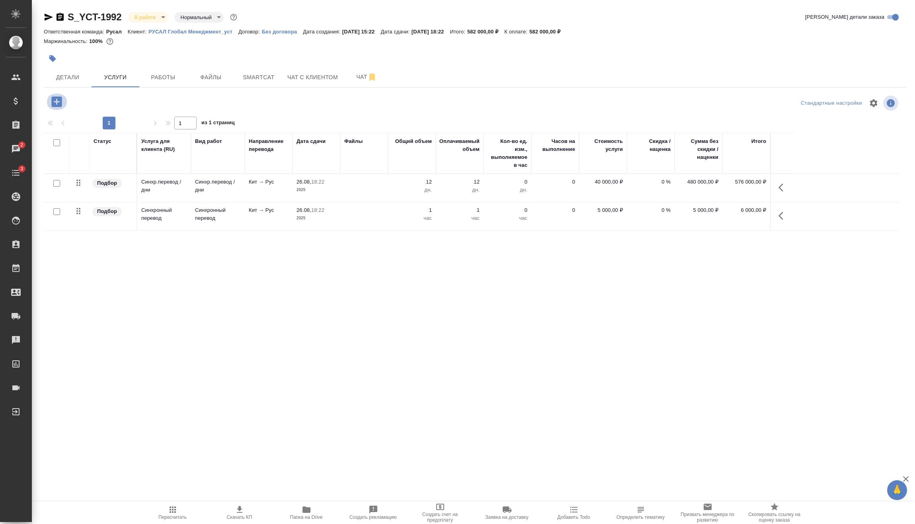
click at [59, 101] on icon "button" at bounding box center [56, 101] width 10 height 10
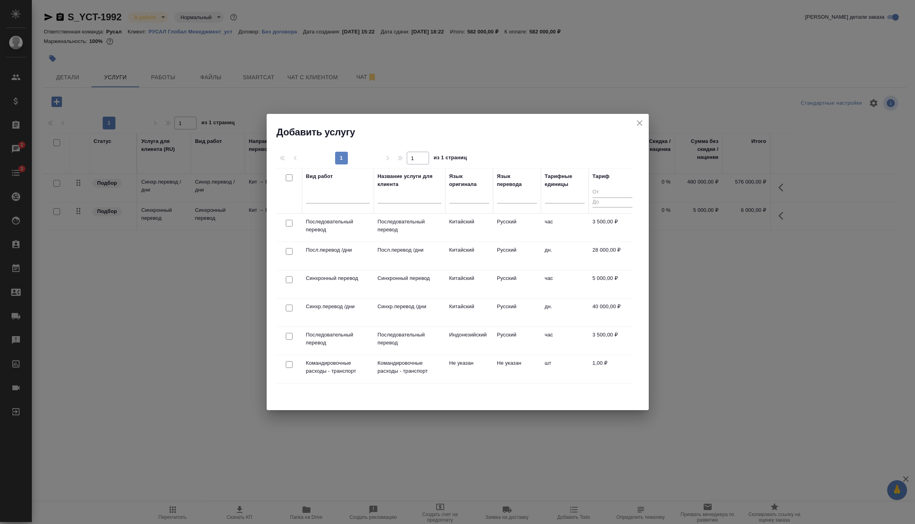
click at [291, 364] on input "checkbox" at bounding box center [289, 364] width 7 height 7
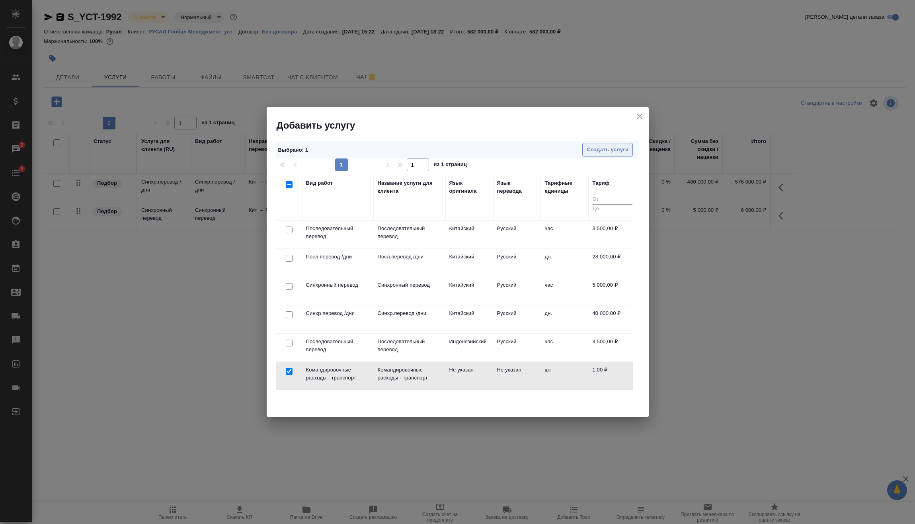
click at [617, 148] on span "Создать услуги" at bounding box center [608, 149] width 42 height 9
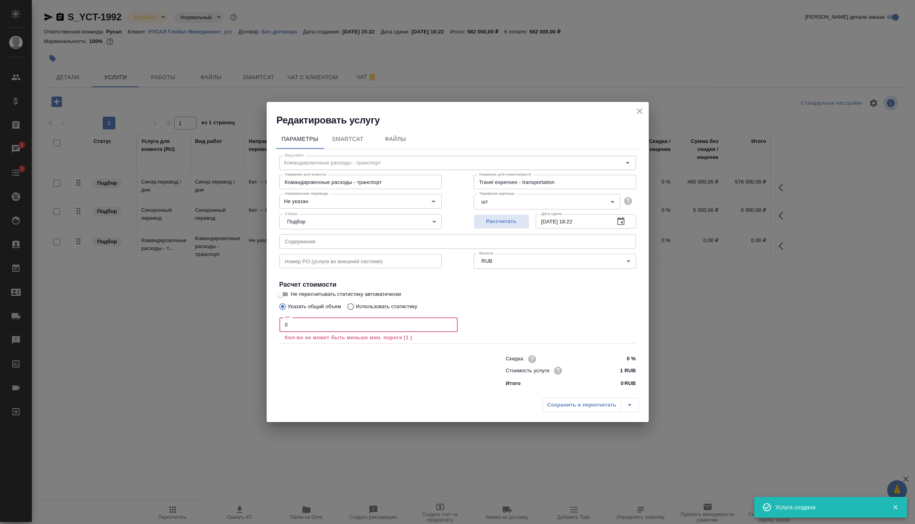
drag, startPoint x: 246, startPoint y: 330, endPoint x: 298, endPoint y: 339, distance: 52.4
click at [238, 330] on div "Редактировать услугу Параметры SmartCat Файлы Вид работ Командировочные расходы…" at bounding box center [457, 262] width 915 height 524
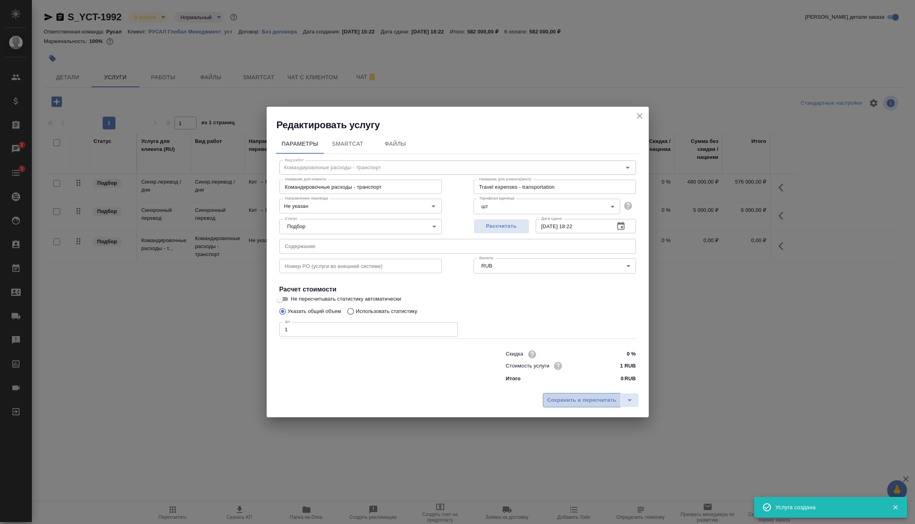
click at [566, 400] on span "Сохранить и пересчитать" at bounding box center [581, 400] width 69 height 9
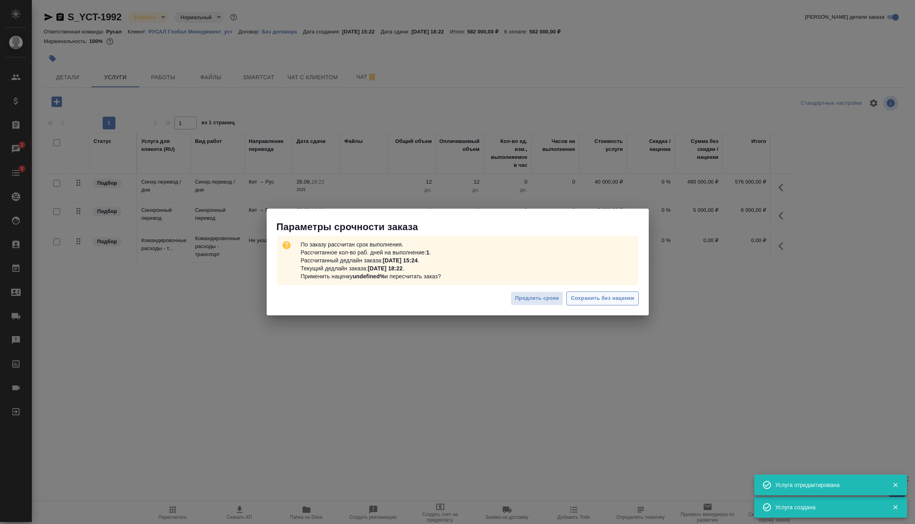
click at [612, 297] on span "Сохранить без наценки" at bounding box center [602, 298] width 63 height 9
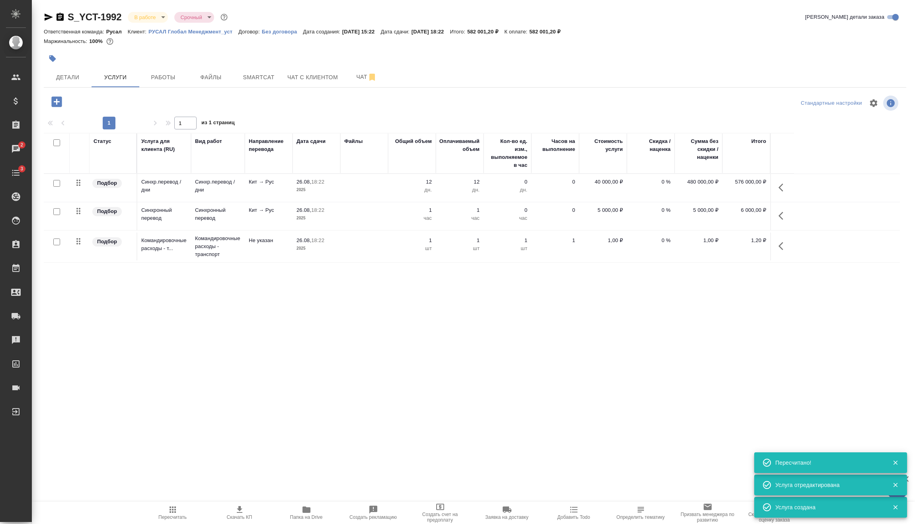
click at [782, 248] on icon "button" at bounding box center [784, 246] width 10 height 10
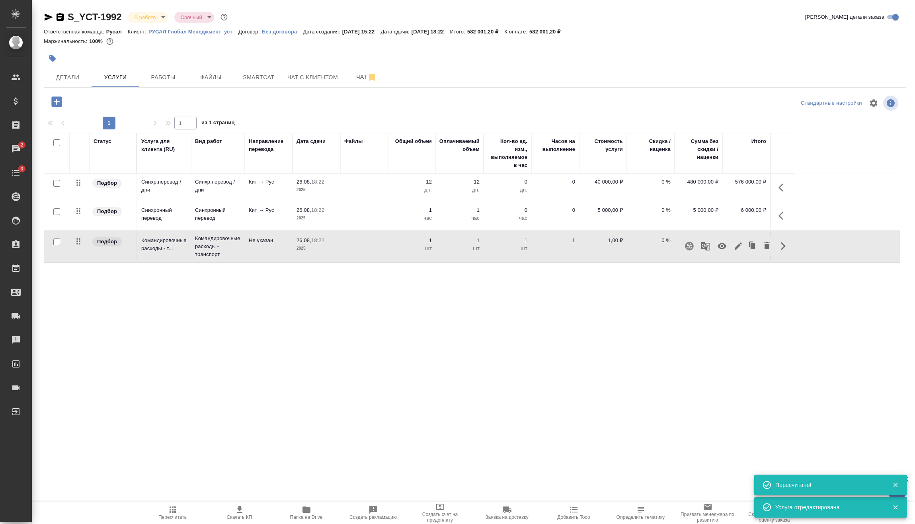
click at [721, 247] on icon "button" at bounding box center [722, 246] width 9 height 6
click at [720, 293] on div "Статус Услуга для клиента (RU) Вид работ Направление перевода Дата сдачи Файлы …" at bounding box center [472, 218] width 856 height 171
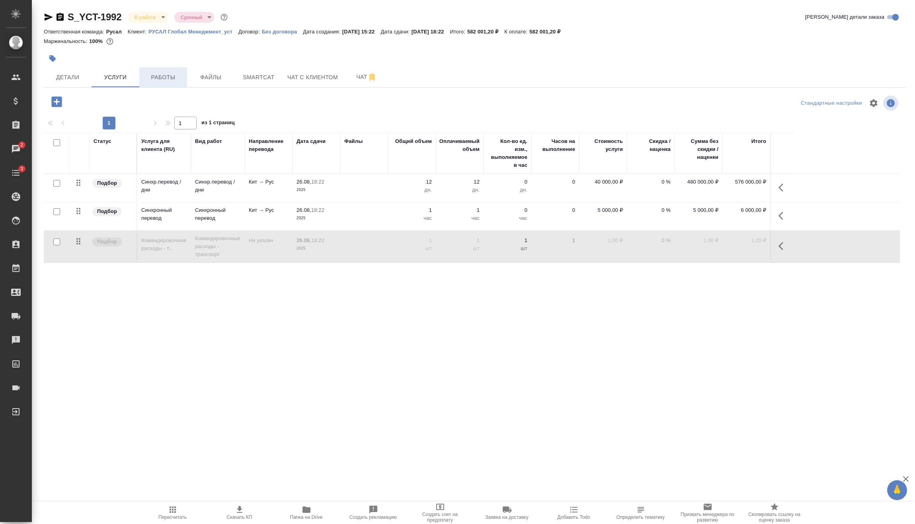
click at [167, 77] on span "Работы" at bounding box center [163, 77] width 38 height 10
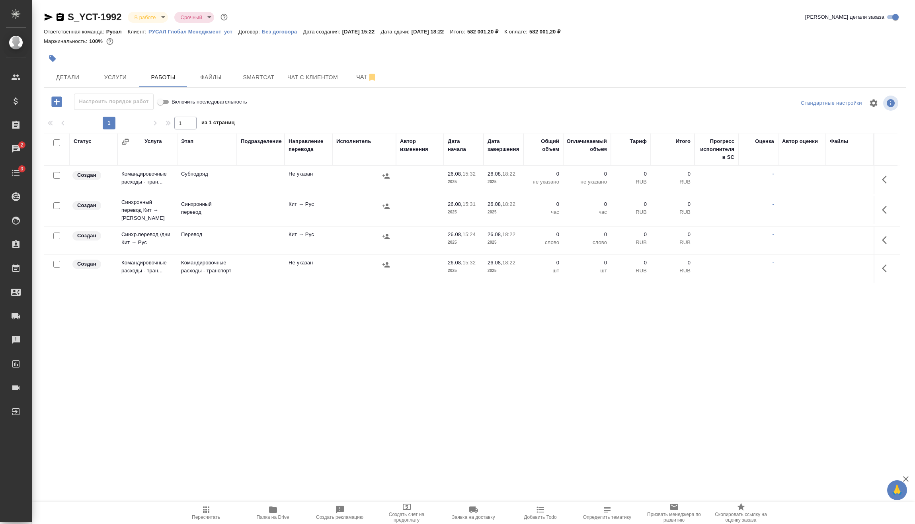
click at [56, 262] on input "checkbox" at bounding box center [56, 264] width 7 height 7
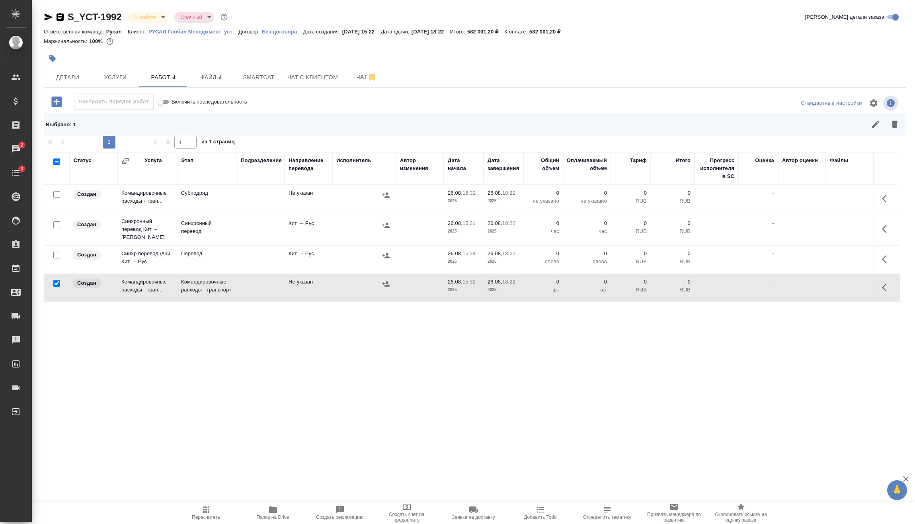
click at [58, 246] on td at bounding box center [57, 260] width 26 height 28
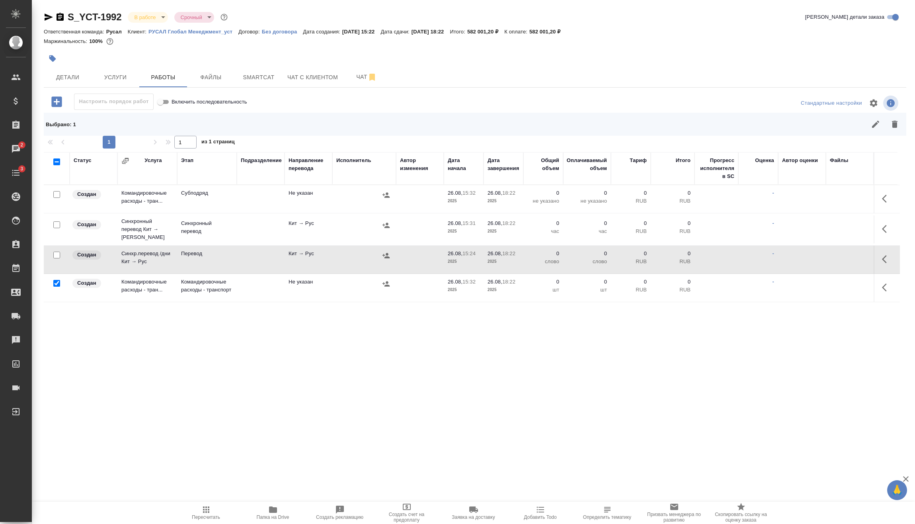
click at [58, 254] on input "checkbox" at bounding box center [56, 255] width 7 height 7
click at [56, 221] on input "checkbox" at bounding box center [56, 224] width 7 height 7
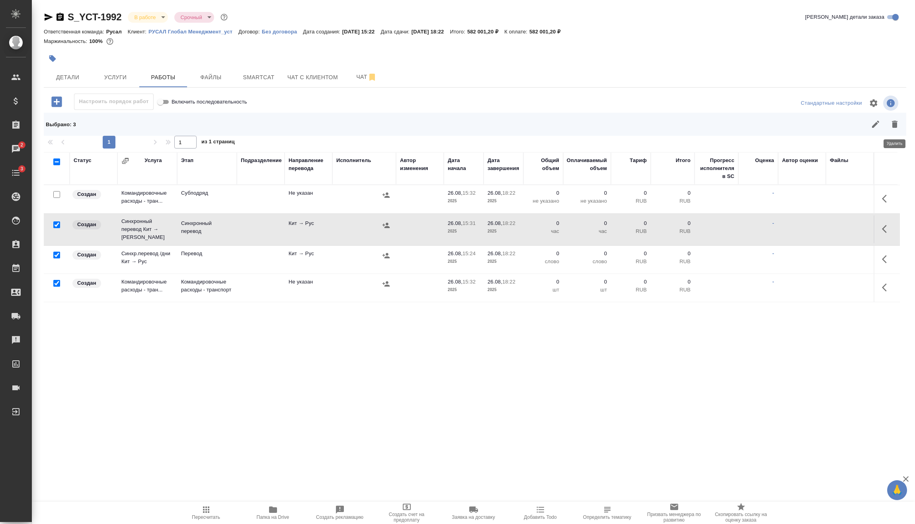
click at [903, 126] on button "button" at bounding box center [894, 124] width 19 height 19
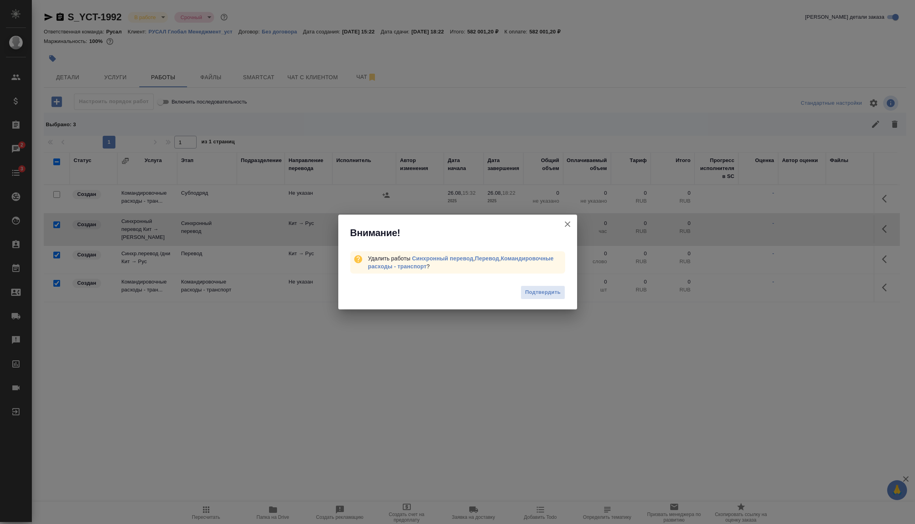
click at [553, 284] on div "Подтвердить" at bounding box center [457, 294] width 239 height 32
click at [564, 293] on button "Подтвердить" at bounding box center [543, 292] width 44 height 14
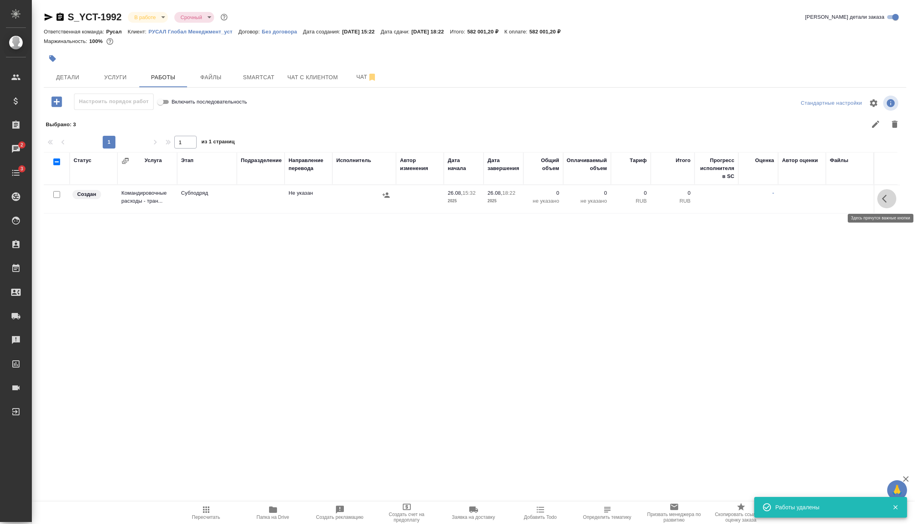
click at [887, 199] on icon "button" at bounding box center [887, 199] width 10 height 10
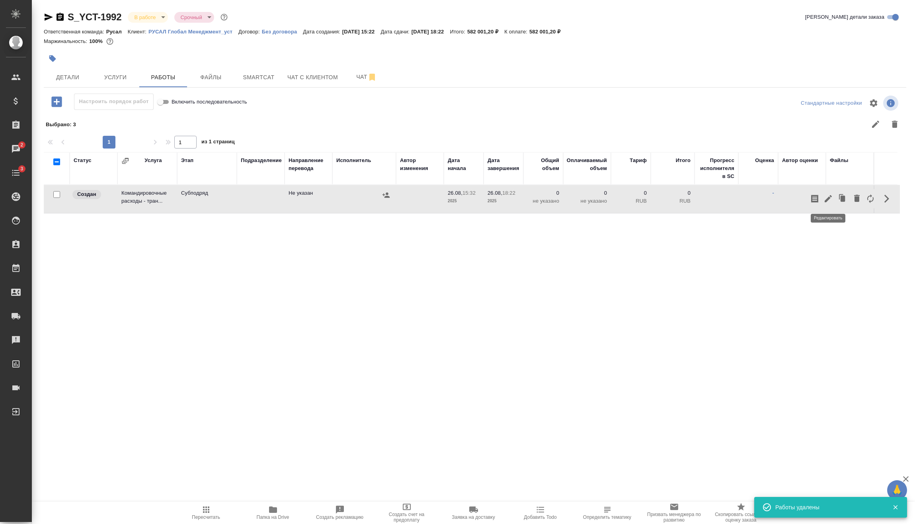
click at [823, 198] on button "button" at bounding box center [829, 198] width 14 height 19
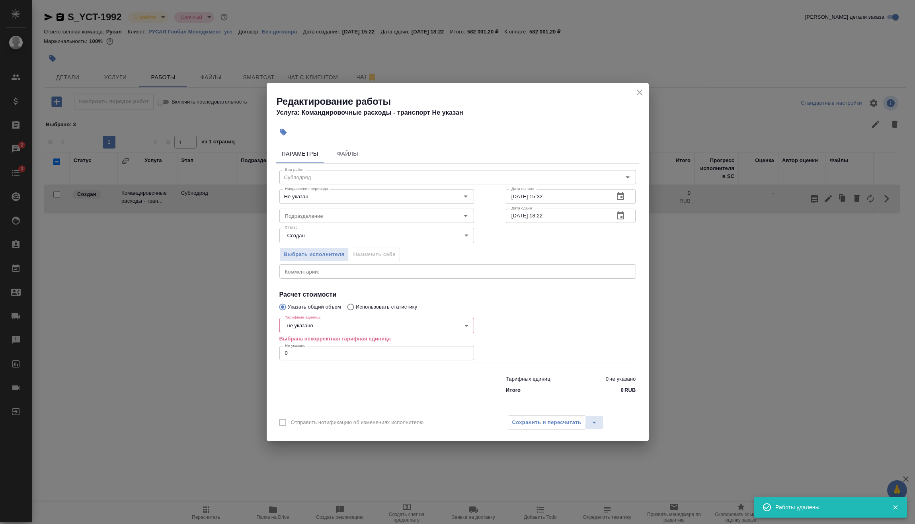
click at [337, 326] on body "🙏 .cls-1 fill:#fff; AWATERA Vasilev Evgeniy Клиенты Спецификации Заказы 2 Чаты …" at bounding box center [457, 262] width 915 height 524
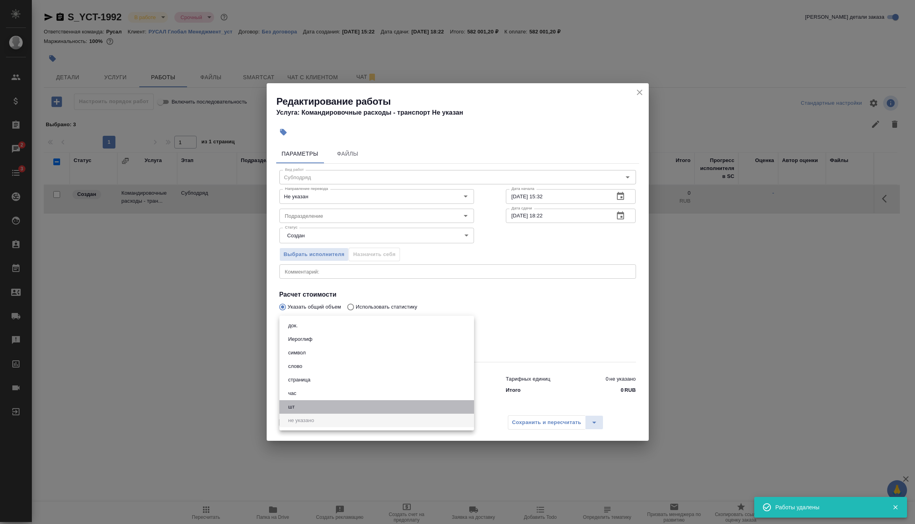
click at [309, 405] on li "шт" at bounding box center [376, 407] width 195 height 14
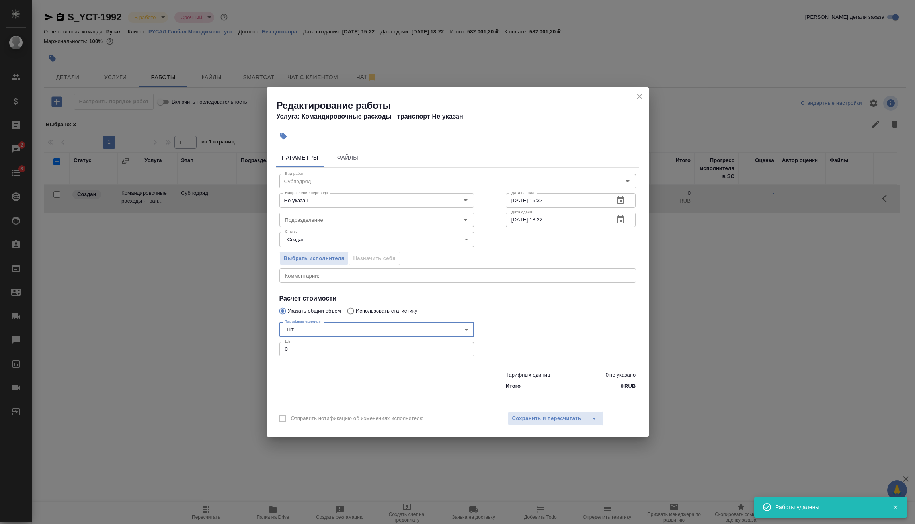
drag, startPoint x: 310, startPoint y: 353, endPoint x: 273, endPoint y: 356, distance: 36.7
click at [273, 356] on div "Параметры Файлы Вид работ Субподряд Вид работ Направление перевода Не указан На…" at bounding box center [458, 275] width 382 height 261
click at [541, 420] on span "Сохранить и пересчитать" at bounding box center [546, 418] width 69 height 9
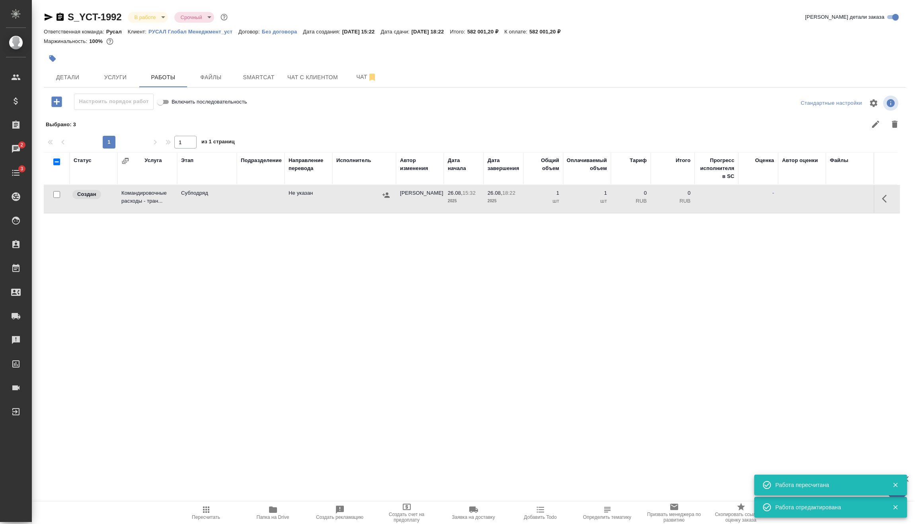
click at [385, 199] on icon "button" at bounding box center [386, 195] width 8 height 8
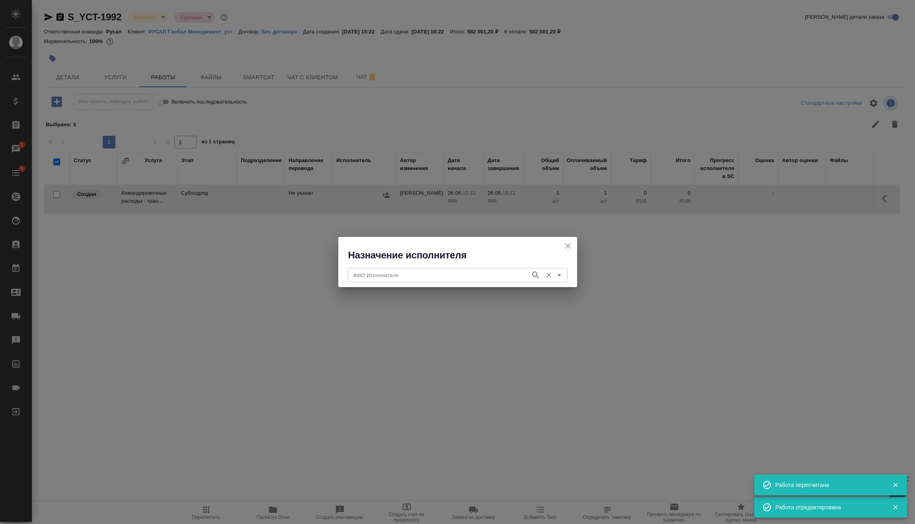
click at [406, 272] on input "ФИО Исполнителя" at bounding box center [438, 275] width 176 height 10
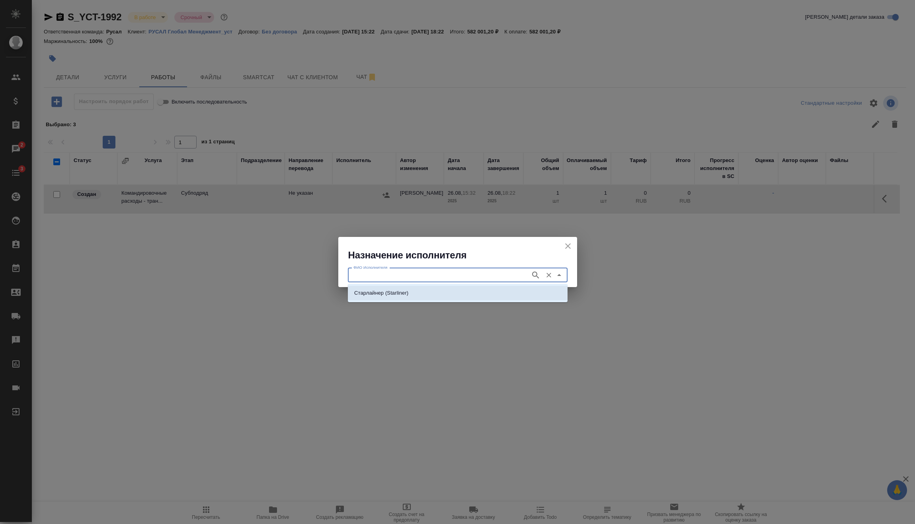
click at [404, 291] on p "Старлайнер (Starliner)" at bounding box center [381, 293] width 54 height 8
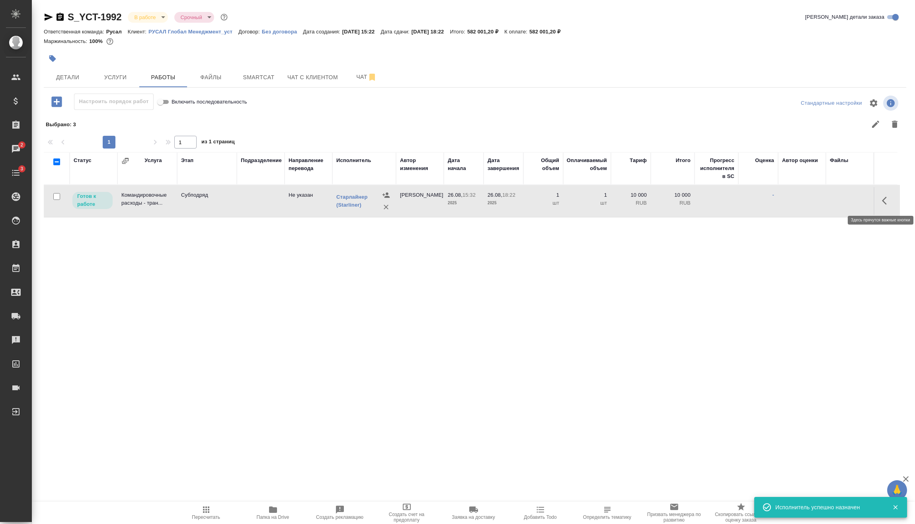
drag, startPoint x: 888, startPoint y: 205, endPoint x: 878, endPoint y: 209, distance: 11.1
click at [889, 205] on icon "button" at bounding box center [887, 201] width 10 height 10
click at [827, 201] on icon "button" at bounding box center [829, 201] width 10 height 10
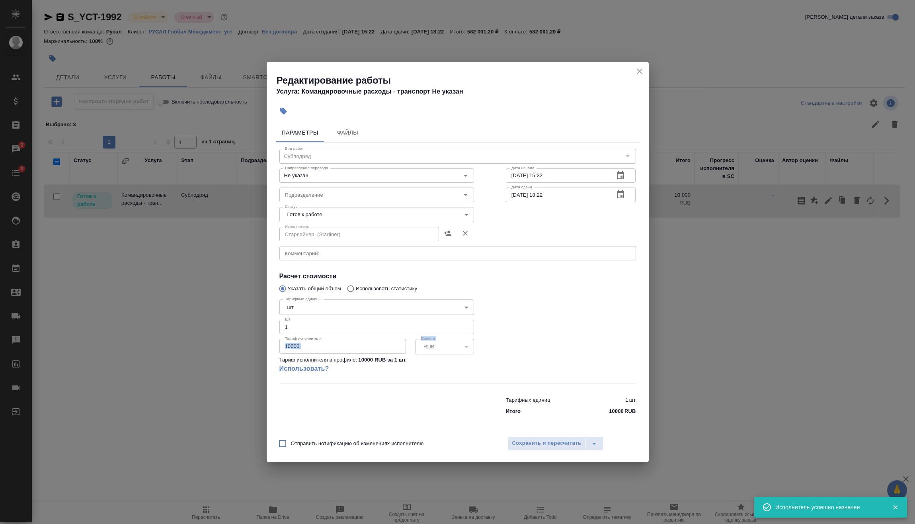
drag, startPoint x: 322, startPoint y: 354, endPoint x: 253, endPoint y: 358, distance: 69.0
click at [253, 358] on div "Редактирование работы Услуга: Командировочные расходы - транспорт Не указан Пар…" at bounding box center [457, 262] width 915 height 524
drag, startPoint x: 253, startPoint y: 358, endPoint x: 256, endPoint y: 351, distance: 7.1
click at [257, 351] on div "Редактирование работы Услуга: Командировочные расходы - транспорт Не указан Пар…" at bounding box center [457, 262] width 915 height 524
click at [520, 446] on span "Сохранить и пересчитать" at bounding box center [546, 443] width 69 height 9
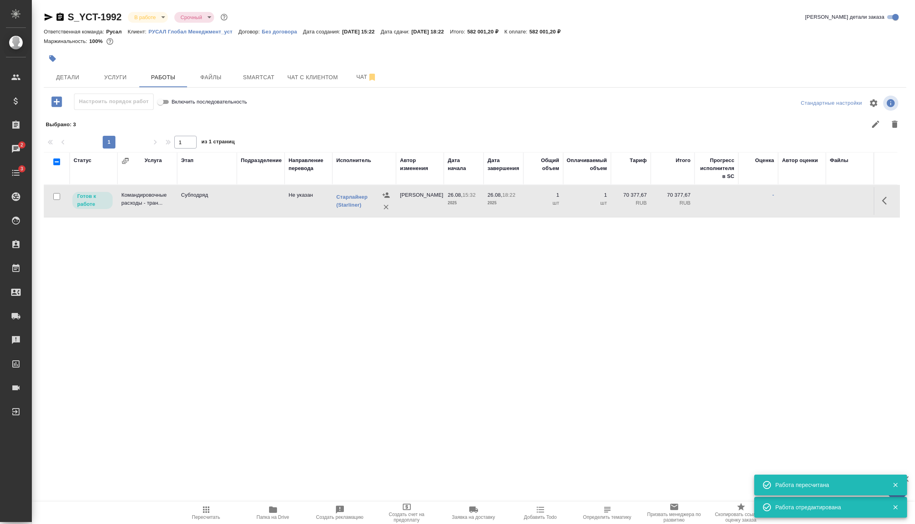
click at [59, 107] on icon "button" at bounding box center [56, 101] width 10 height 10
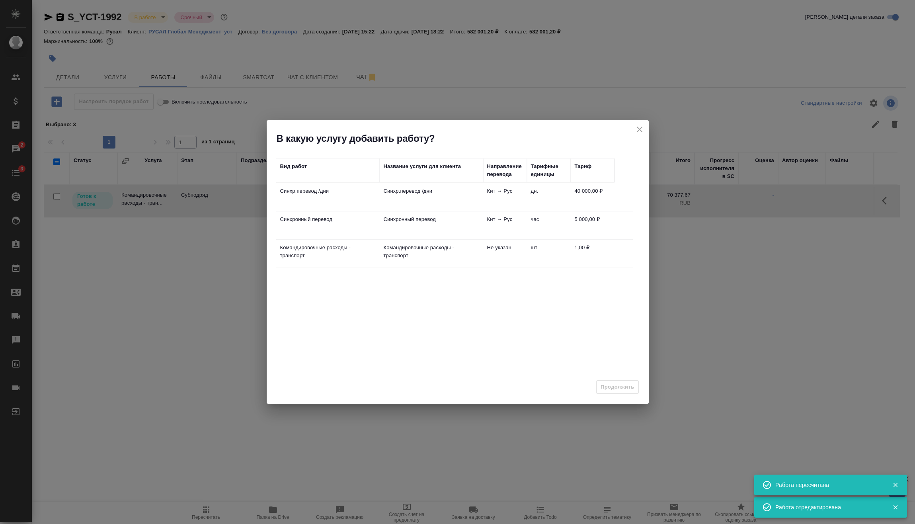
click at [419, 200] on td "Синхр.перевод /дни" at bounding box center [432, 197] width 104 height 28
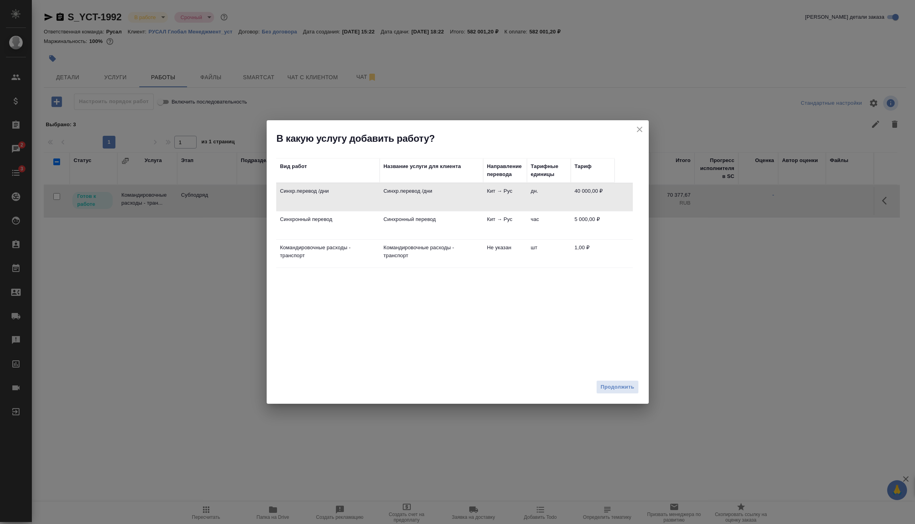
click at [626, 383] on span "Продолжить" at bounding box center [617, 387] width 33 height 9
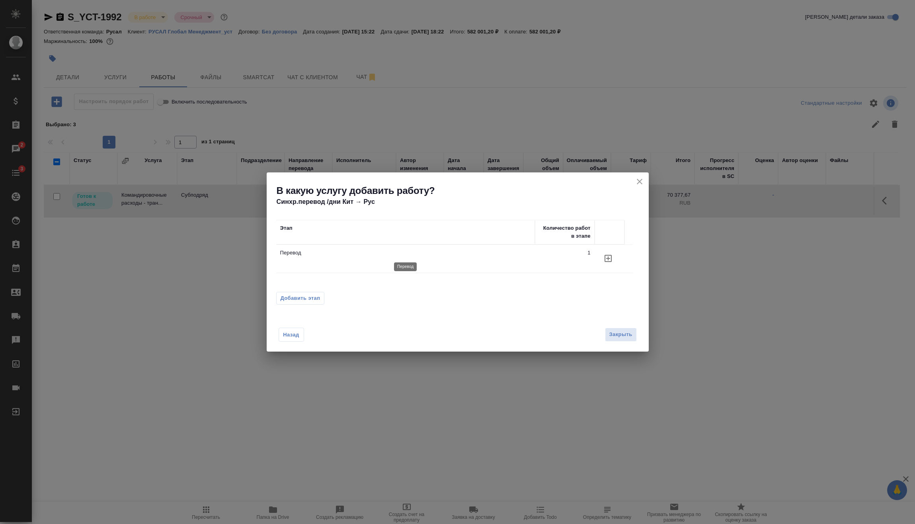
click at [352, 256] on p "Перевод" at bounding box center [405, 253] width 251 height 8
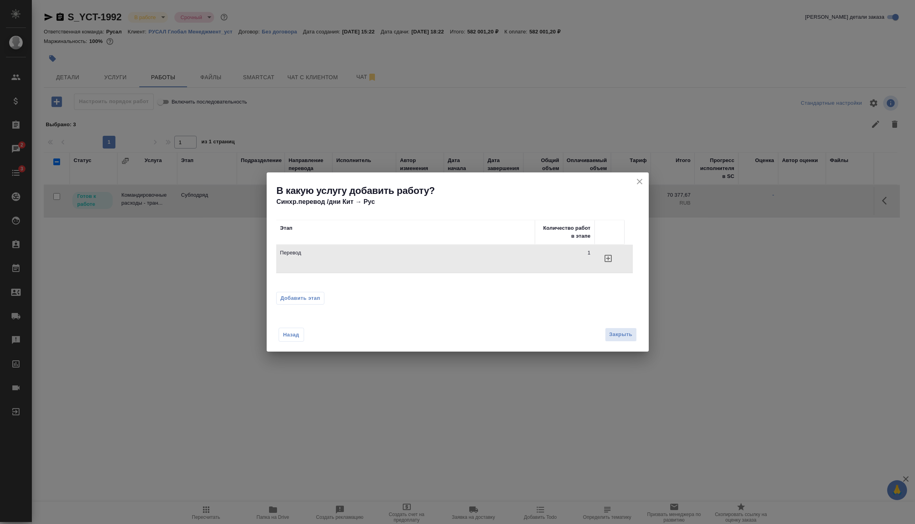
click at [319, 291] on div "Этап Количество работ в этапе Перевод 1 Добавить этап" at bounding box center [458, 257] width 382 height 101
click at [319, 297] on span "Добавить этап" at bounding box center [301, 298] width 40 height 8
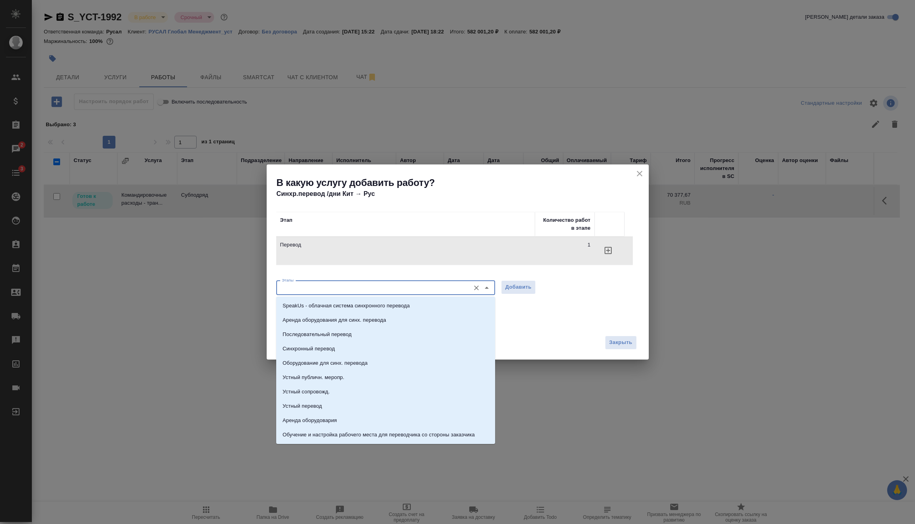
click at [326, 291] on input "Этапы" at bounding box center [373, 288] width 188 height 10
click at [327, 334] on p "Последовательный перевод" at bounding box center [317, 334] width 69 height 8
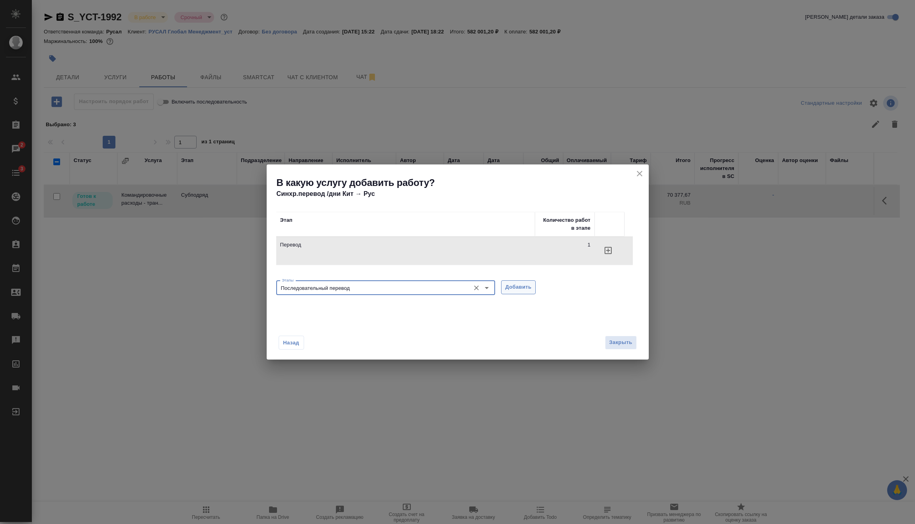
click at [519, 284] on span "Добавить" at bounding box center [519, 287] width 26 height 9
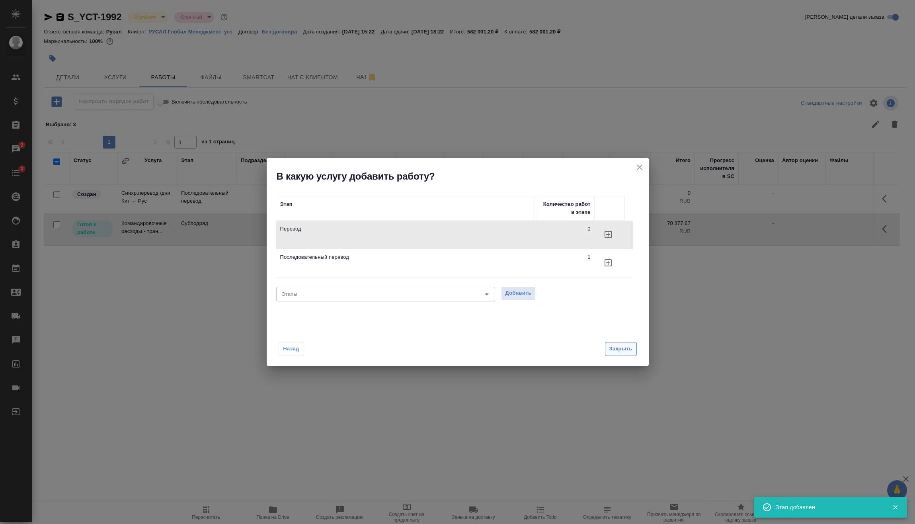
click at [627, 345] on span "Закрыть" at bounding box center [621, 348] width 23 height 9
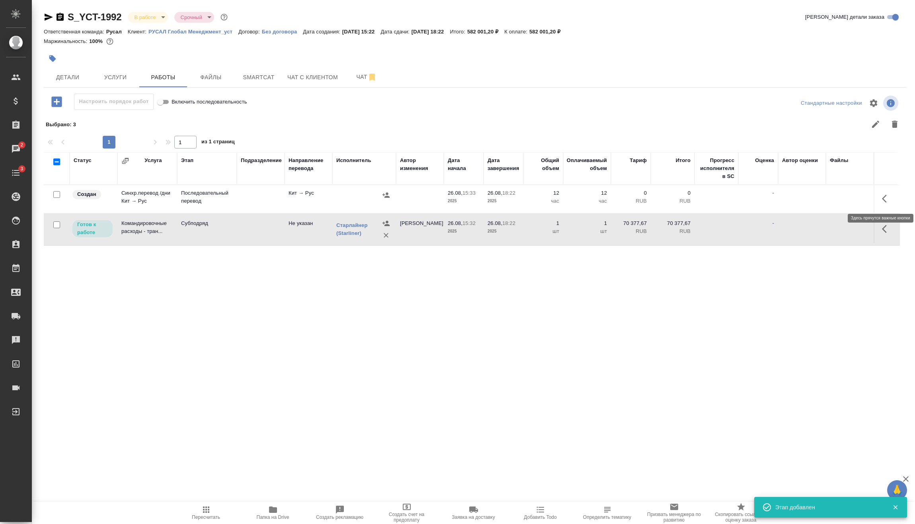
click at [884, 202] on icon "button" at bounding box center [887, 199] width 10 height 10
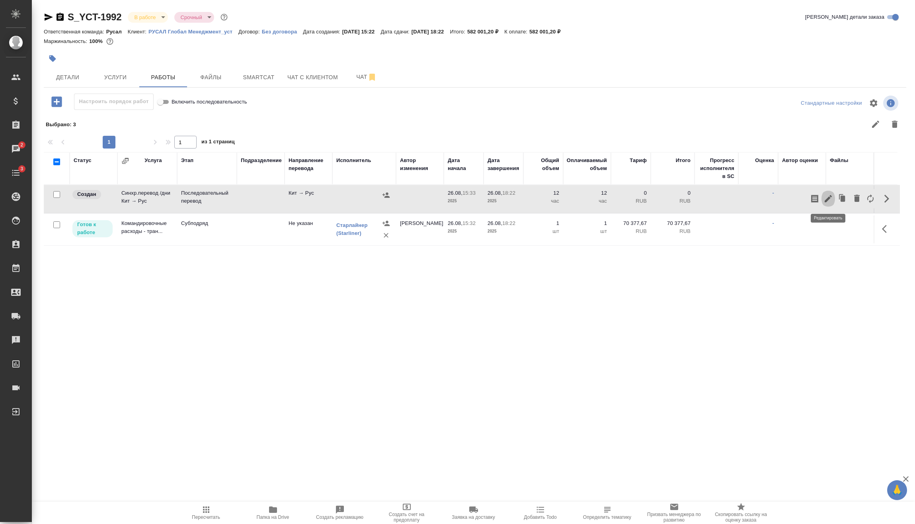
click at [833, 199] on icon "button" at bounding box center [829, 199] width 10 height 10
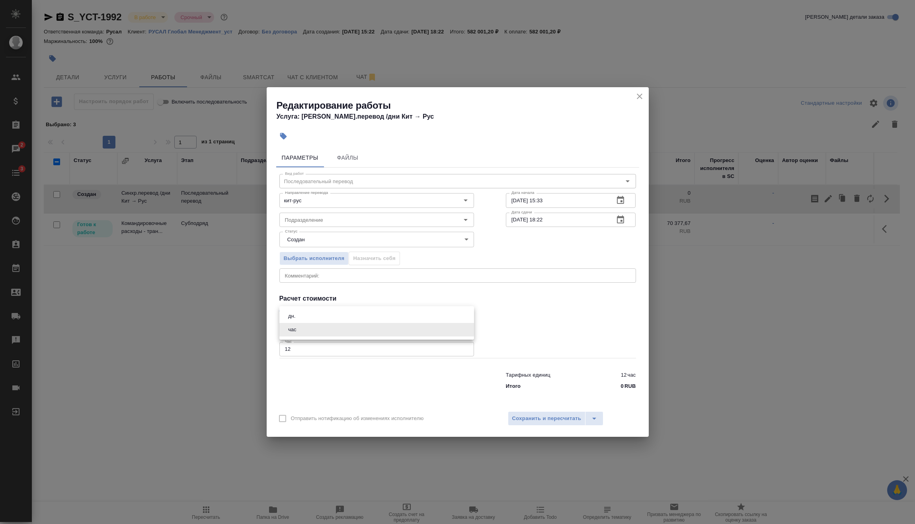
click at [327, 328] on body "🙏 .cls-1 fill:#fff; AWATERA Vasilev Evgeniy Клиенты Спецификации Заказы 2 Чаты …" at bounding box center [457, 262] width 915 height 524
click at [309, 317] on li "дн." at bounding box center [376, 316] width 195 height 14
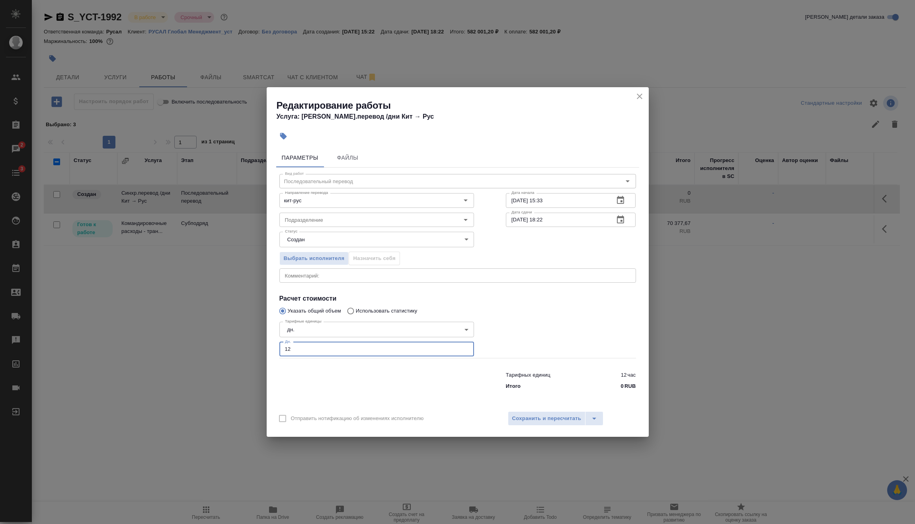
drag, startPoint x: 311, startPoint y: 349, endPoint x: 250, endPoint y: 348, distance: 61.3
click at [262, 348] on div "Редактирование работы Услуга: Синхр.перевод /дни Кит → Рус Параметры Файлы Вид …" at bounding box center [457, 262] width 915 height 524
click at [559, 424] on button "Сохранить и пересчитать" at bounding box center [547, 418] width 78 height 14
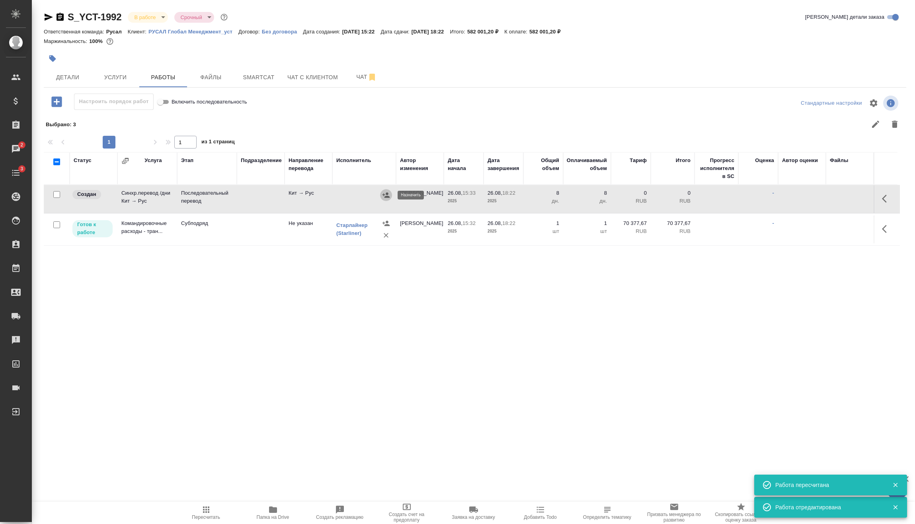
click at [384, 198] on icon "button" at bounding box center [386, 195] width 8 height 8
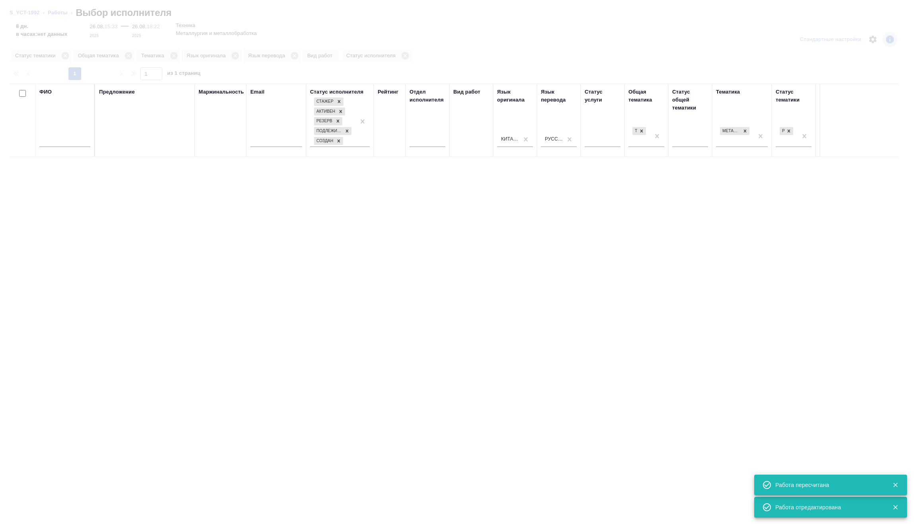
click at [66, 141] on input "text" at bounding box center [64, 142] width 51 height 10
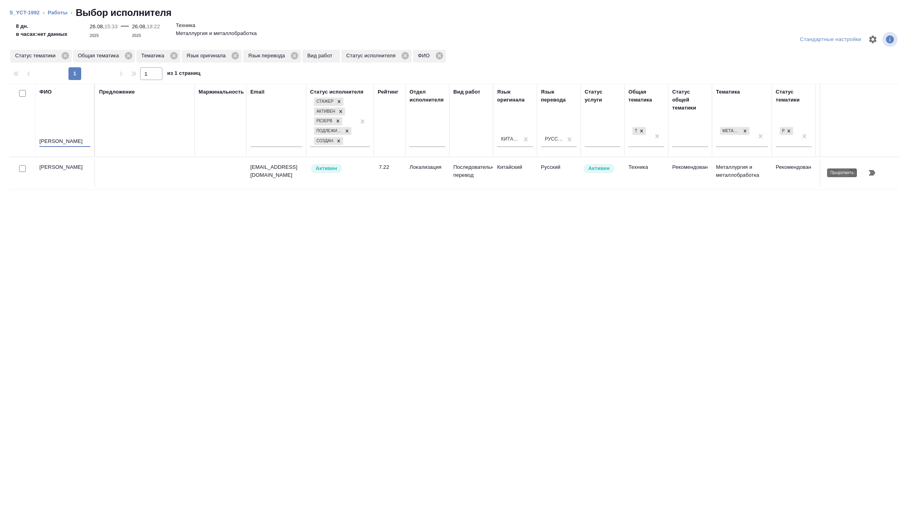
click at [875, 178] on icon "button" at bounding box center [873, 173] width 10 height 10
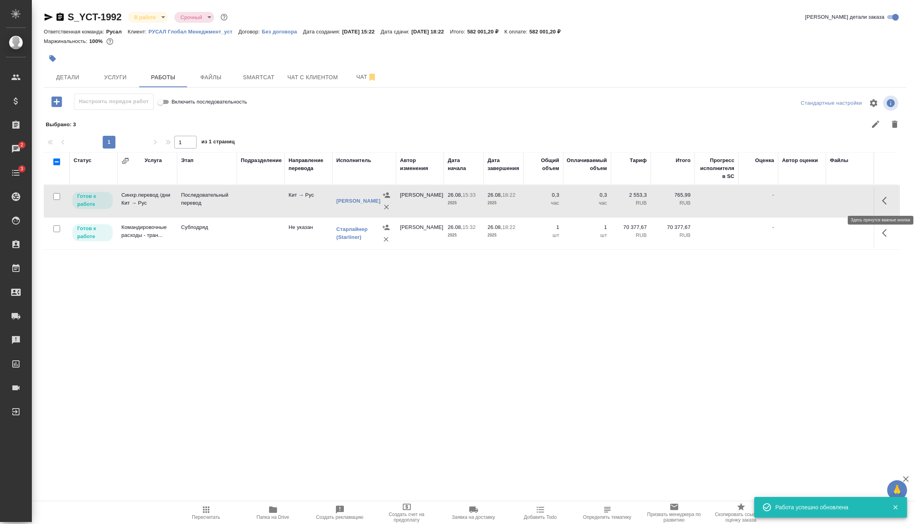
click at [883, 205] on icon "button" at bounding box center [887, 201] width 10 height 10
click at [835, 202] on button "button" at bounding box center [842, 200] width 15 height 19
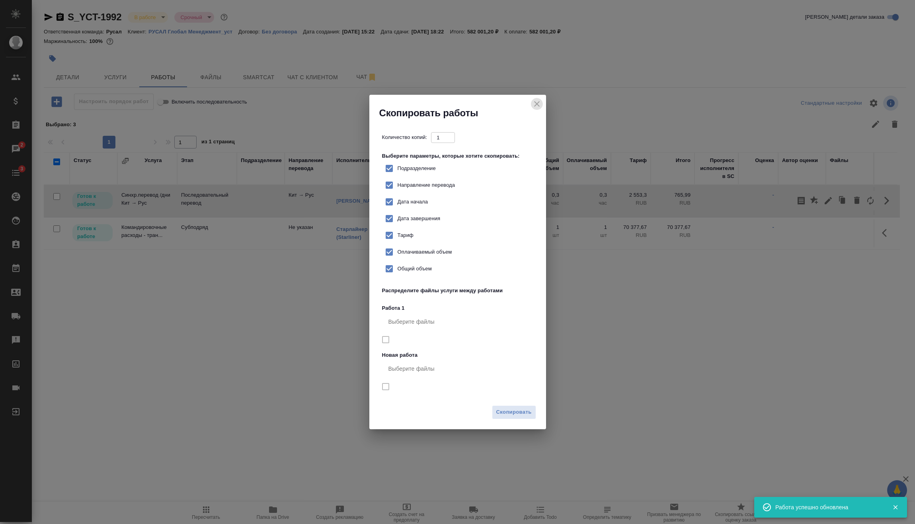
click at [534, 103] on icon "close" at bounding box center [537, 104] width 10 height 10
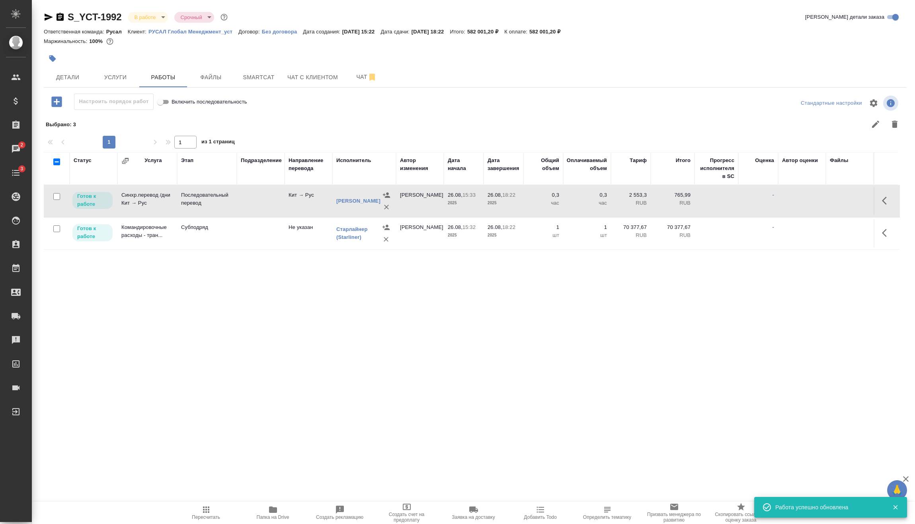
click at [887, 199] on icon "button" at bounding box center [887, 201] width 10 height 10
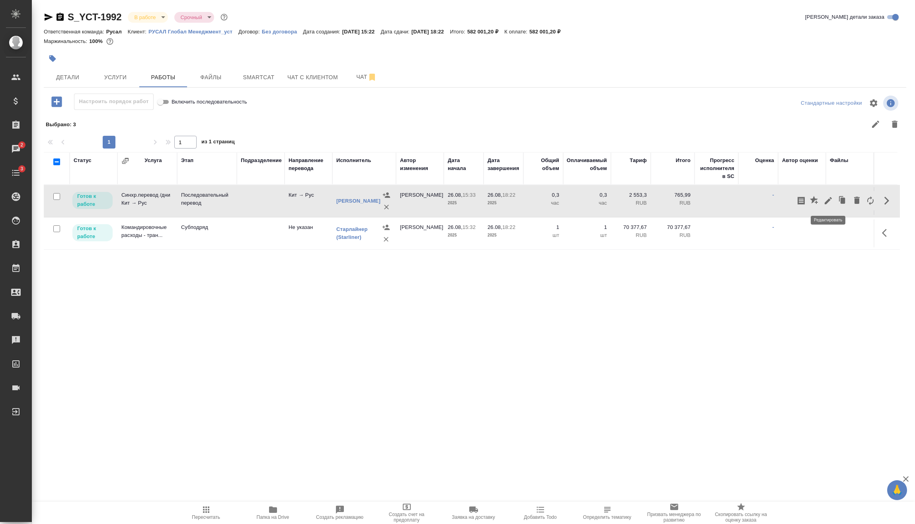
click at [831, 199] on icon "button" at bounding box center [829, 201] width 10 height 10
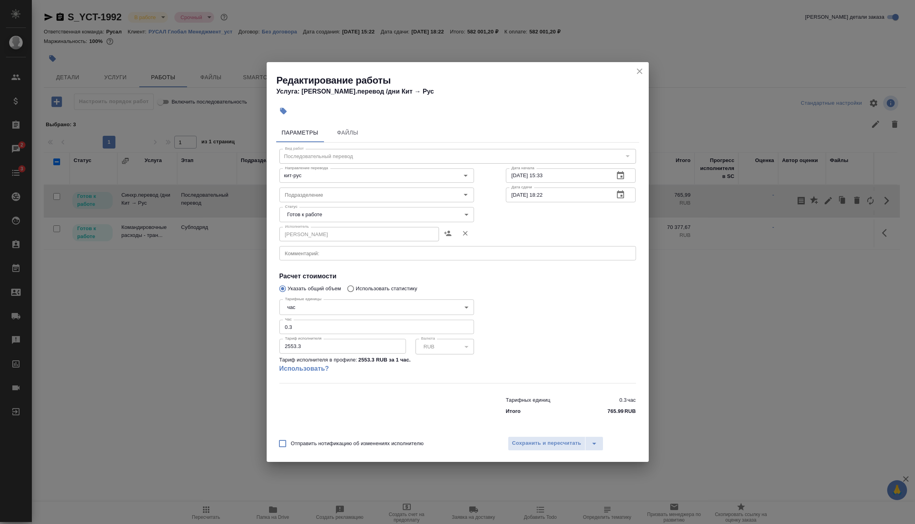
click at [344, 312] on body "🙏 .cls-1 fill:#fff; AWATERA Vasilev Evgeniy Клиенты Спецификации Заказы 2 Чаты …" at bounding box center [457, 262] width 915 height 524
click at [305, 299] on li "дн." at bounding box center [376, 294] width 195 height 14
drag, startPoint x: 246, startPoint y: 328, endPoint x: 234, endPoint y: 328, distance: 12.7
click at [237, 328] on div "Редактирование работы Услуга: Синхр.перевод /дни Кит → Рус Параметры Файлы Вид …" at bounding box center [457, 262] width 915 height 524
drag, startPoint x: 297, startPoint y: 350, endPoint x: 267, endPoint y: 351, distance: 30.7
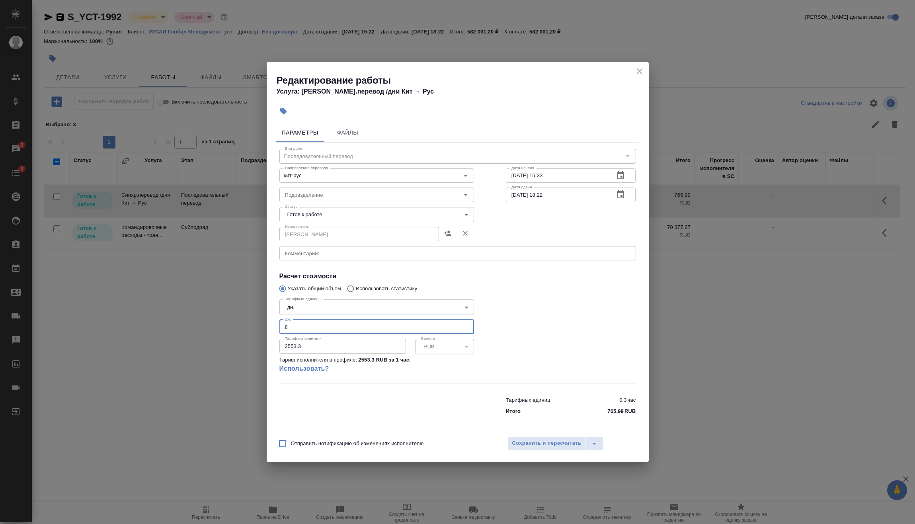
click at [271, 351] on div "Параметры Файлы Вид работ Последовательный перевод Вид работ Направление перево…" at bounding box center [458, 275] width 382 height 311
click at [554, 438] on button "Сохранить и пересчитать" at bounding box center [547, 443] width 78 height 14
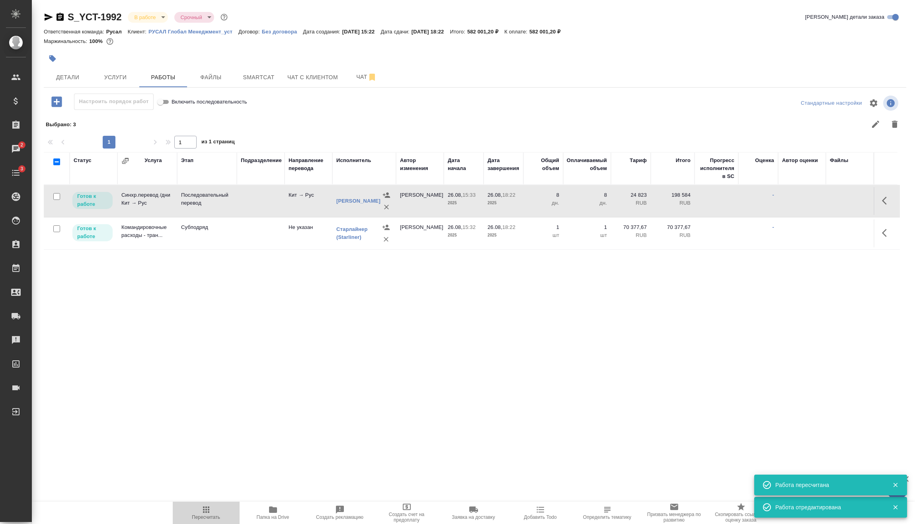
click at [209, 519] on span "Пересчитать" at bounding box center [206, 517] width 28 height 6
click at [156, 18] on body "🙏 .cls-1 fill:#fff; AWATERA Vasilev Evgeniy Клиенты Спецификации Заказы 2 Чаты …" at bounding box center [457, 262] width 915 height 524
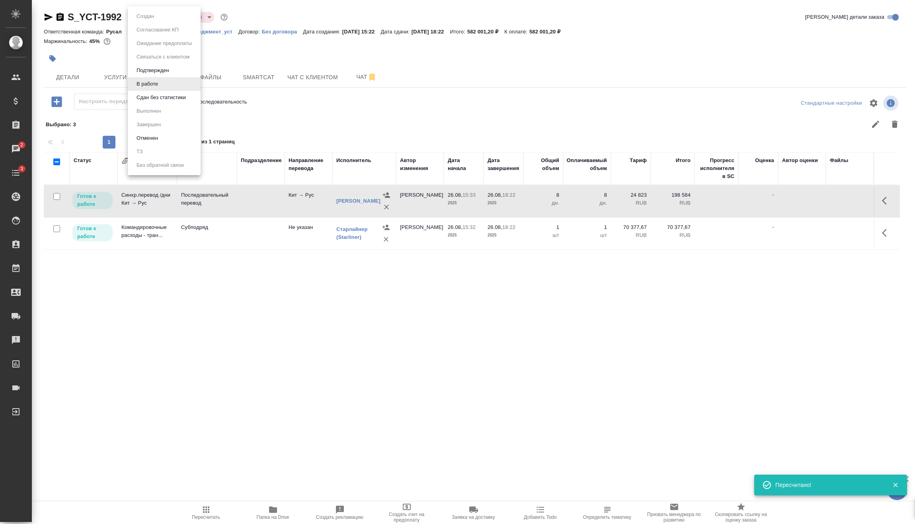
drag, startPoint x: 242, startPoint y: 341, endPoint x: 29, endPoint y: 221, distance: 244.6
click at [241, 341] on div at bounding box center [457, 262] width 915 height 524
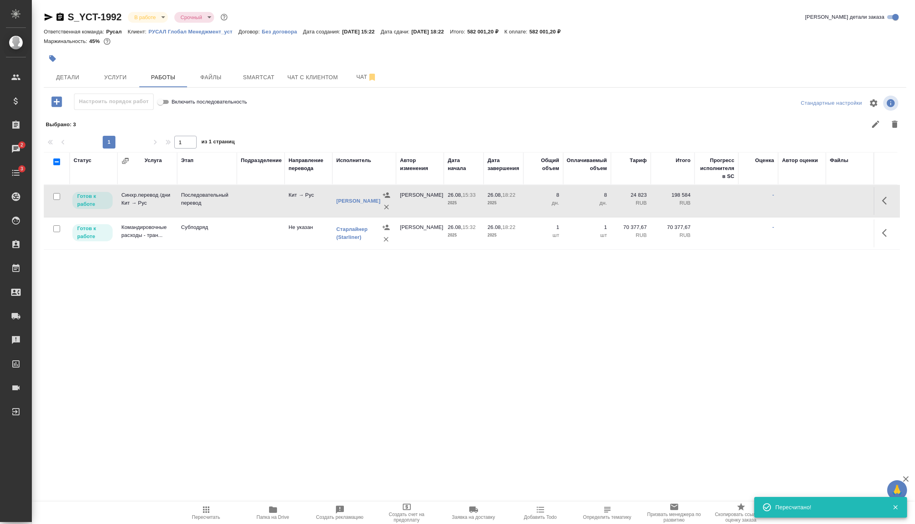
drag, startPoint x: 57, startPoint y: 230, endPoint x: 59, endPoint y: 220, distance: 10.5
click at [57, 230] on input "checkbox" at bounding box center [56, 228] width 7 height 7
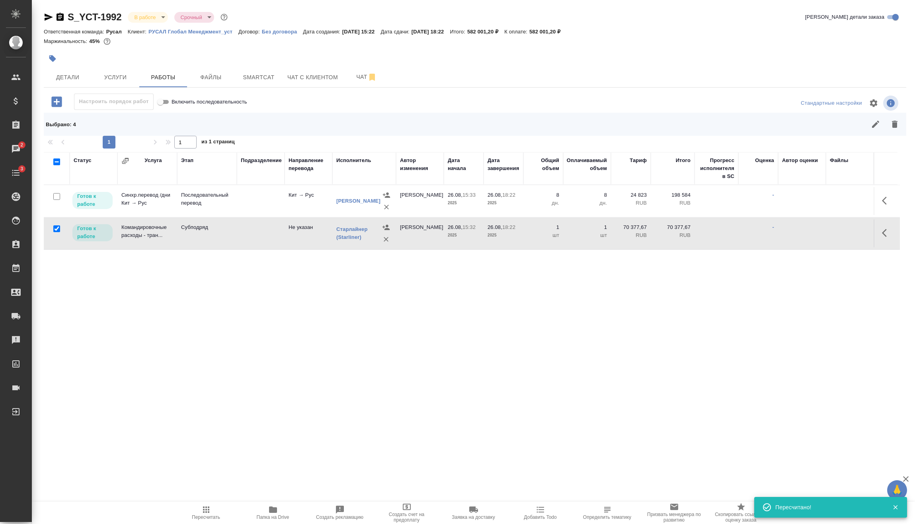
click at [58, 194] on input "checkbox" at bounding box center [56, 196] width 7 height 7
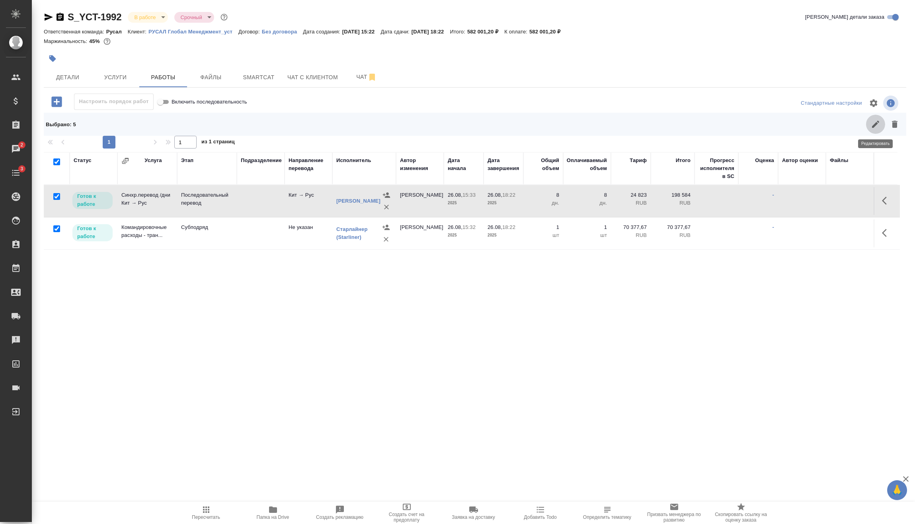
click at [871, 126] on icon "button" at bounding box center [876, 124] width 10 height 10
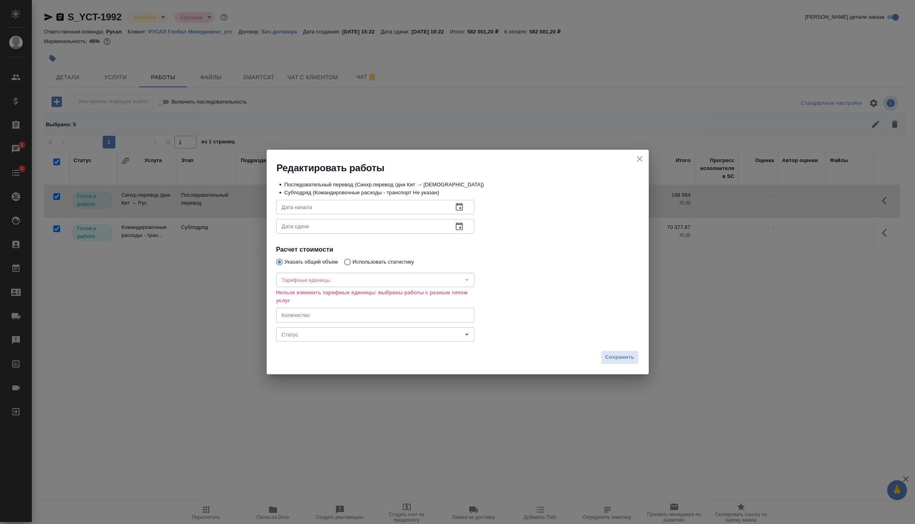
click at [342, 341] on body "🙏 .cls-1 fill:#fff; AWATERA Vasilev Evgeniy Клиенты Спецификации Заказы 2 Чаты …" at bounding box center [457, 262] width 915 height 524
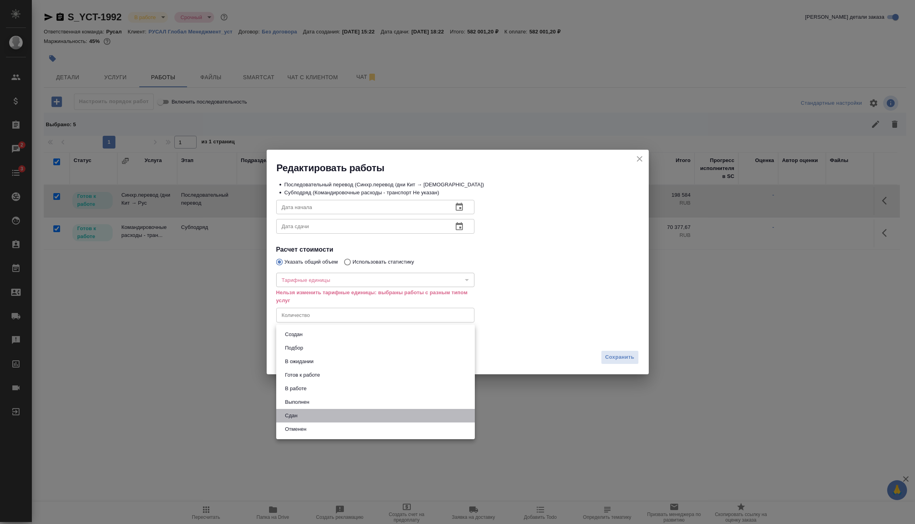
drag, startPoint x: 294, startPoint y: 411, endPoint x: 337, endPoint y: 400, distance: 44.4
click at [294, 411] on button "Сдан" at bounding box center [291, 415] width 17 height 9
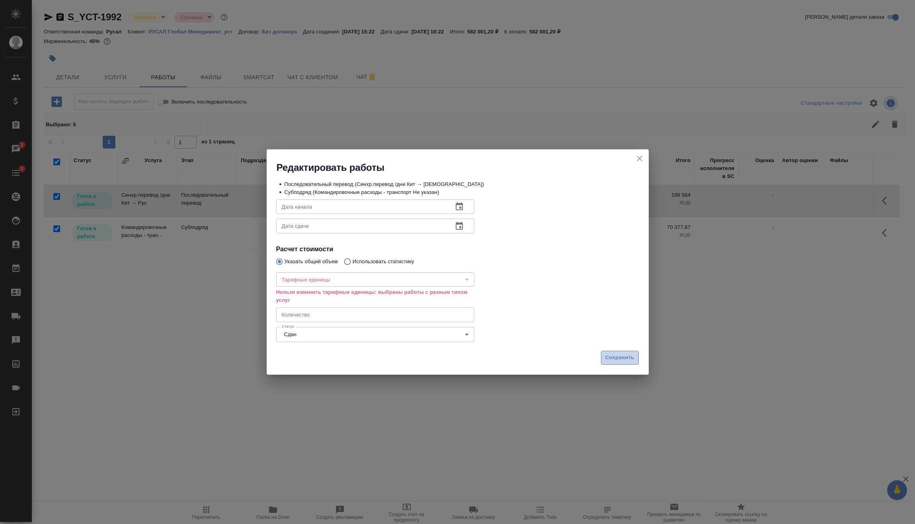
click at [624, 360] on span "Сохранить" at bounding box center [620, 357] width 29 height 9
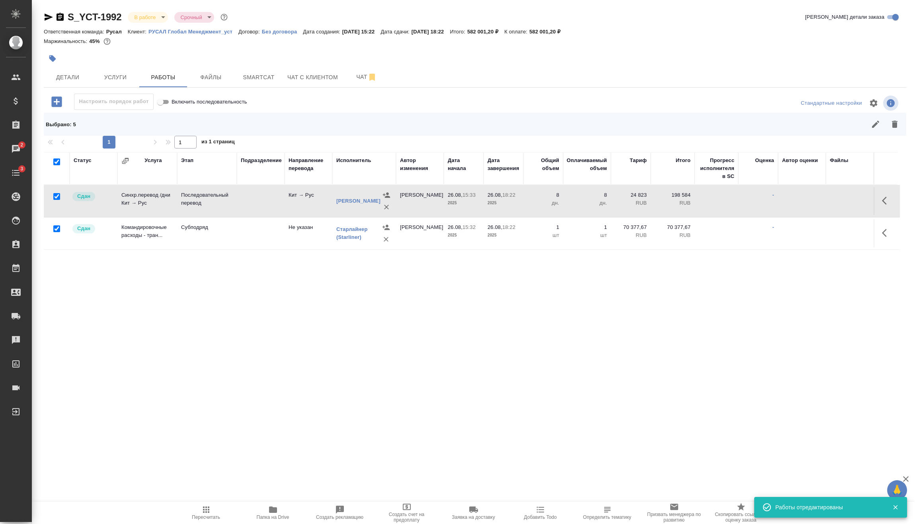
click at [159, 16] on body "🙏 .cls-1 fill:#fff; AWATERA Vasilev Evgeniy Клиенты Спецификации Заказы 2 Чаты …" at bounding box center [457, 262] width 915 height 524
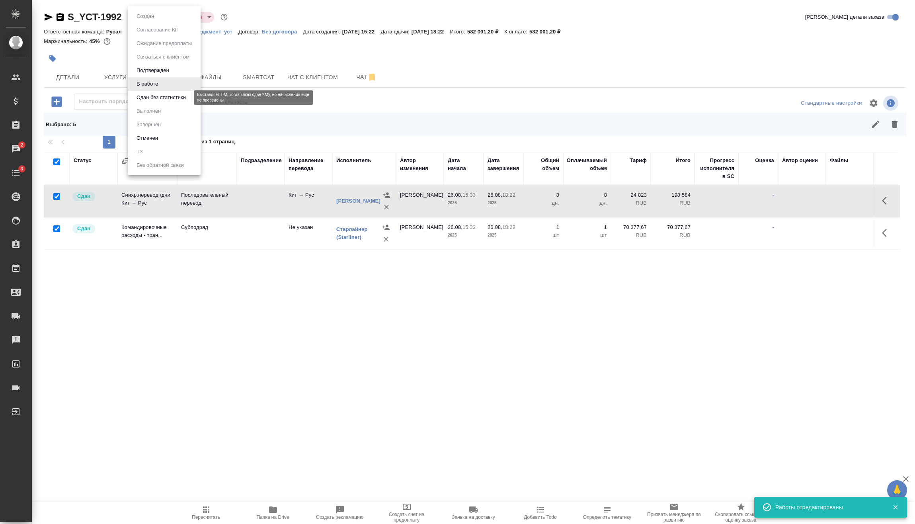
click at [147, 100] on button "Сдан без статистики" at bounding box center [161, 97] width 54 height 9
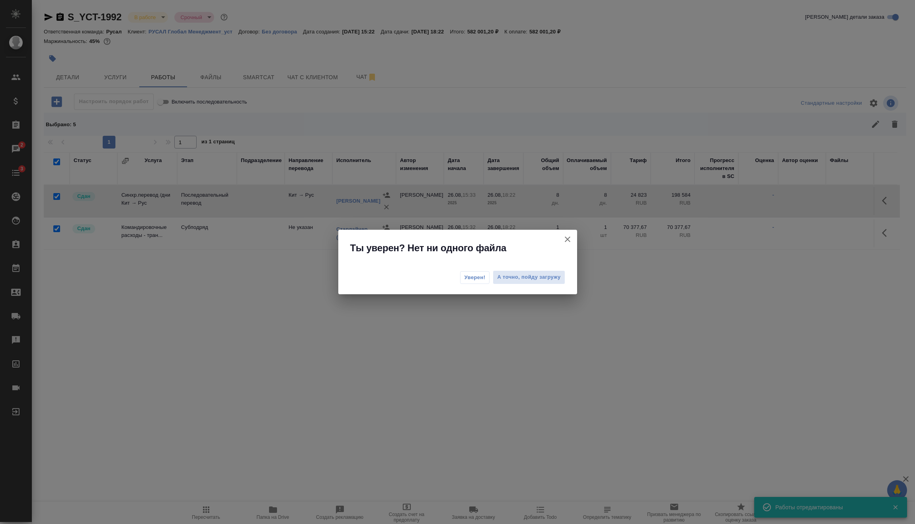
click at [483, 281] on button "Уверен!" at bounding box center [475, 277] width 30 height 13
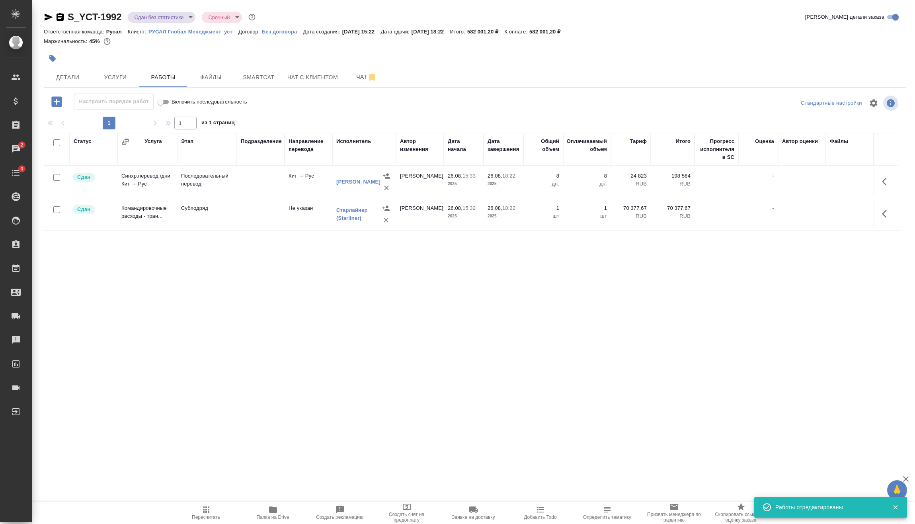
click at [169, 22] on body "🙏 .cls-1 fill:#fff; AWATERA Vasilev Evgeniy Клиенты Спецификации Заказы 2 Чаты …" at bounding box center [457, 262] width 915 height 524
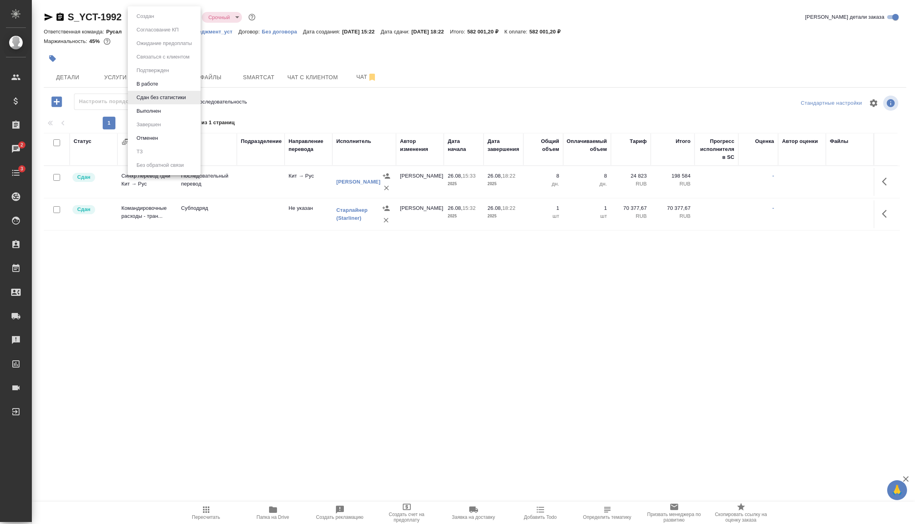
click at [169, 108] on li "Выполнен" at bounding box center [164, 111] width 73 height 14
click at [151, 19] on body "🙏 .cls-1 fill:#fff; AWATERA Vasilev Evgeniy Клиенты Спецификации Заказы 2 Чаты …" at bounding box center [457, 262] width 915 height 524
click at [164, 122] on li "Завершен" at bounding box center [164, 125] width 73 height 14
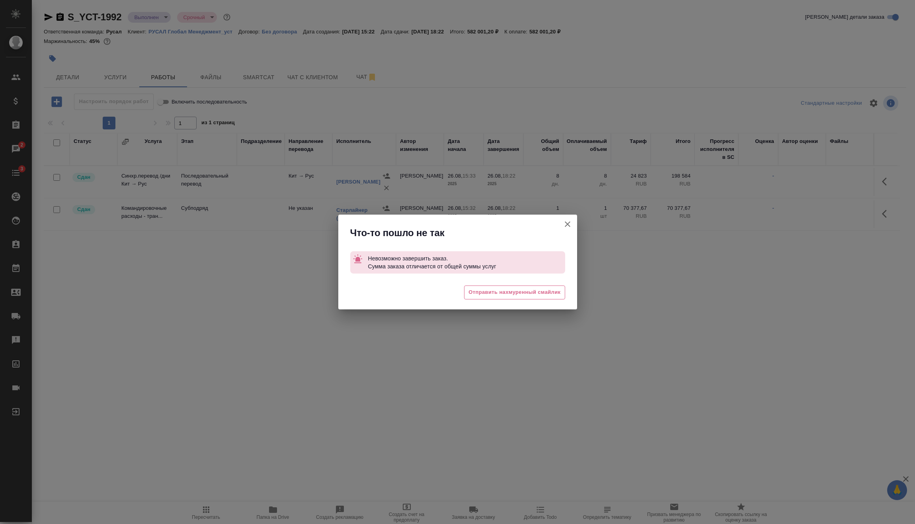
click at [568, 229] on icon "button" at bounding box center [568, 224] width 10 height 10
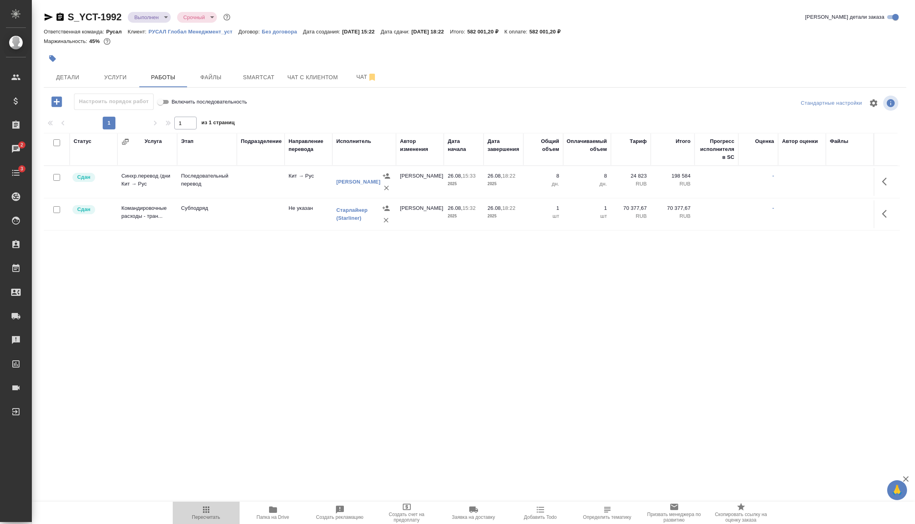
click at [213, 508] on span "Пересчитать" at bounding box center [206, 512] width 57 height 15
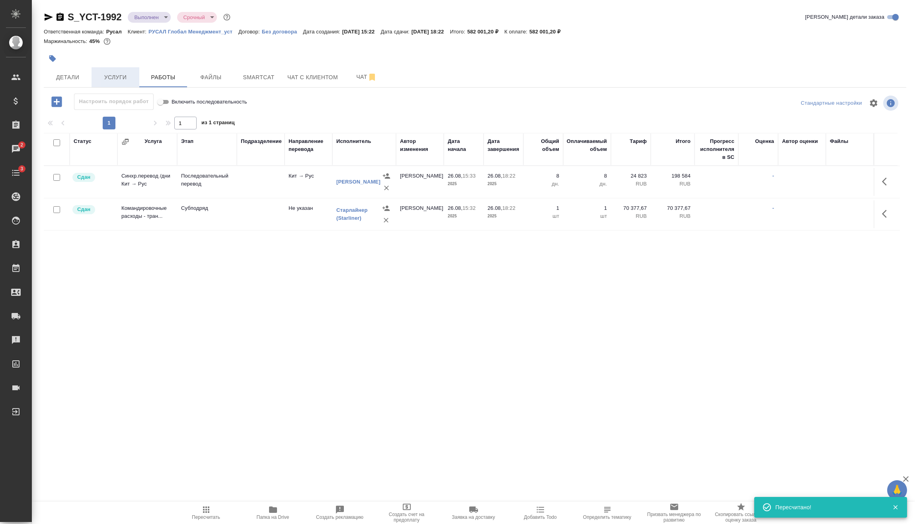
click at [127, 77] on span "Услуги" at bounding box center [115, 77] width 38 height 10
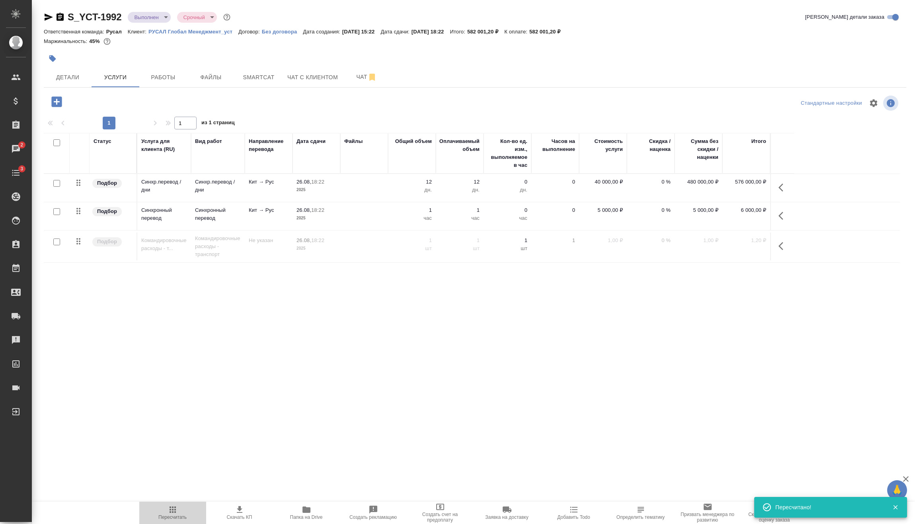
click at [176, 506] on icon "button" at bounding box center [173, 510] width 10 height 10
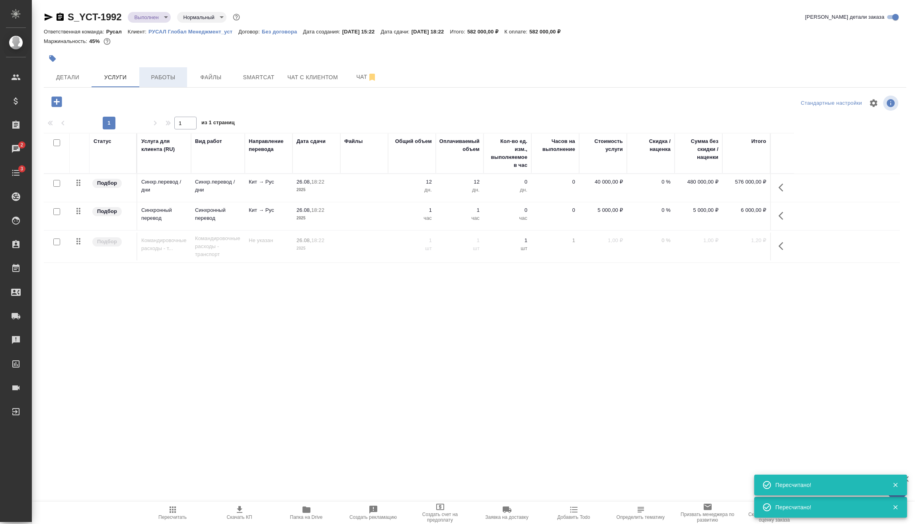
click at [161, 70] on button "Работы" at bounding box center [163, 77] width 48 height 20
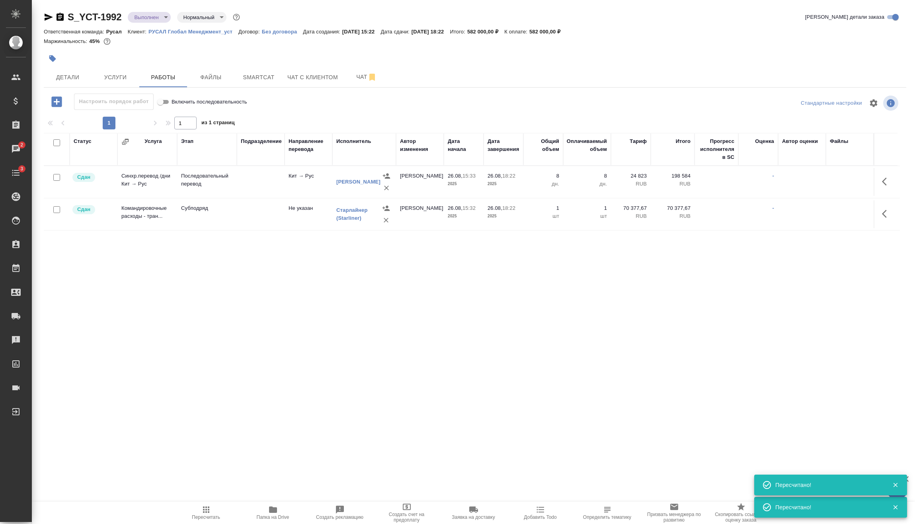
click at [151, 13] on body "🙏 .cls-1 fill:#fff; AWATERA Vasilev Evgeniy Клиенты Спецификации Заказы 2 Чаты …" at bounding box center [457, 262] width 915 height 524
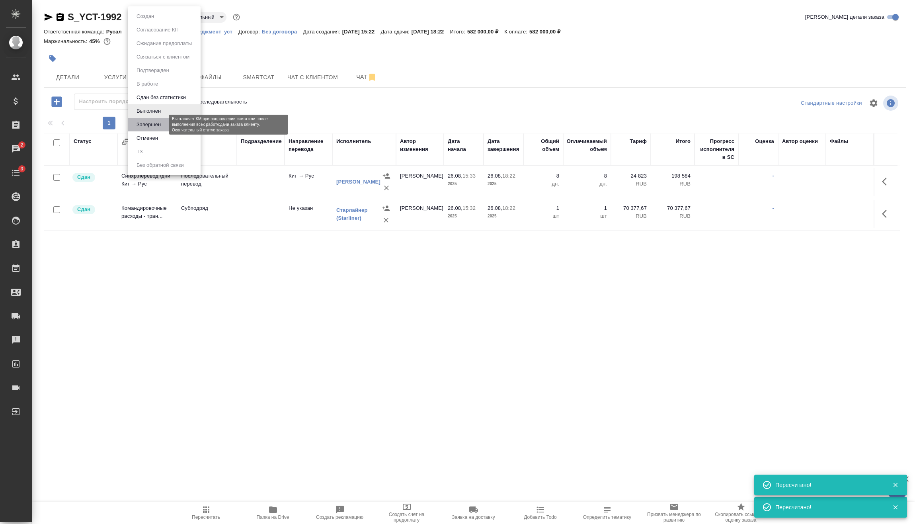
click at [150, 128] on button "Завершен" at bounding box center [148, 124] width 29 height 9
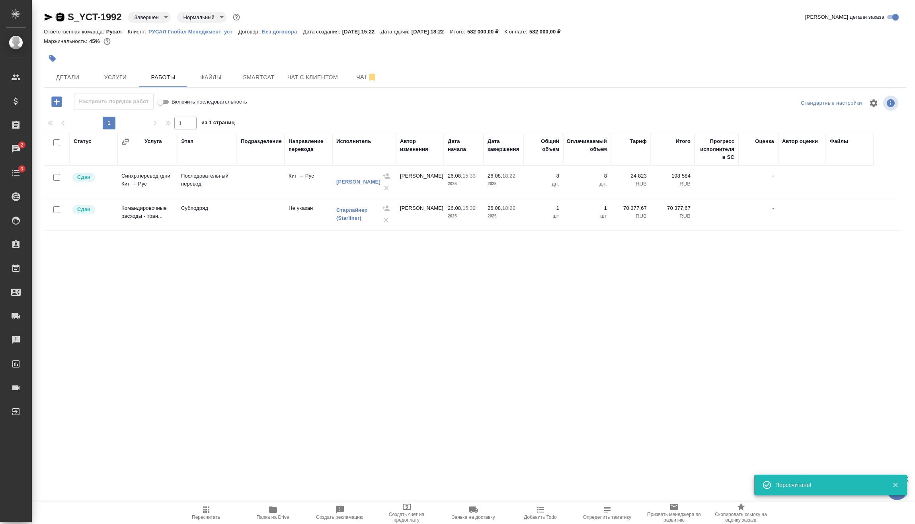
click at [61, 17] on icon "button" at bounding box center [60, 17] width 10 height 10
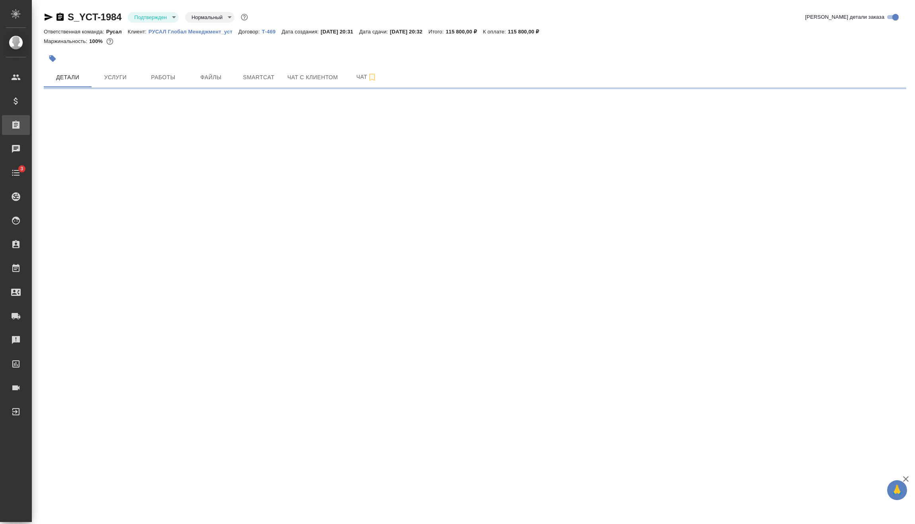
select select "RU"
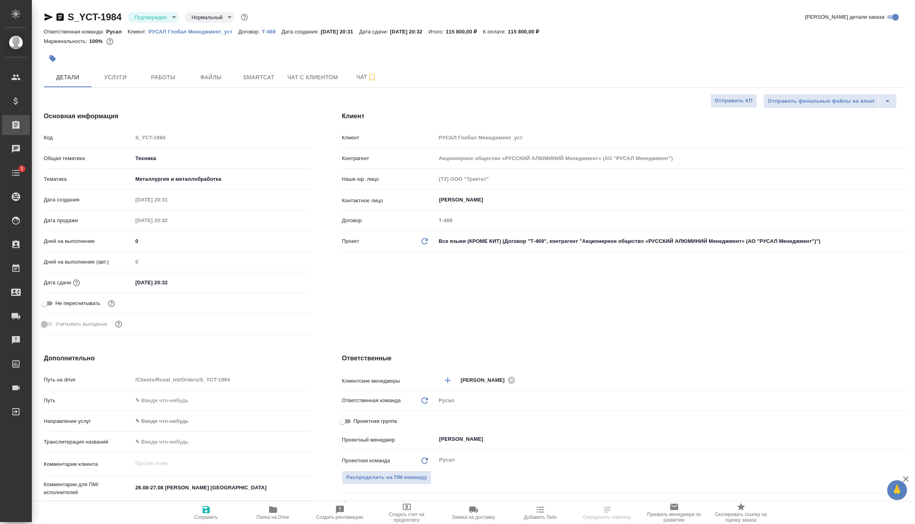
type textarea "x"
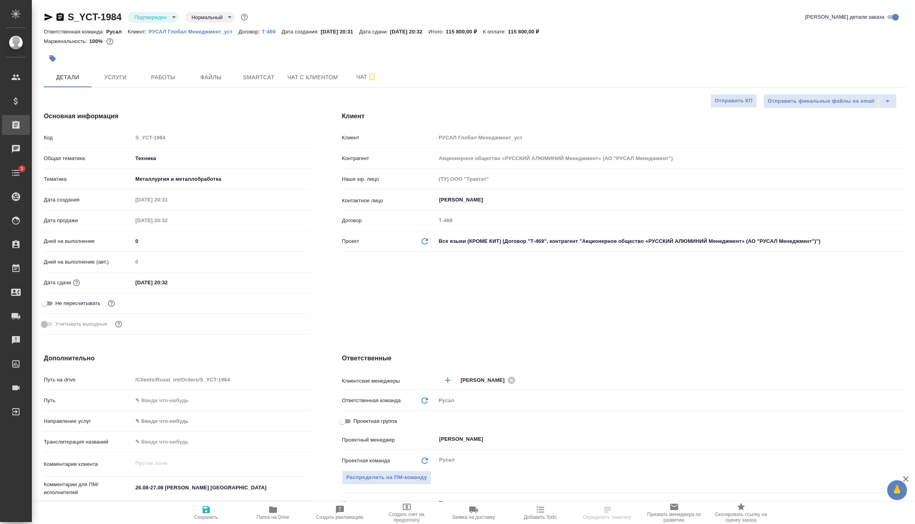
type textarea "x"
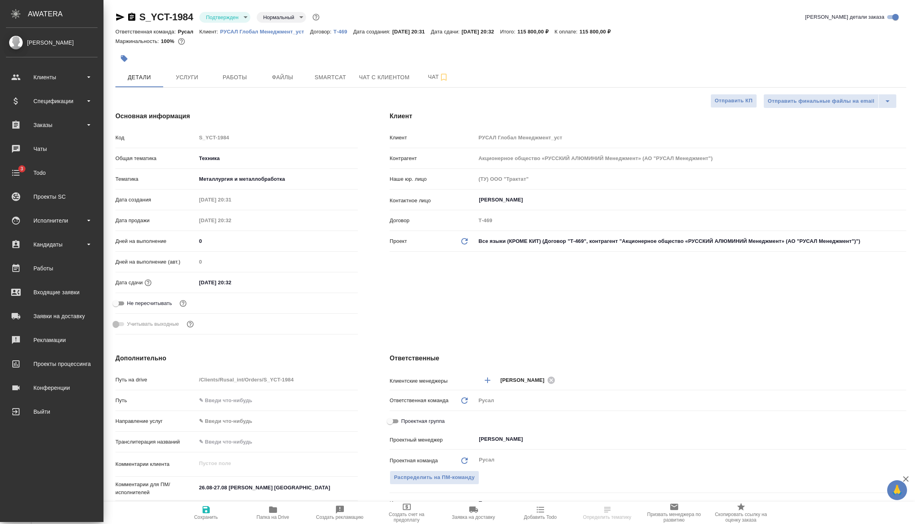
type textarea "x"
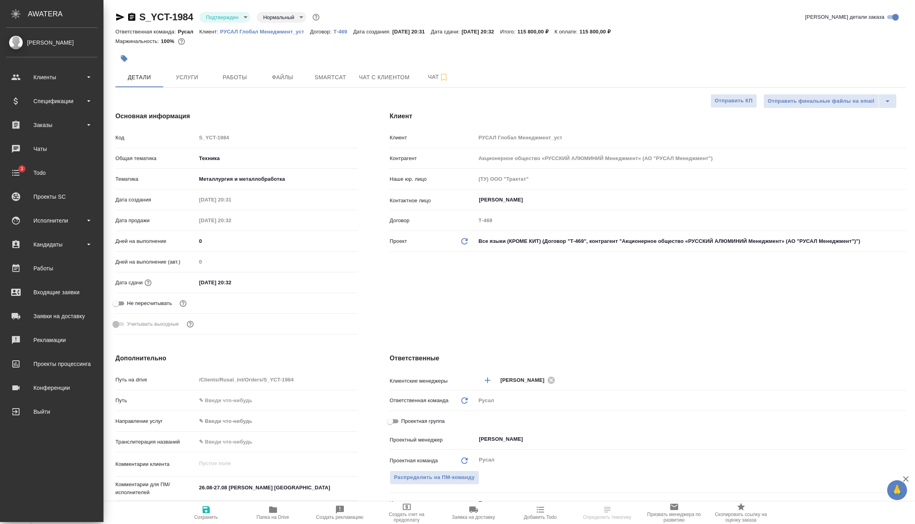
type textarea "x"
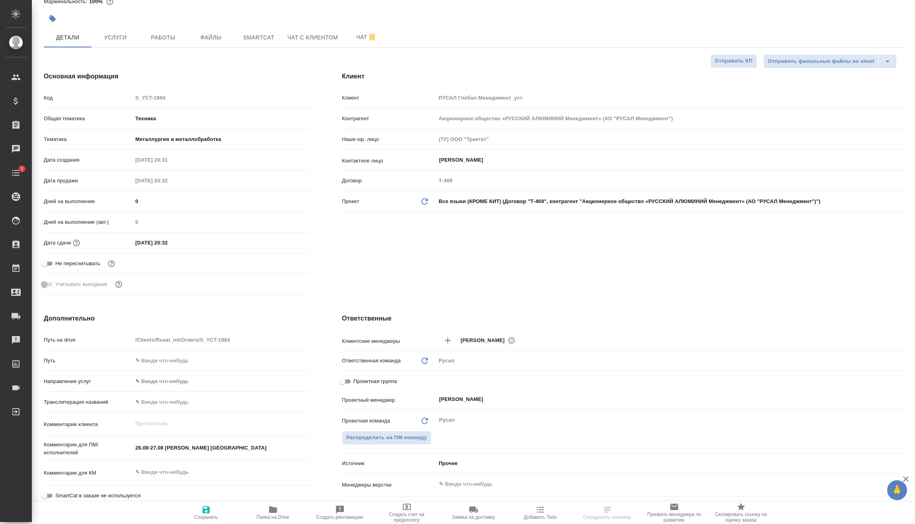
type textarea "x"
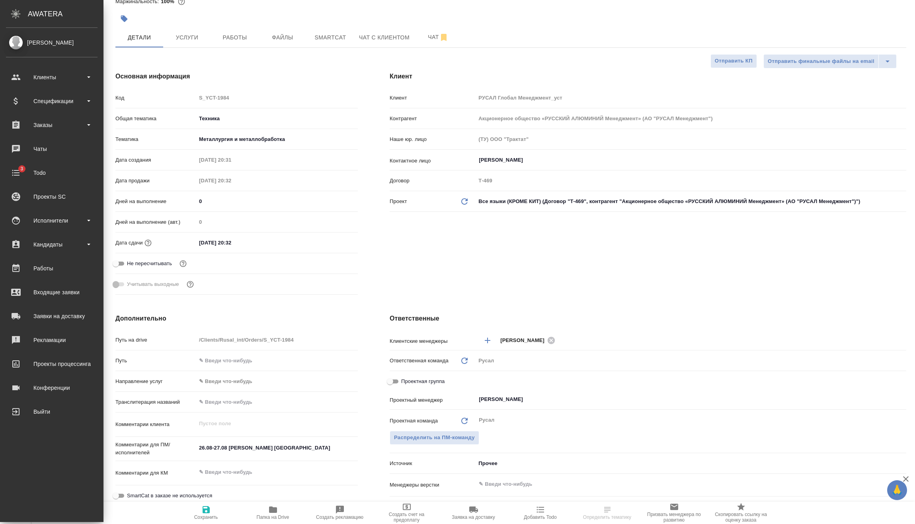
type textarea "x"
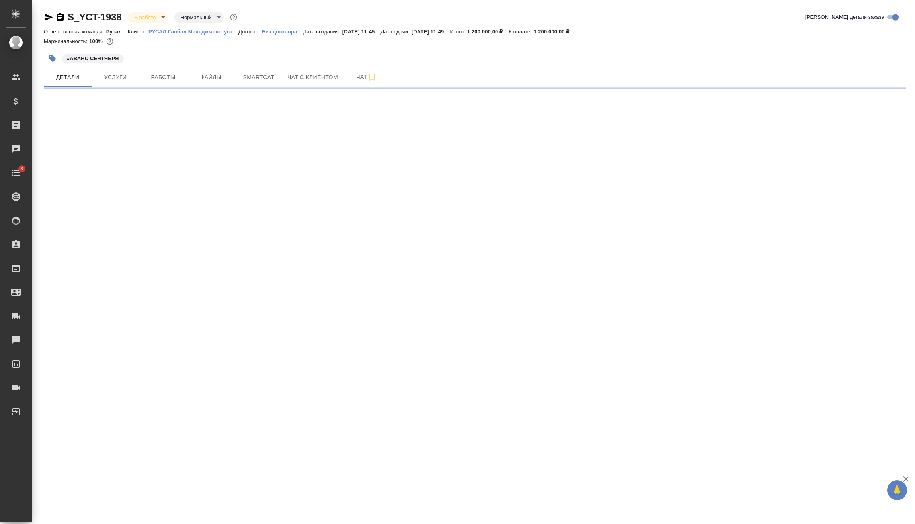
select select "RU"
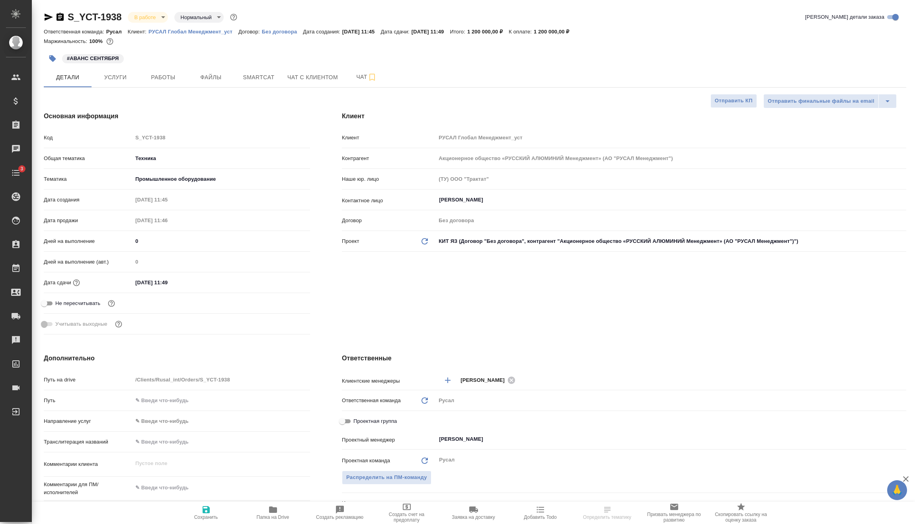
type textarea "x"
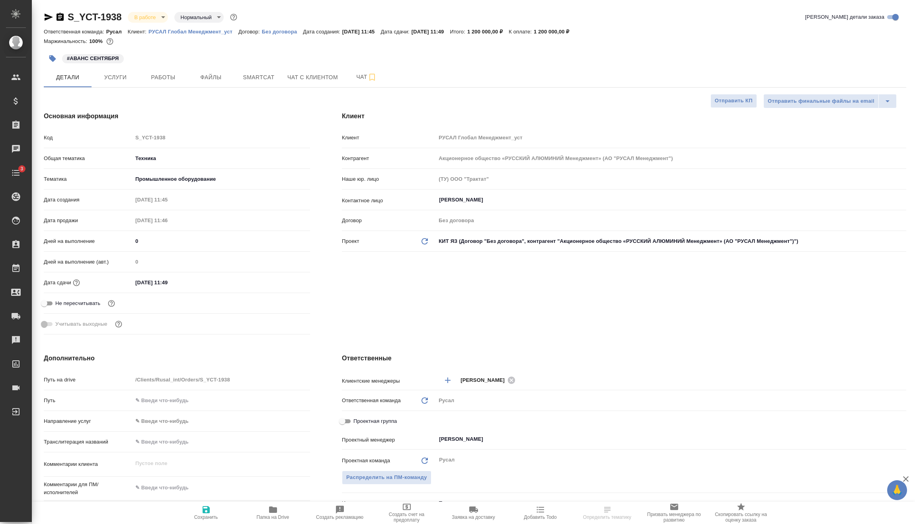
type textarea "x"
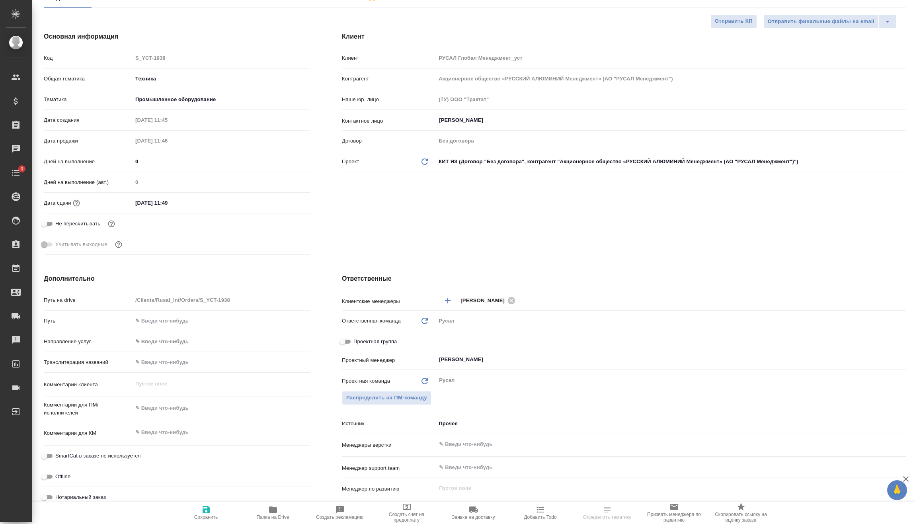
type textarea "x"
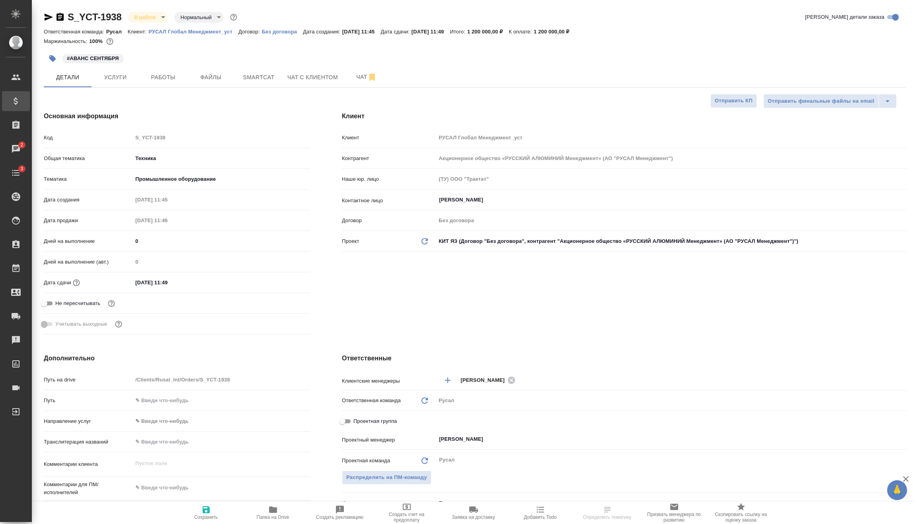
type textarea "x"
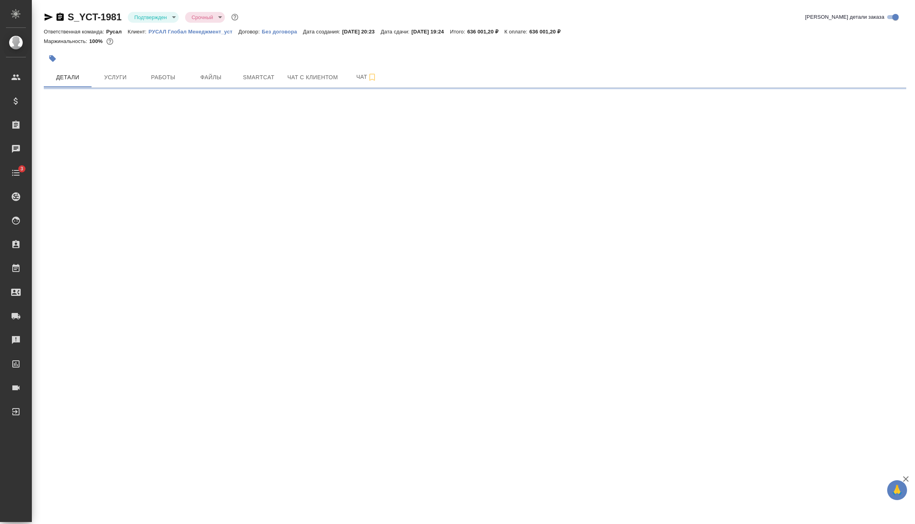
select select "RU"
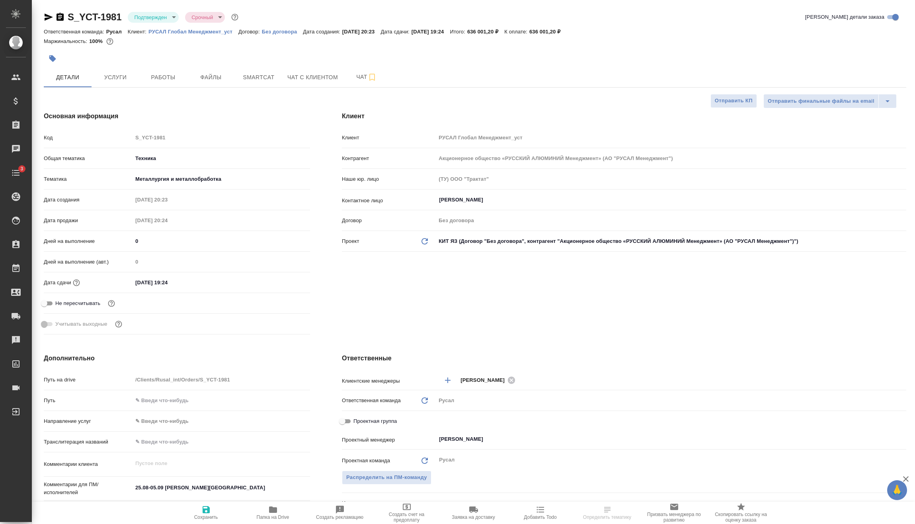
type textarea "x"
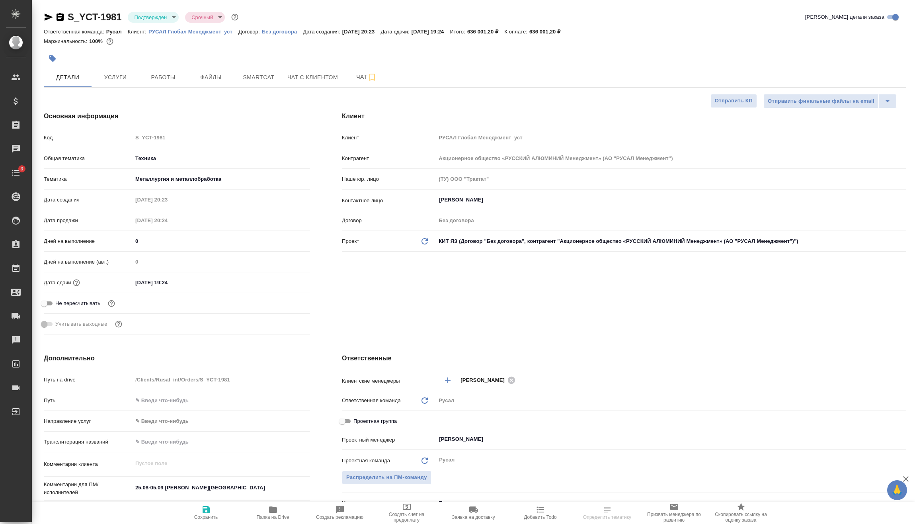
type textarea "x"
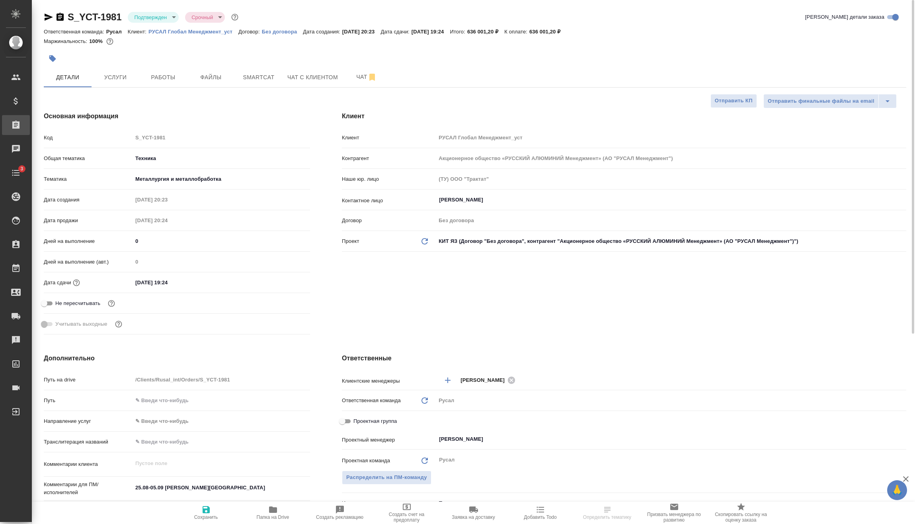
type textarea "x"
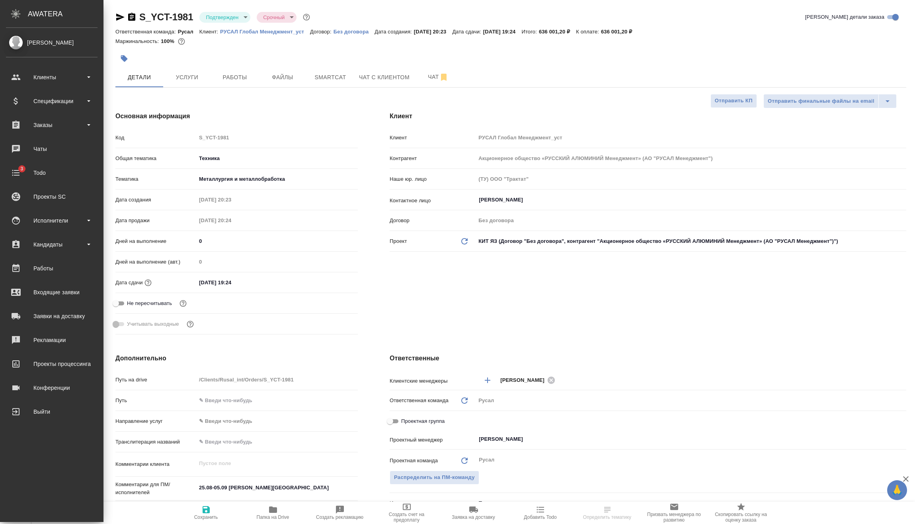
type textarea "x"
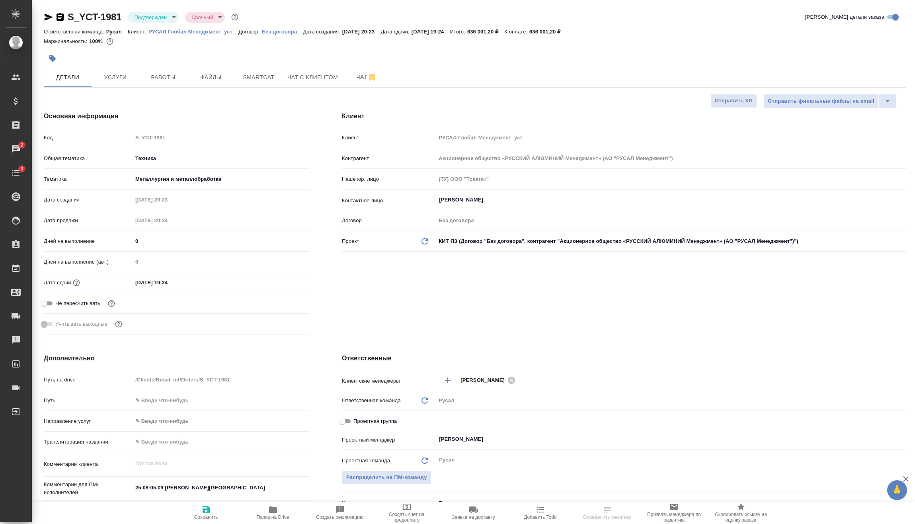
type textarea "x"
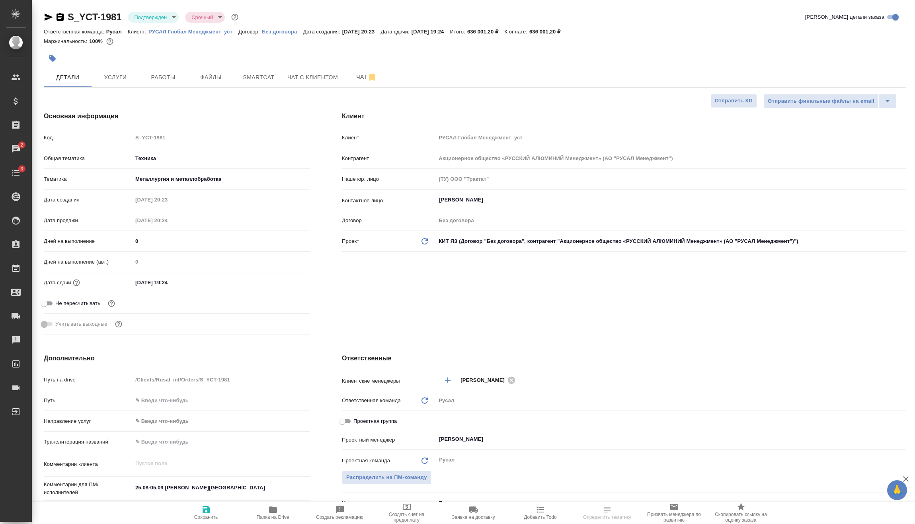
type textarea "x"
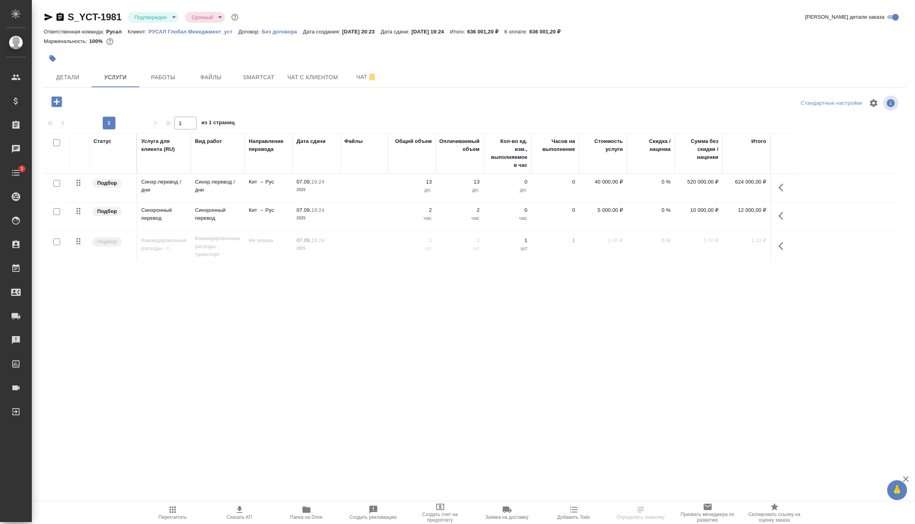
click at [61, 19] on icon "button" at bounding box center [60, 17] width 7 height 8
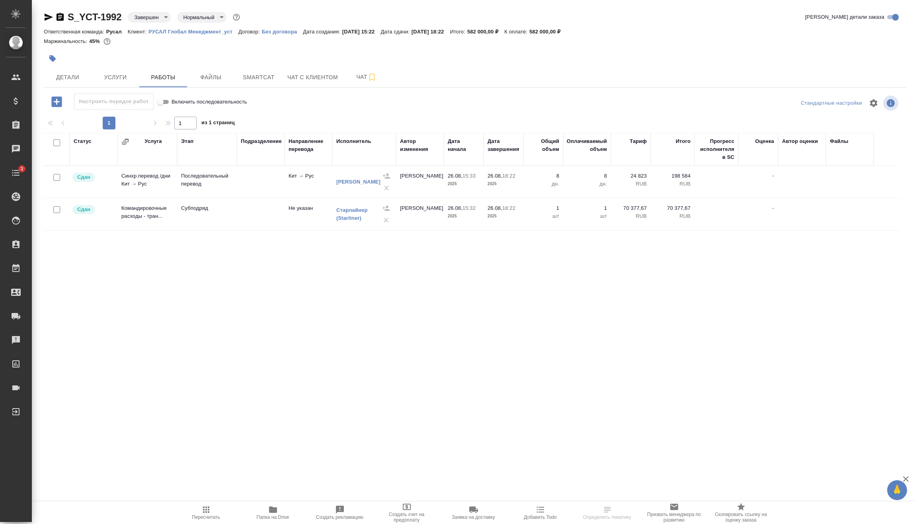
click at [61, 21] on icon "button" at bounding box center [60, 17] width 7 height 8
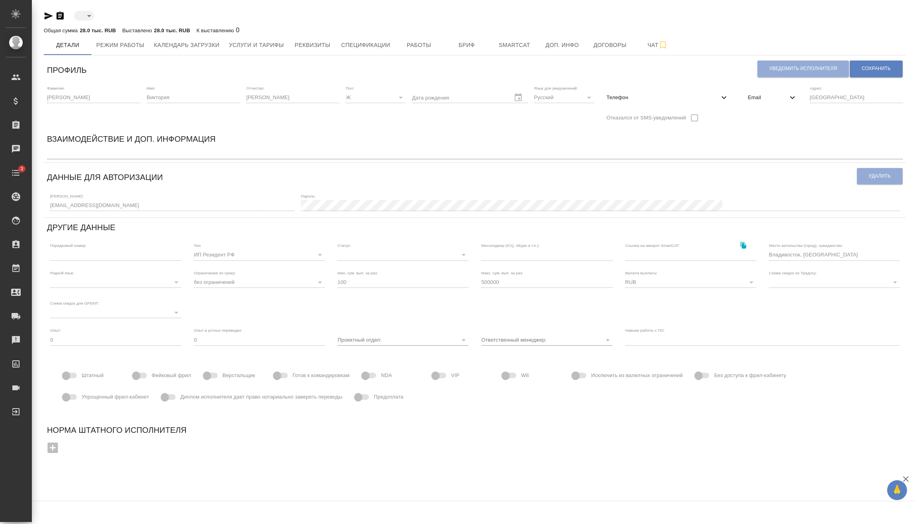
type input "active"
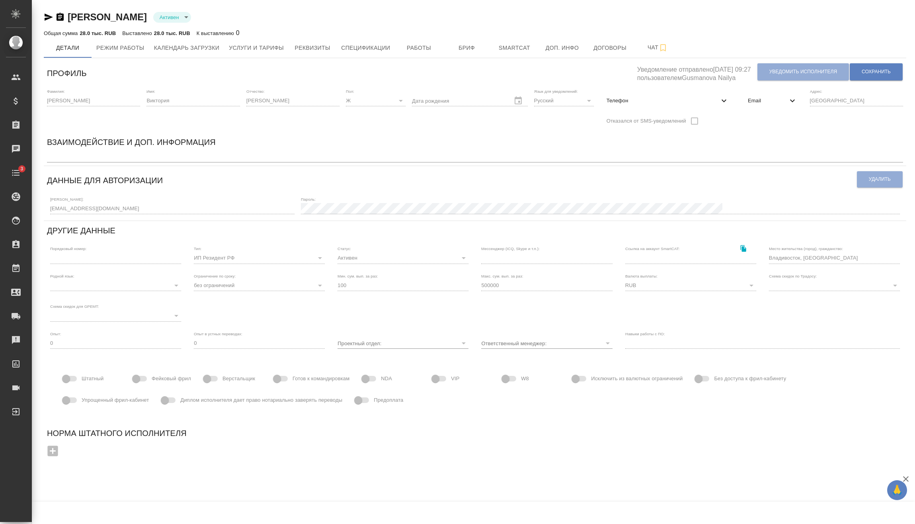
click at [643, 102] on span "Телефон" at bounding box center [663, 101] width 113 height 8
select select "RU"
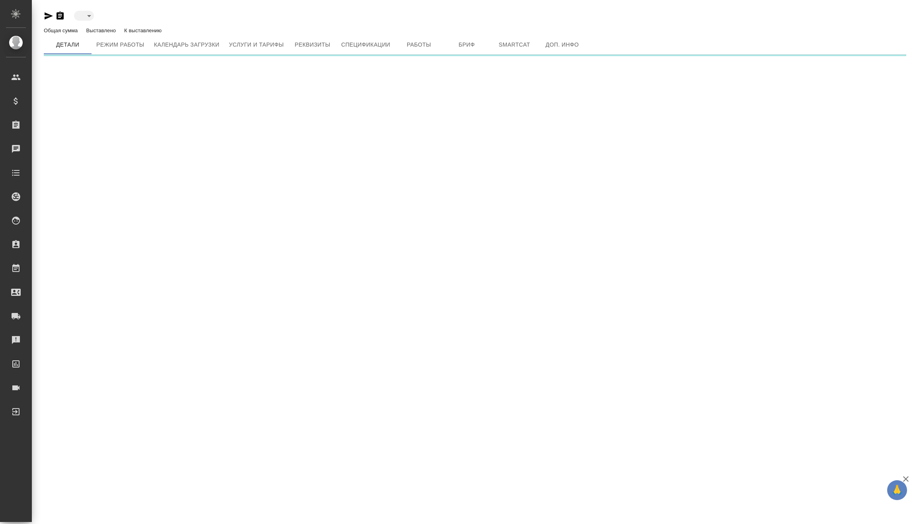
type input "toBeImplemented"
